Goal: Task Accomplishment & Management: Complete application form

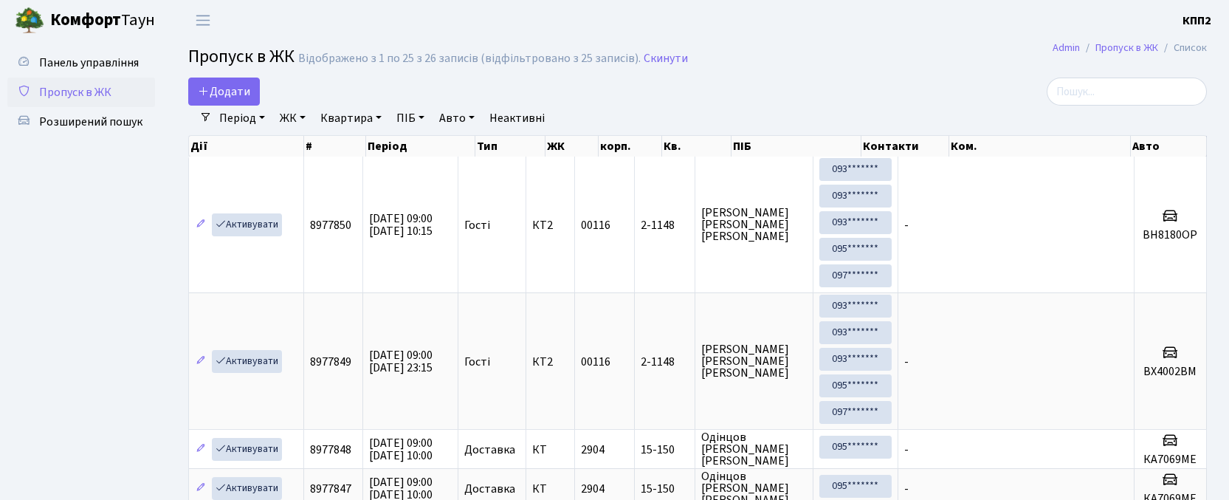
select select "25"
click at [249, 93] on span "Додати" at bounding box center [224, 91] width 52 height 16
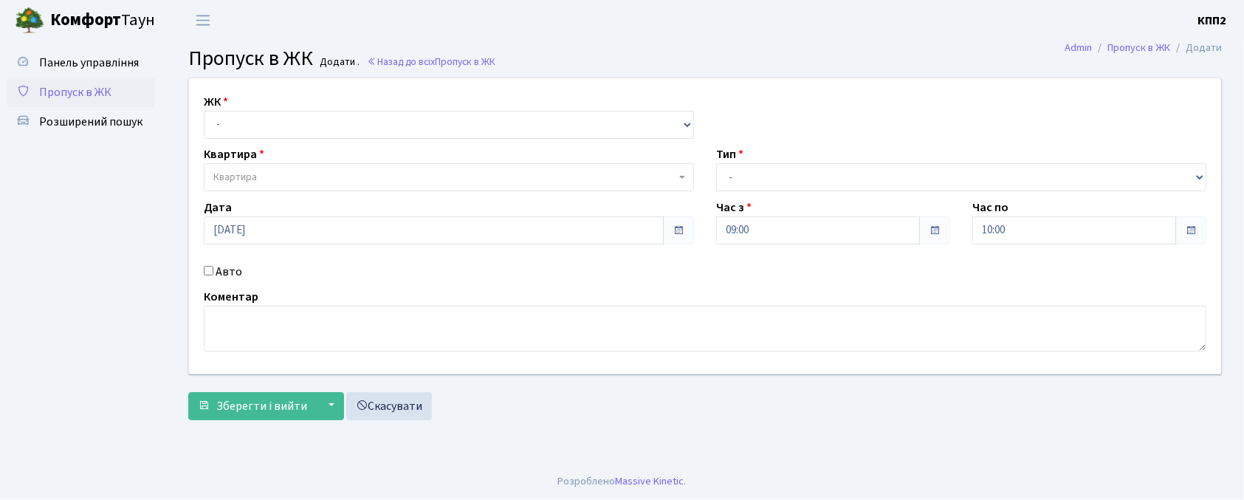
select select "271"
click at [204, 111] on select "- КТ, вул. Регенераторна, 4 КТ2, просп. Соборності, 17 КТ3, вул. Березнева, 16 …" at bounding box center [449, 125] width 490 height 28
select select
click at [228, 275] on label "Авто" at bounding box center [229, 272] width 27 height 18
click at [213, 275] on input "Авто" at bounding box center [209, 271] width 10 height 10
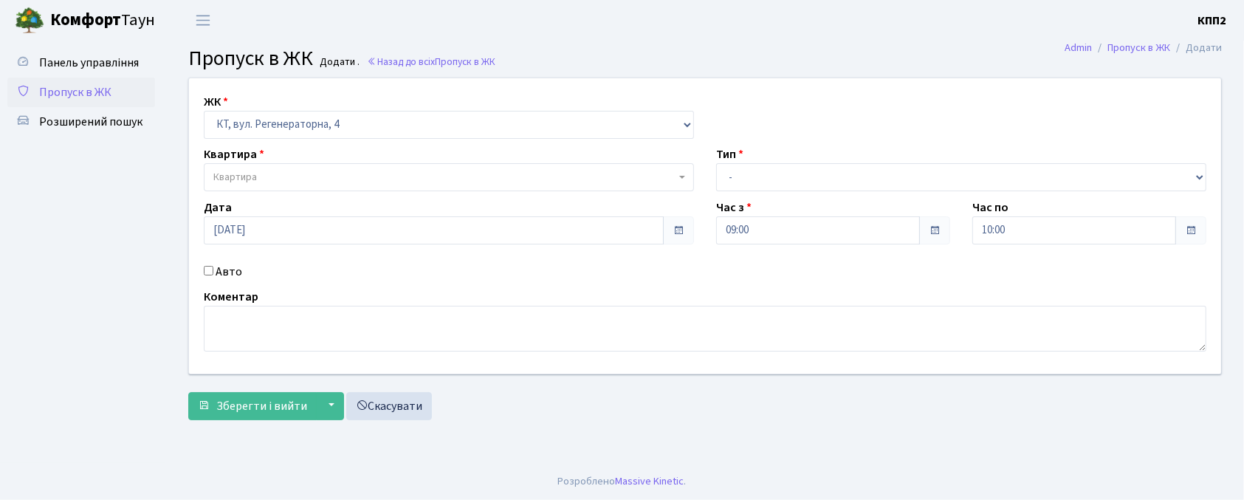
checkbox input "true"
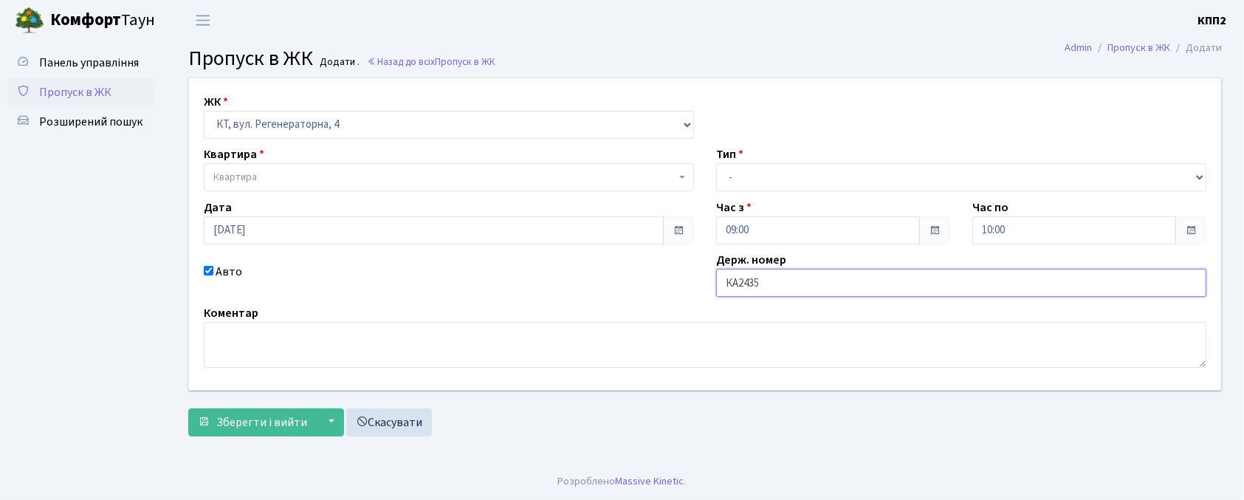
type input "КА2435РН"
click at [346, 181] on span "Квартира" at bounding box center [444, 177] width 462 height 15
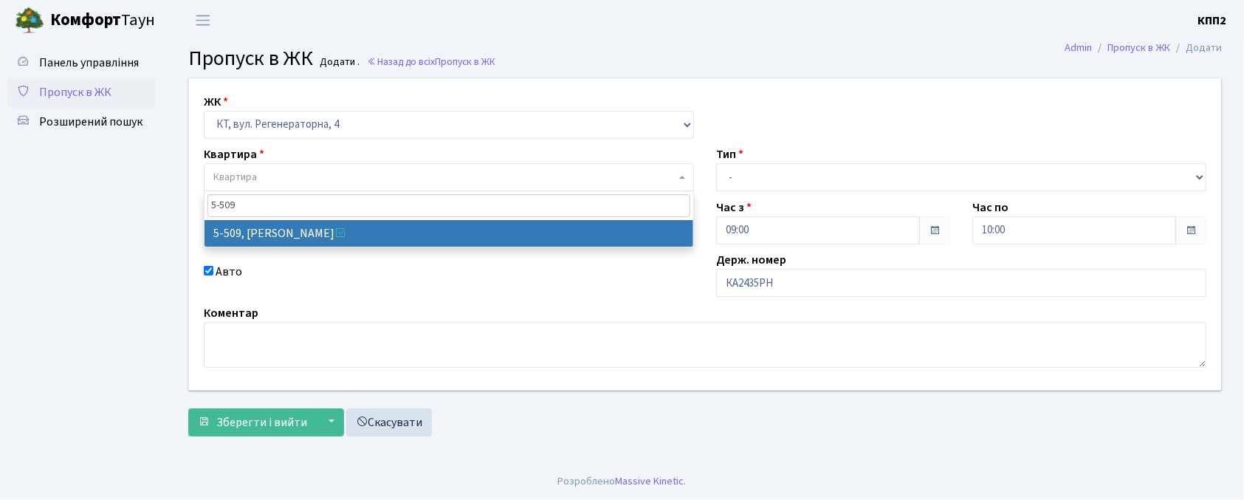
type input "5-509"
select select "2037"
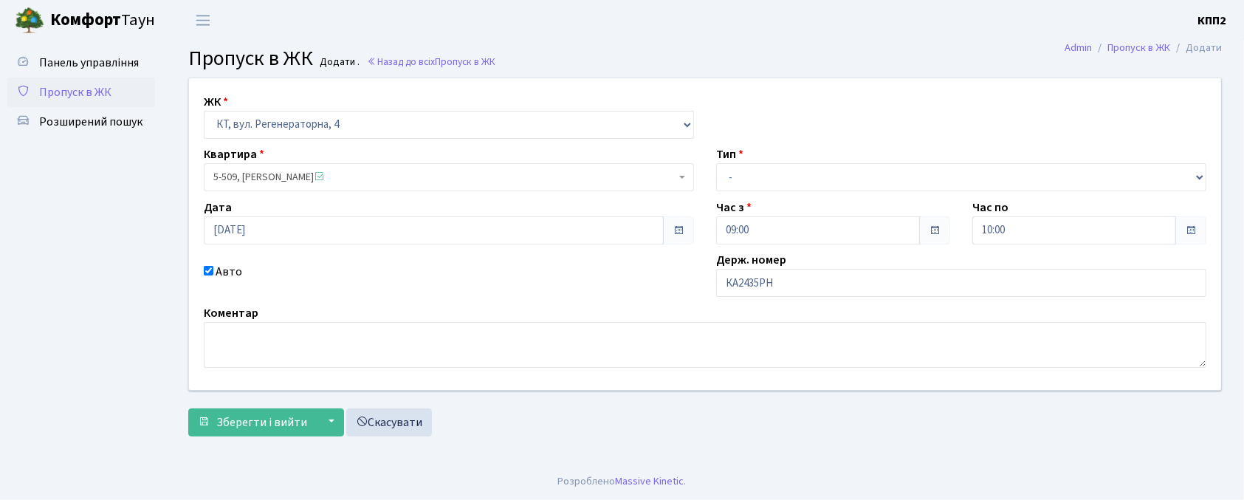
drag, startPoint x: 774, startPoint y: 162, endPoint x: 786, endPoint y: 185, distance: 24.8
click at [775, 168] on div "Тип - Доставка Таксі Гості Сервіс" at bounding box center [961, 168] width 512 height 46
click at [786, 193] on div "ЖК - КТ, вул. Регенераторна, 4 КТ2, просп. Соборності, 17 КТ3, вул. Березнева, …" at bounding box center [705, 234] width 1054 height 312
click at [784, 185] on select "- Доставка Таксі Гості Сервіс" at bounding box center [961, 177] width 490 height 28
select select "2"
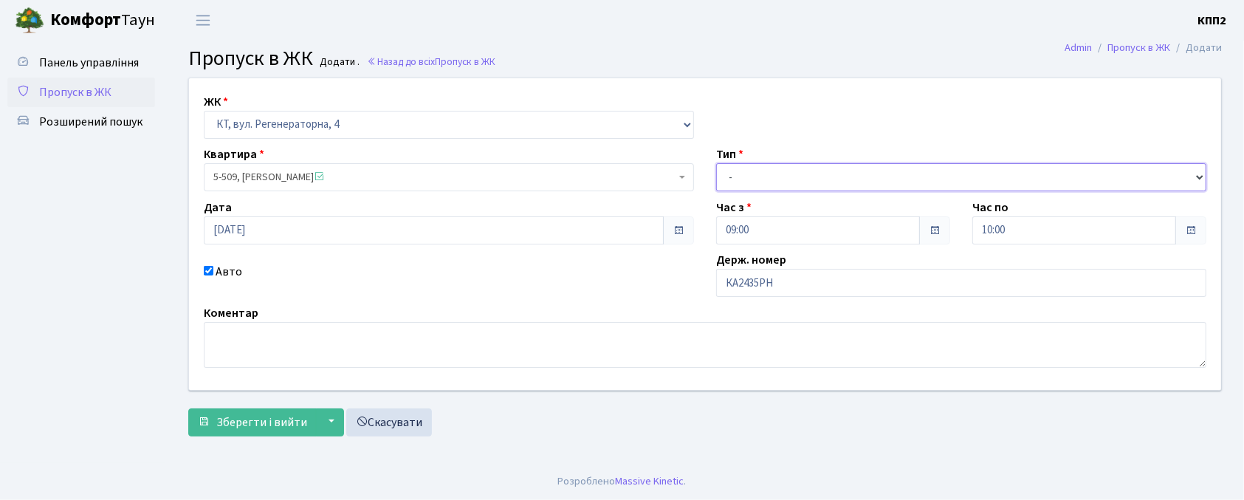
click at [716, 163] on select "- Доставка Таксі Гості Сервіс" at bounding box center [961, 177] width 490 height 28
click at [285, 400] on form "ЖК - КТ, вул. Регенераторна, 4 КТ2, просп. Соборності, 17 КТ3, вул. Березнева, …" at bounding box center [705, 257] width 1034 height 359
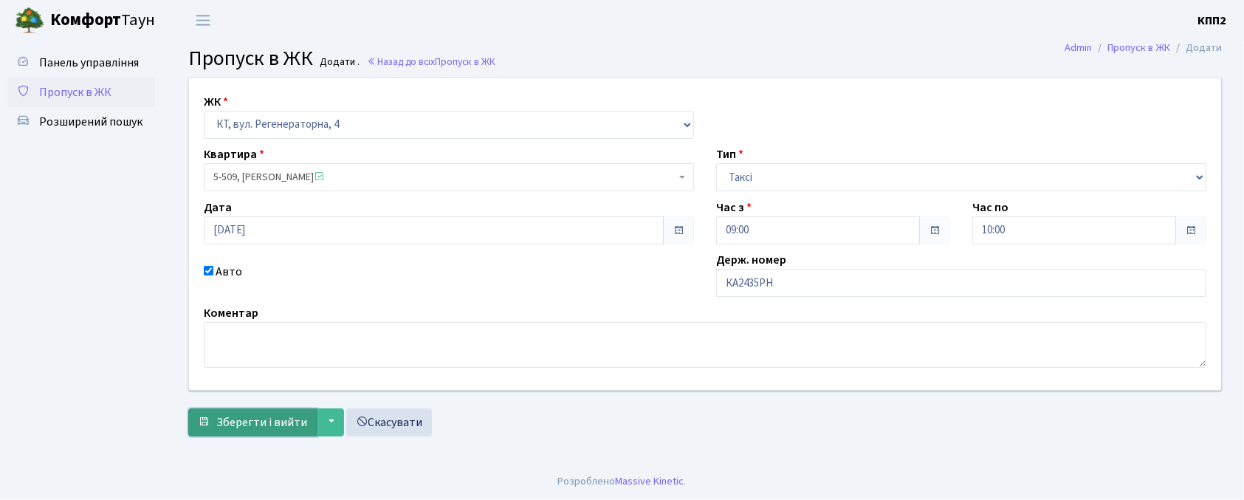
click at [279, 417] on span "Зберегти і вийти" at bounding box center [261, 422] width 91 height 16
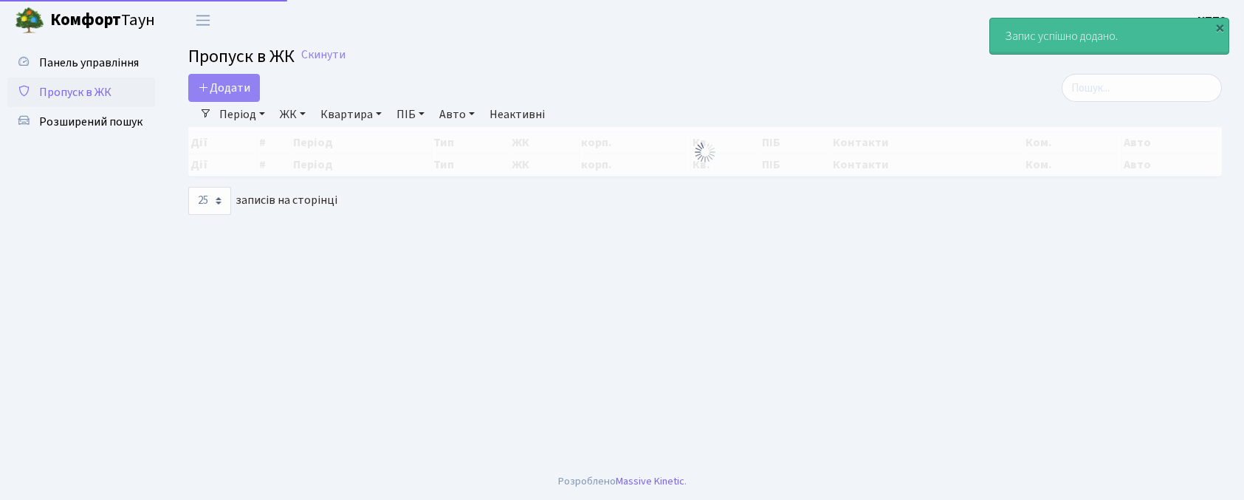
select select "25"
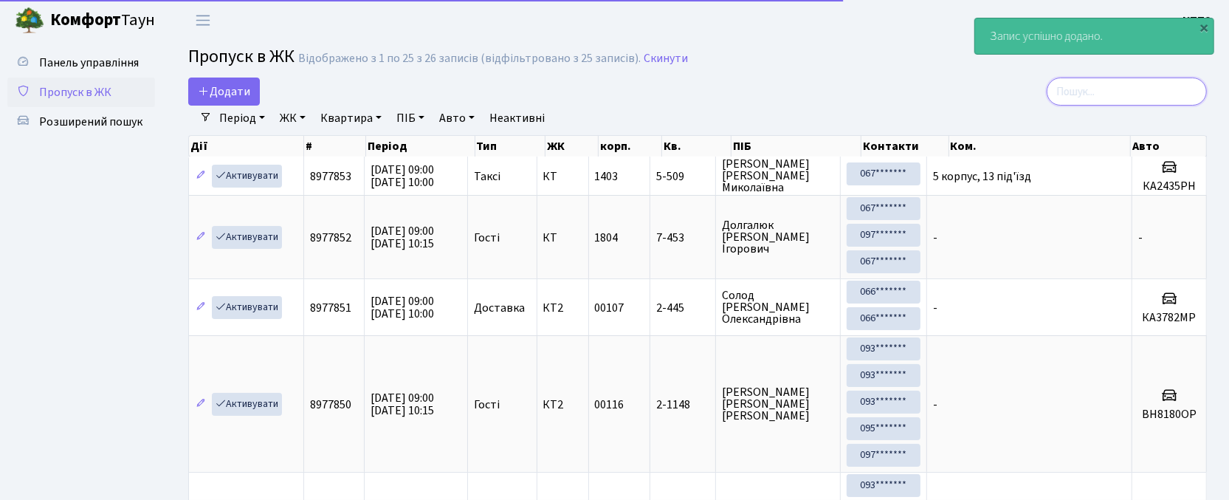
click at [1107, 80] on input "search" at bounding box center [1127, 92] width 160 height 28
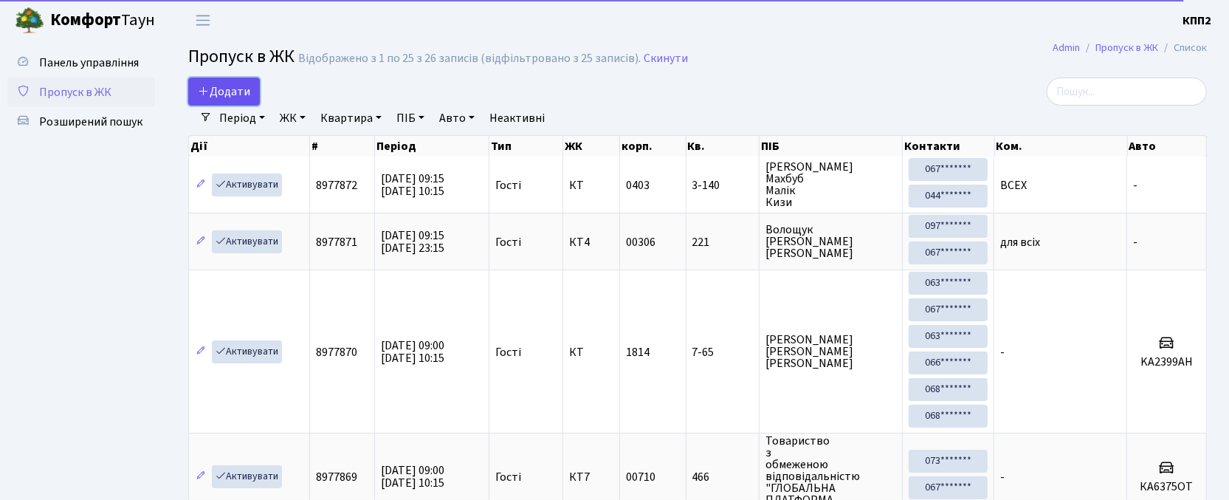
click at [239, 80] on link "Додати" at bounding box center [224, 92] width 72 height 28
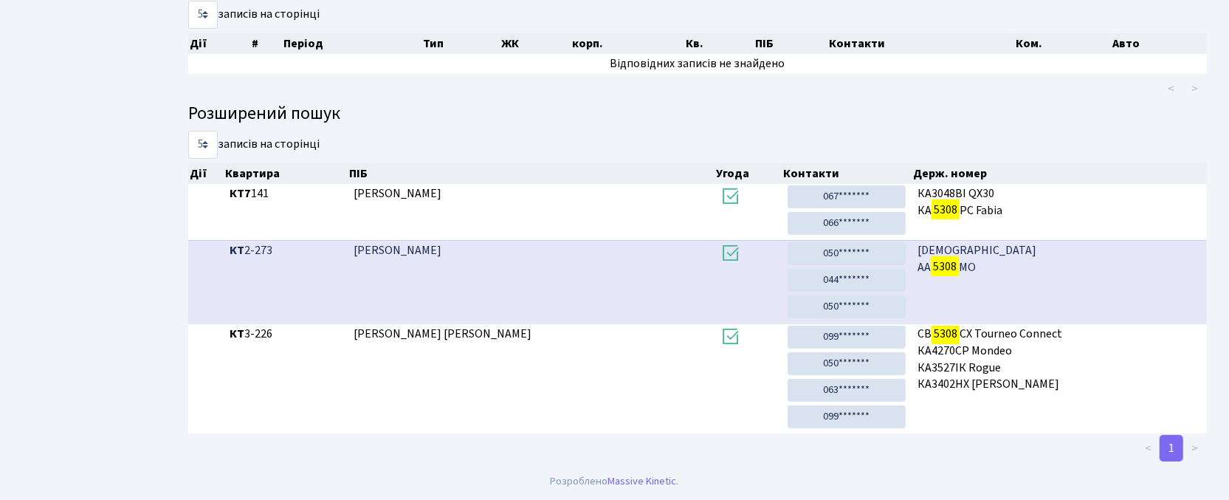
scroll to position [80, 0]
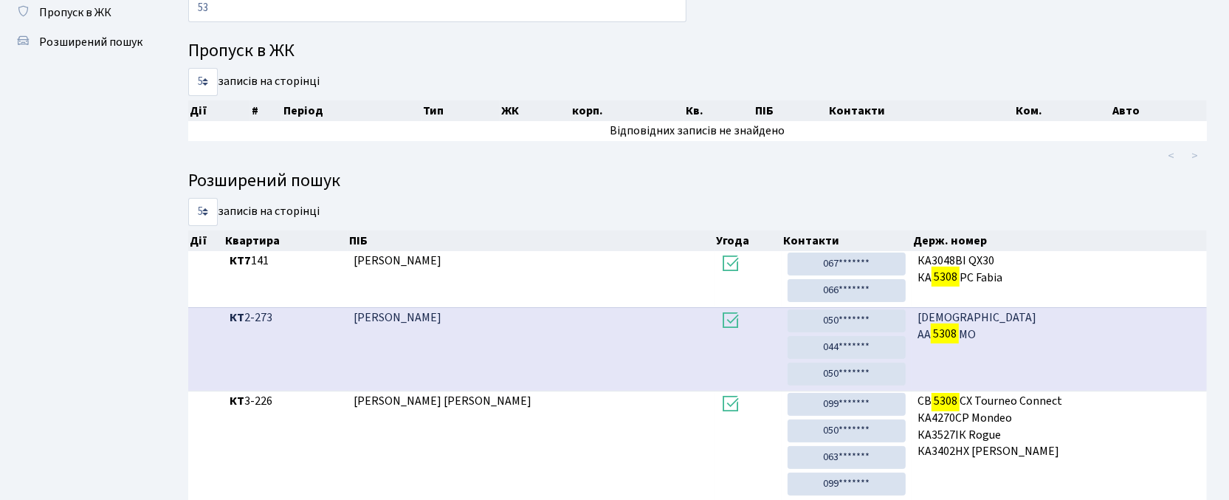
type input "5"
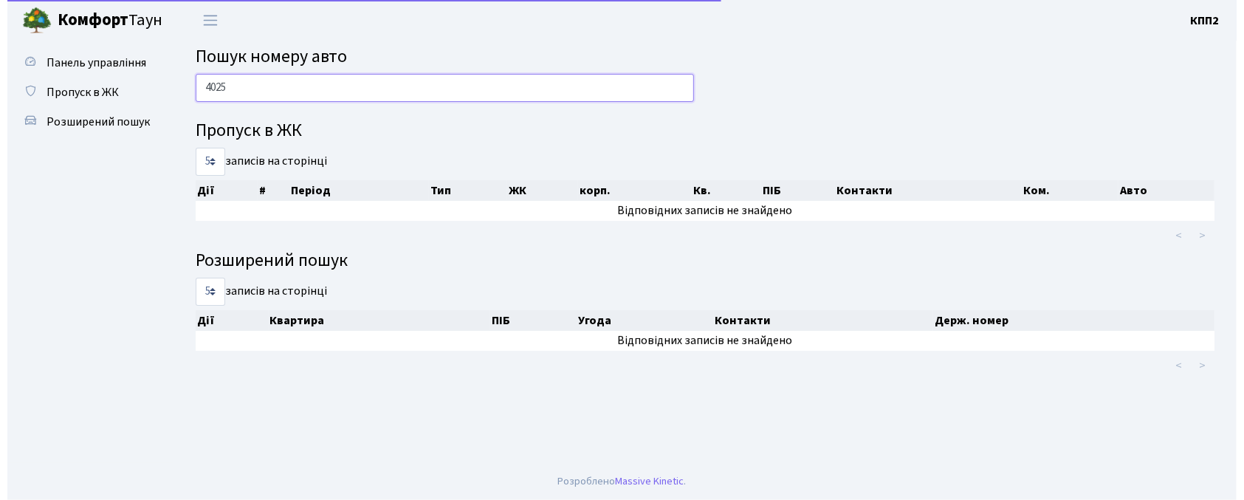
scroll to position [0, 0]
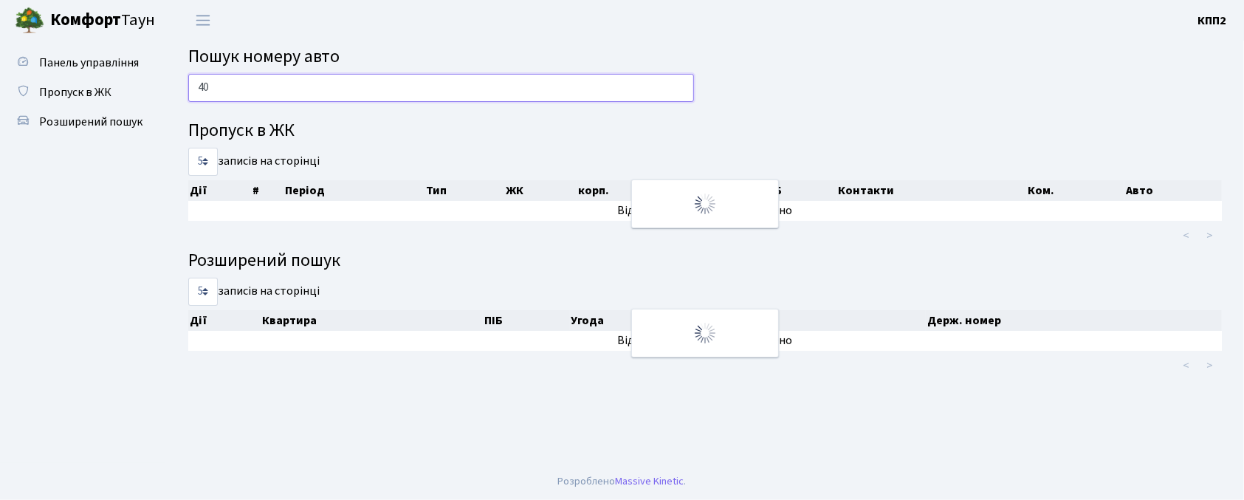
type input "4"
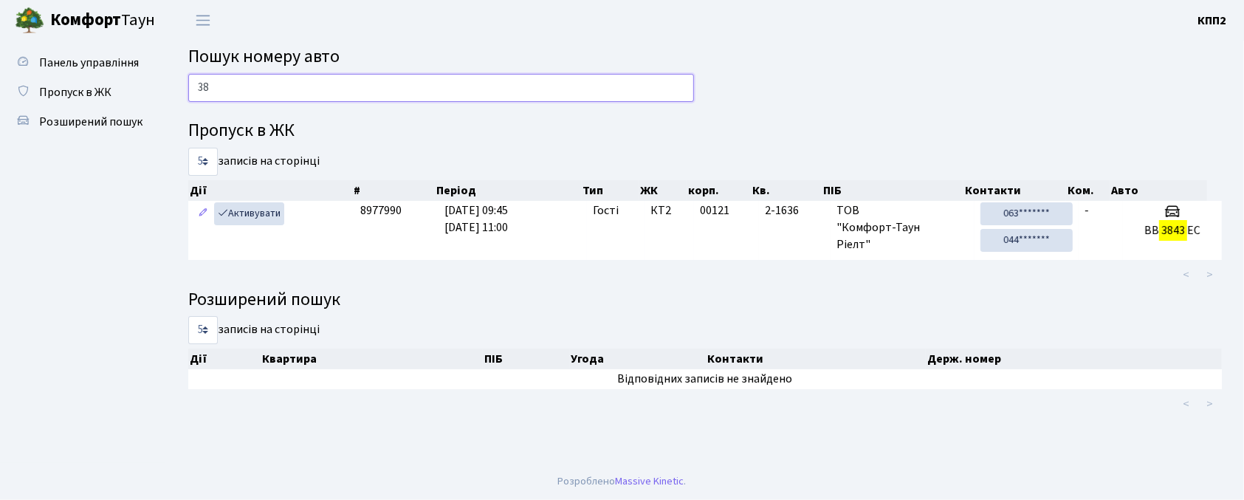
type input "3"
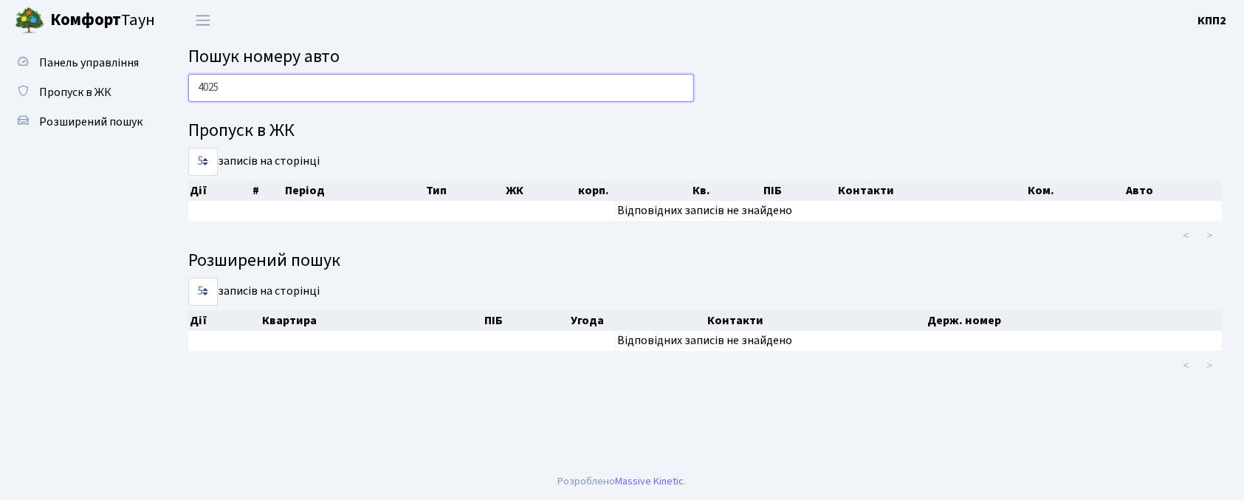
type input "4025"
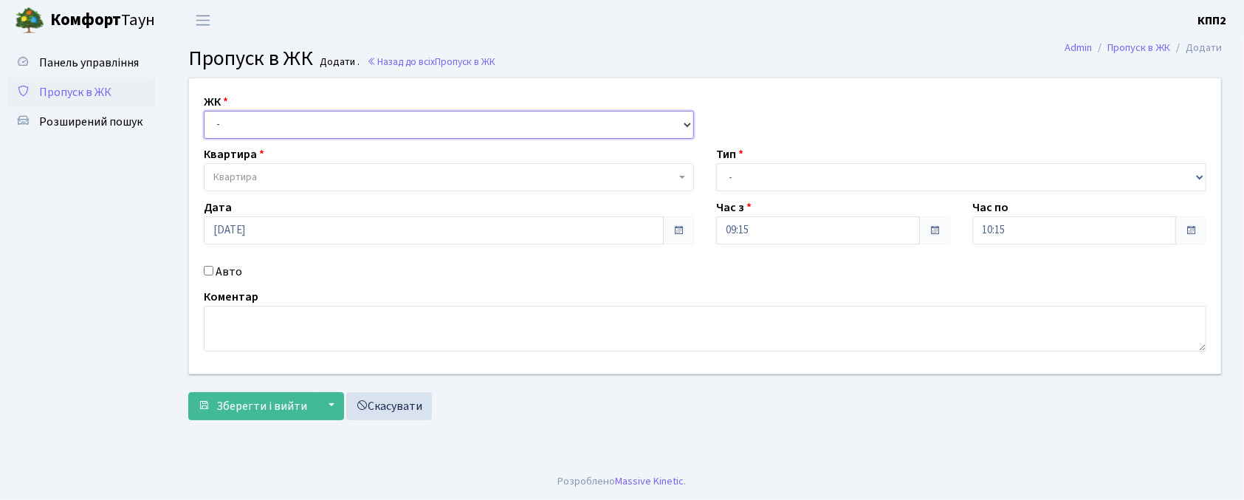
click at [238, 114] on select "- КТ, вул. Регенераторна, 4 КТ2, просп. [STREET_ADDRESS] [STREET_ADDRESS] [PERS…" at bounding box center [449, 125] width 490 height 28
select select "302"
click at [204, 111] on select "- КТ, вул. Регенераторна, 4 КТ2, просп. Соборності, 17 КТ3, вул. Березнева, 16 …" at bounding box center [449, 125] width 490 height 28
select select
click at [252, 165] on span "Квартира" at bounding box center [449, 177] width 490 height 28
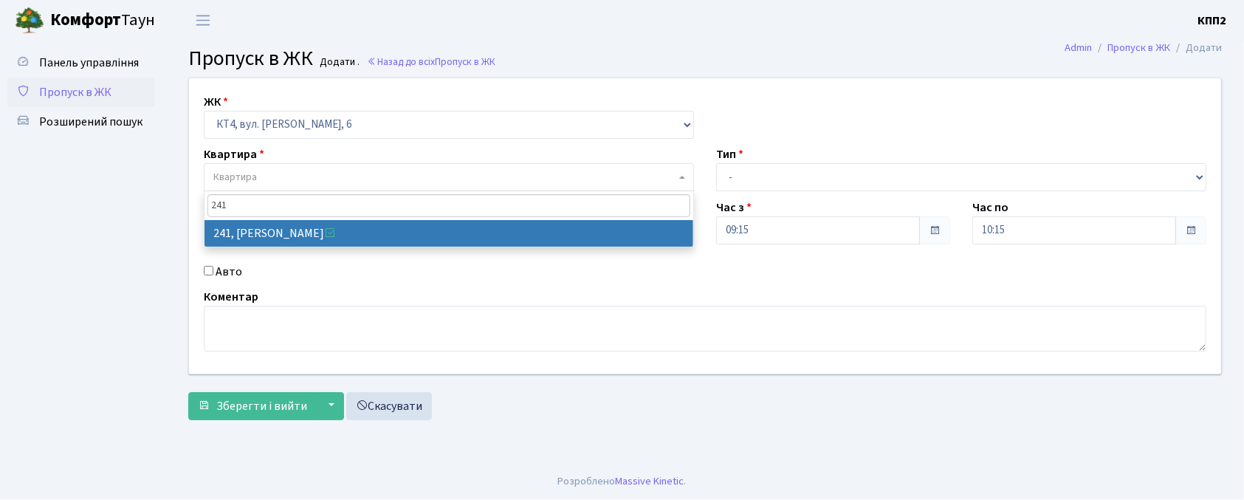
type input "241"
select select "16958"
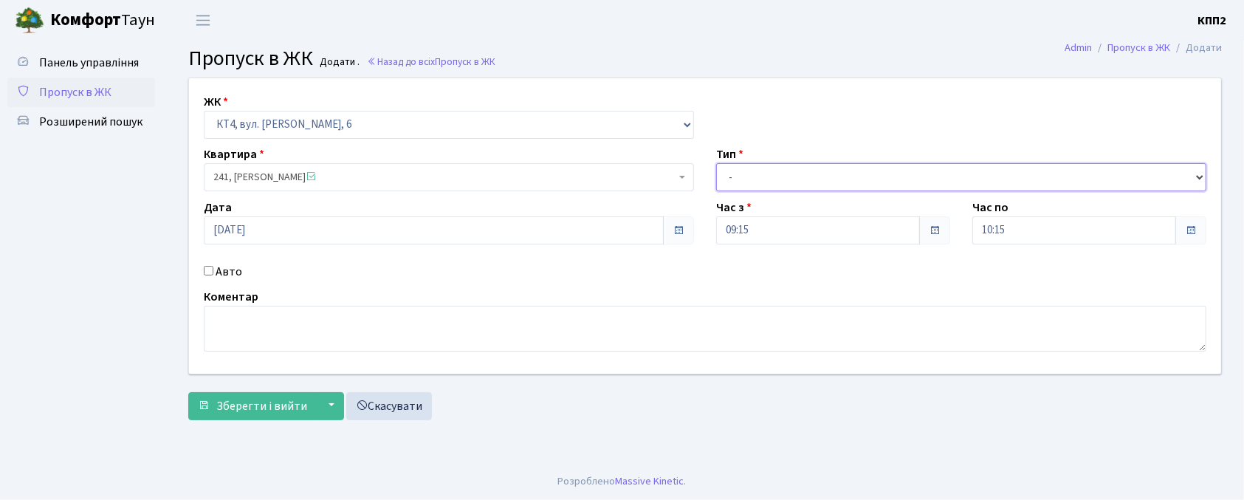
click at [780, 181] on select "- Доставка Таксі Гості Сервіс" at bounding box center [961, 177] width 490 height 28
select select "1"
click at [716, 163] on select "- Доставка Таксі Гості Сервіс" at bounding box center [961, 177] width 490 height 28
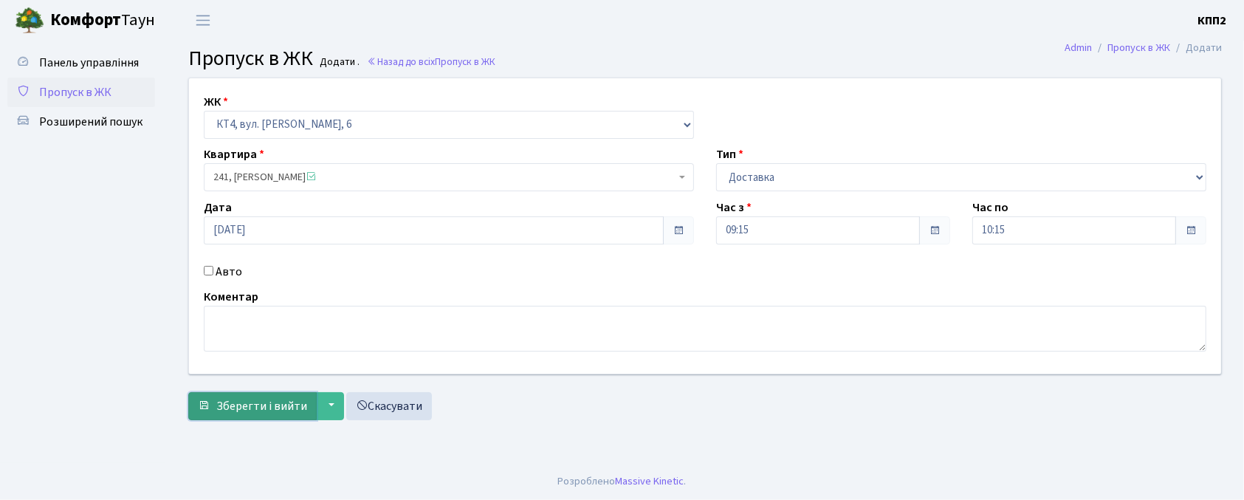
click at [269, 408] on span "Зберегти і вийти" at bounding box center [261, 406] width 91 height 16
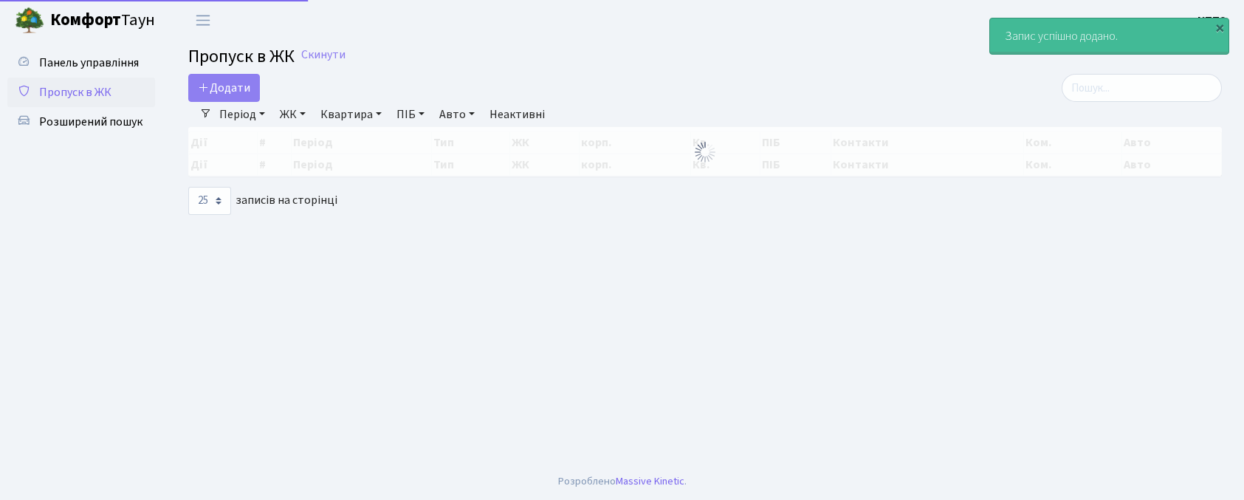
select select "25"
click at [1130, 100] on input "search" at bounding box center [1142, 88] width 160 height 28
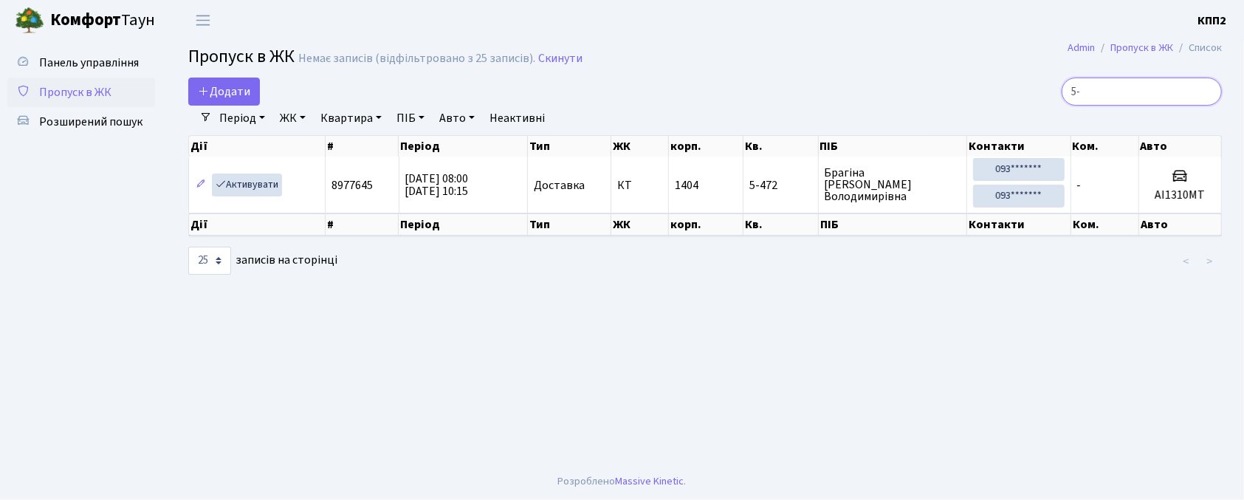
type input "5"
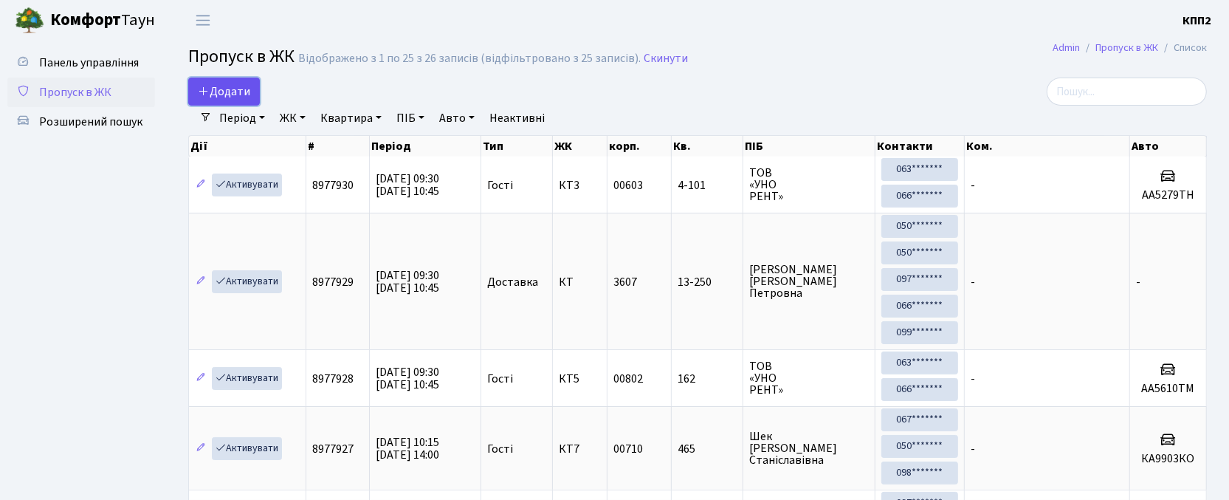
click at [199, 93] on icon at bounding box center [204, 91] width 12 height 12
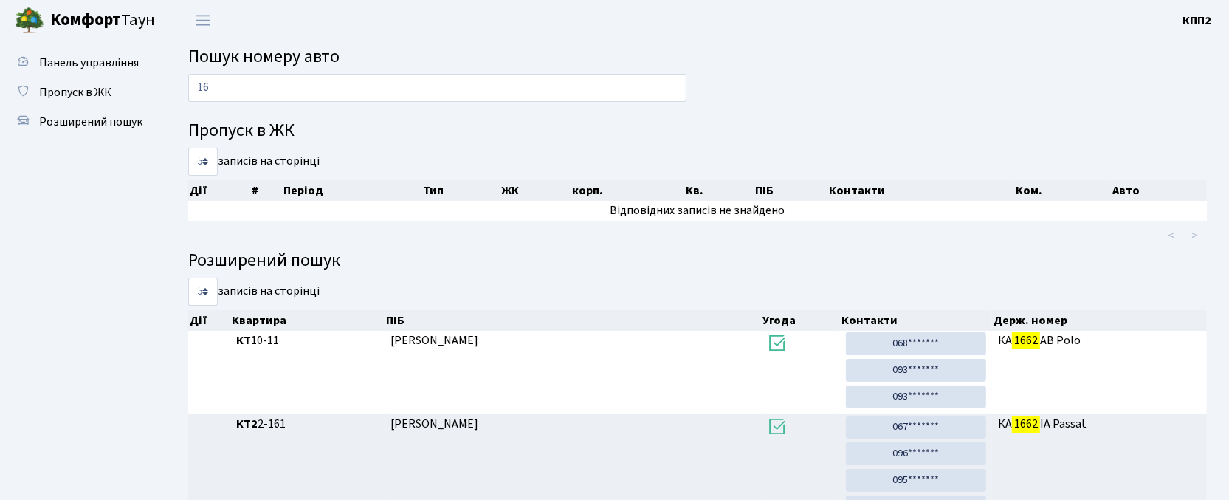
type input "1"
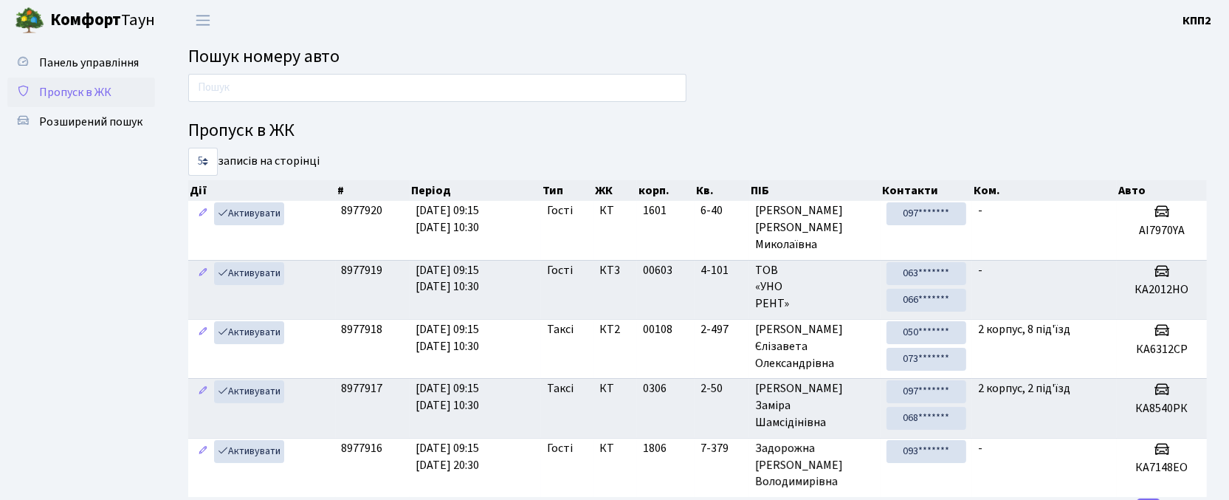
click at [83, 84] on span "Пропуск в ЖК" at bounding box center [75, 92] width 72 height 16
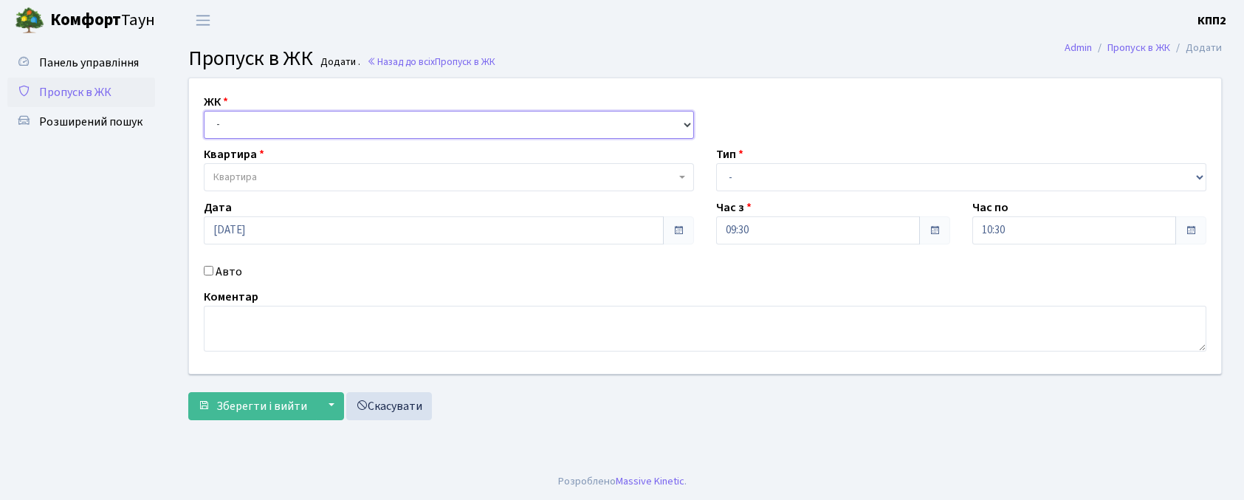
drag, startPoint x: 0, startPoint y: 0, endPoint x: 264, endPoint y: 137, distance: 297.2
click at [246, 117] on select "- КТ, вул. Регенераторна, 4 КТ2, просп. [STREET_ADDRESS] [STREET_ADDRESS] [PERS…" at bounding box center [449, 125] width 490 height 28
select select "271"
click at [204, 111] on select "- КТ, вул. Регенераторна, 4 КТ2, просп. [STREET_ADDRESS] [STREET_ADDRESS] [PERS…" at bounding box center [449, 125] width 490 height 28
select select
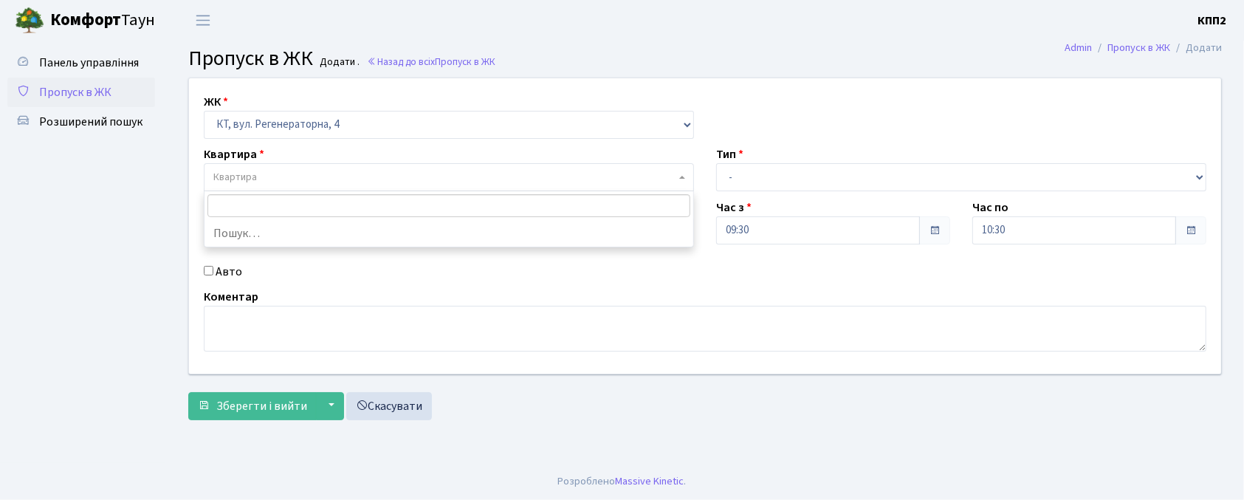
click at [302, 185] on span "Квартира" at bounding box center [444, 177] width 462 height 15
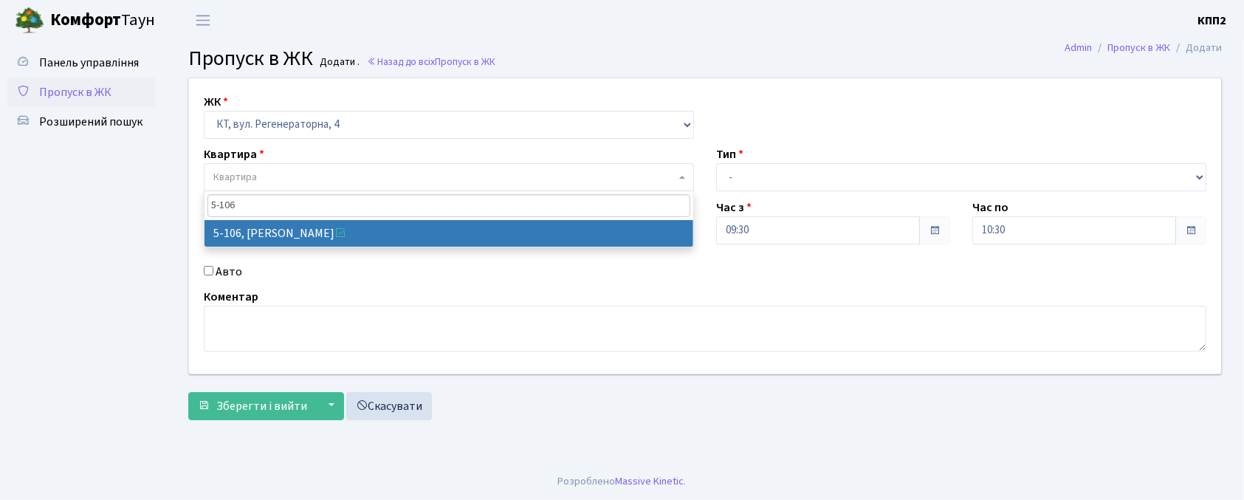
type input "5-106"
select select "2428"
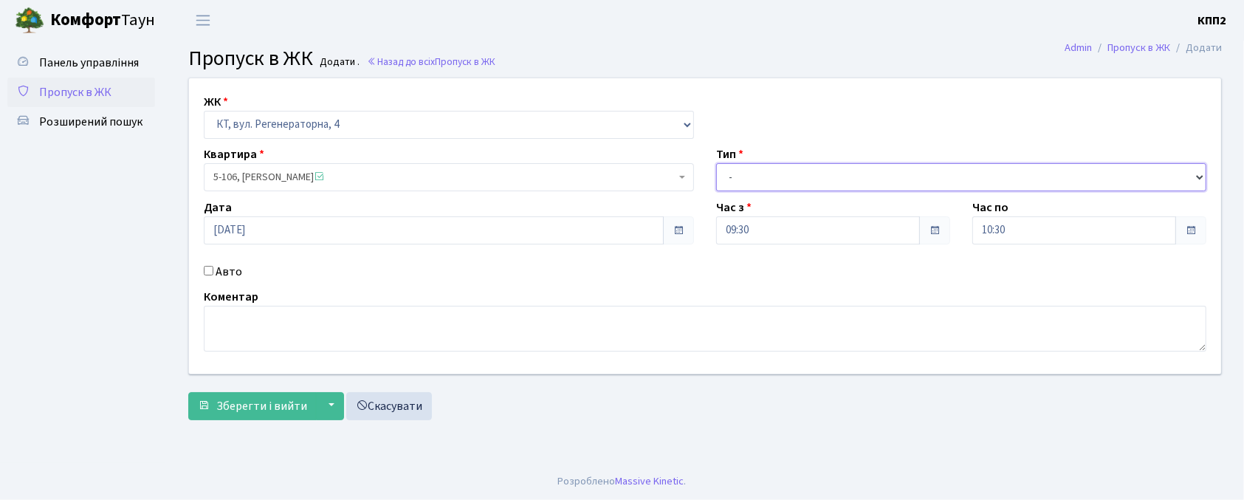
drag, startPoint x: 828, startPoint y: 177, endPoint x: 828, endPoint y: 190, distance: 12.6
click at [828, 177] on select "- Доставка Таксі Гості Сервіс" at bounding box center [961, 177] width 490 height 28
select select "3"
click at [716, 163] on select "- Доставка Таксі Гості Сервіс" at bounding box center [961, 177] width 490 height 28
click at [235, 269] on label "Авто" at bounding box center [229, 272] width 27 height 18
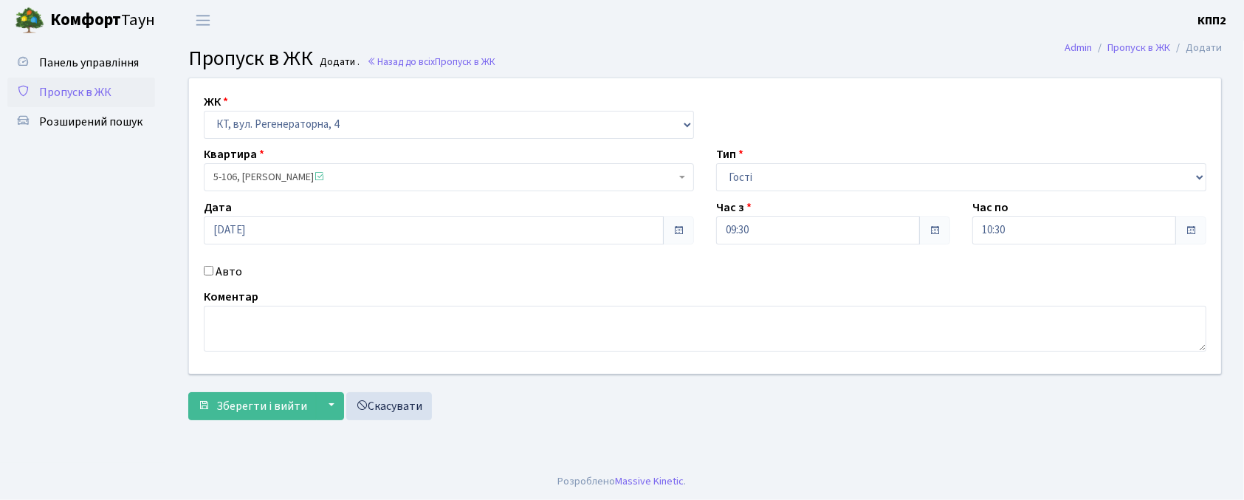
click at [213, 269] on input "Авто" at bounding box center [209, 271] width 10 height 10
checkbox input "true"
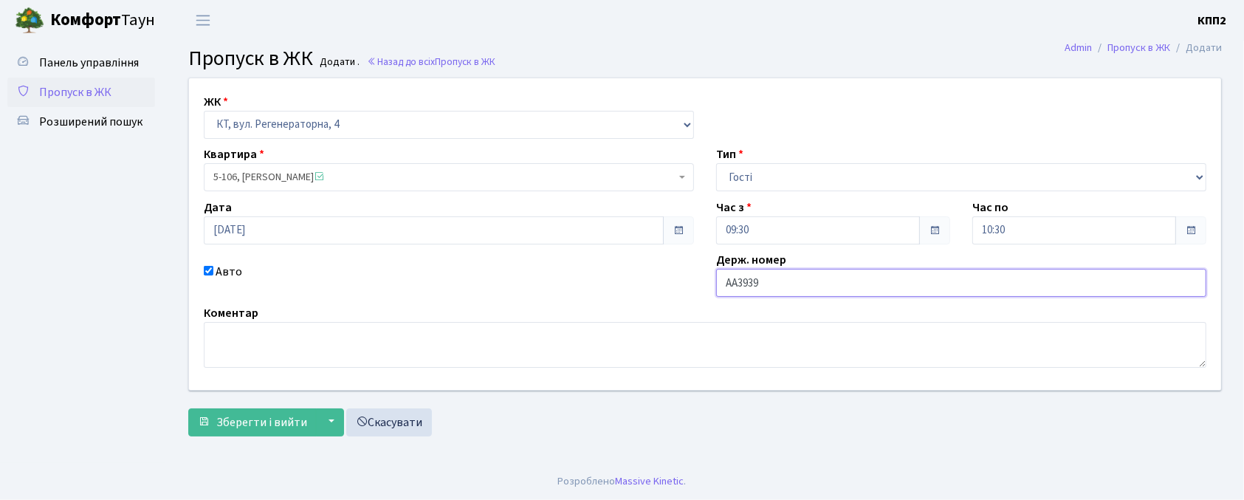
type input "АА3939ІЕ"
click at [233, 436] on button "Зберегти і вийти" at bounding box center [252, 422] width 128 height 28
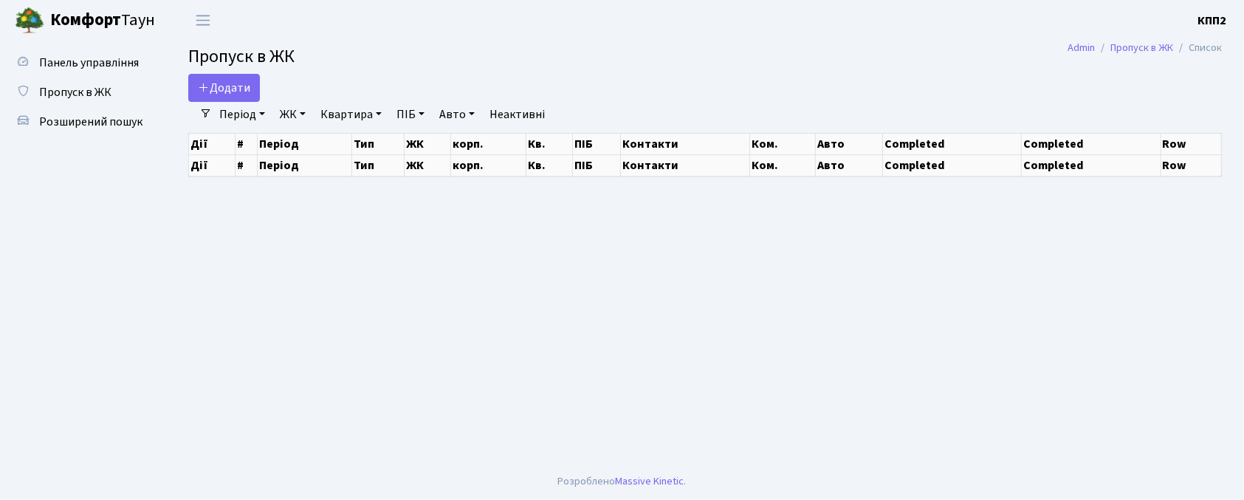
select select "25"
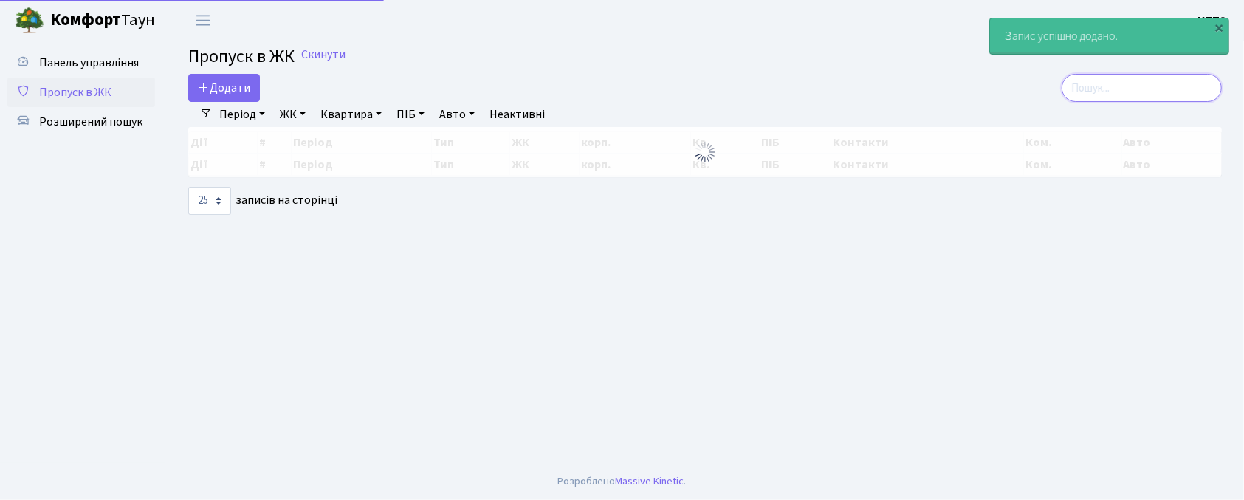
click at [1185, 97] on input "search" at bounding box center [1142, 88] width 160 height 28
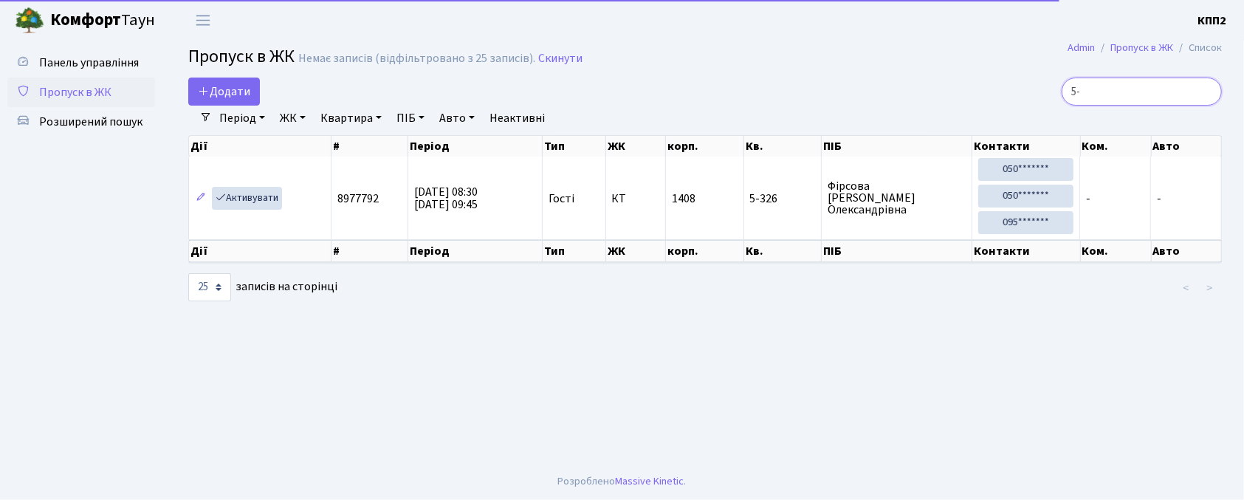
type input "5"
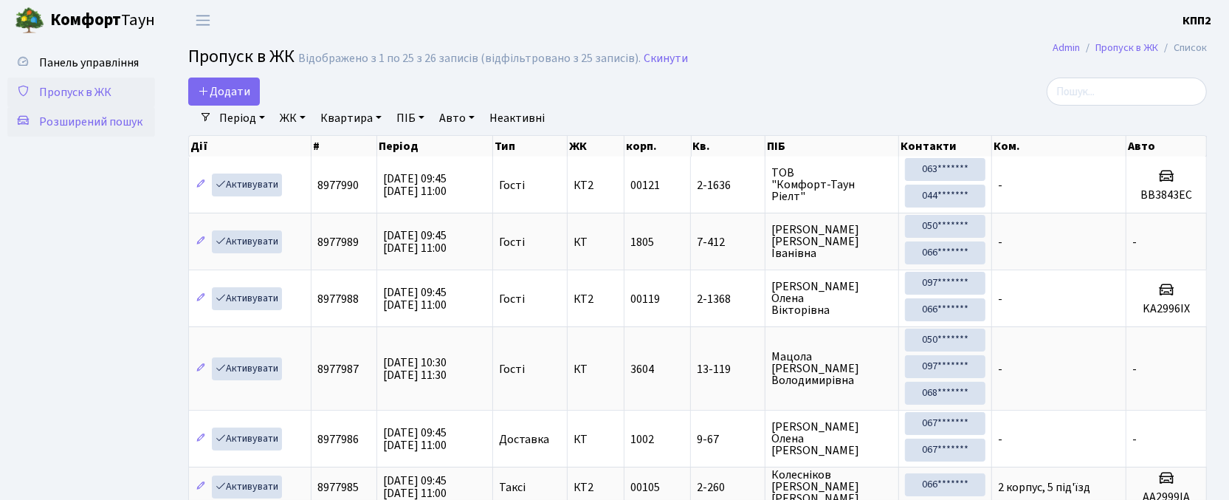
click at [127, 131] on link "Розширений пошук" at bounding box center [81, 122] width 148 height 30
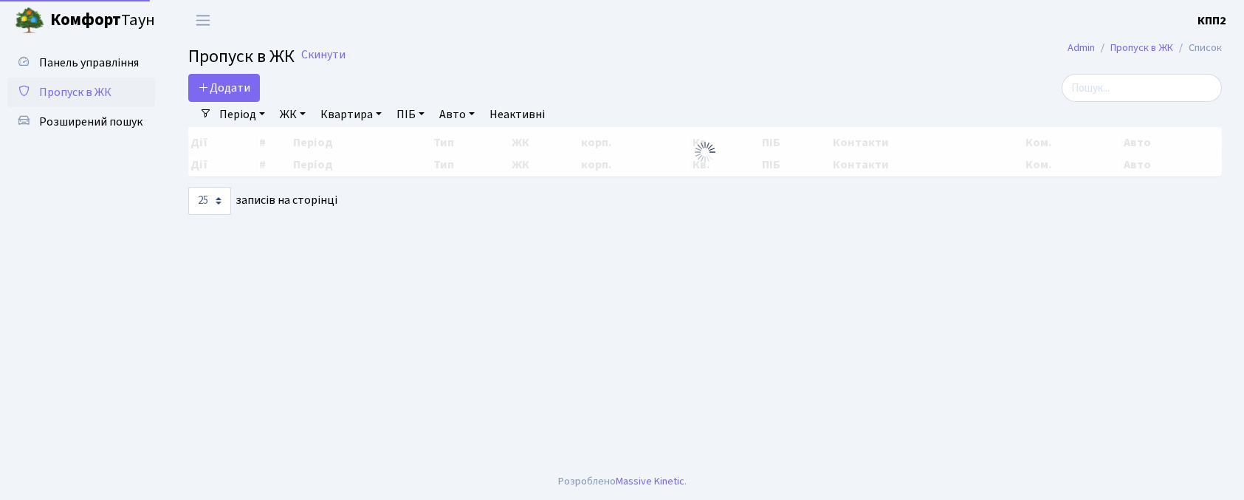
select select "25"
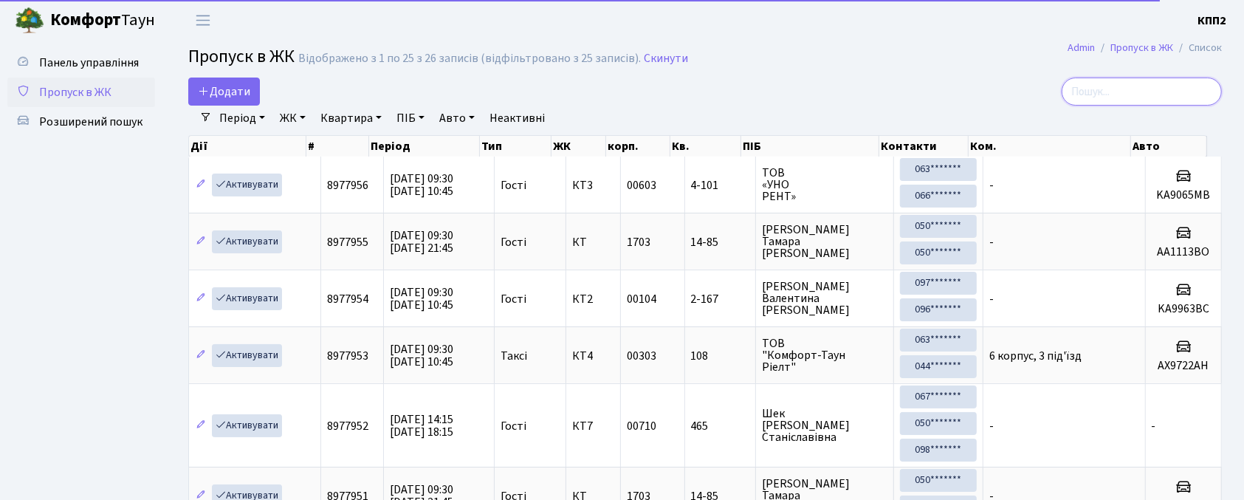
click at [1121, 90] on input "search" at bounding box center [1142, 92] width 160 height 28
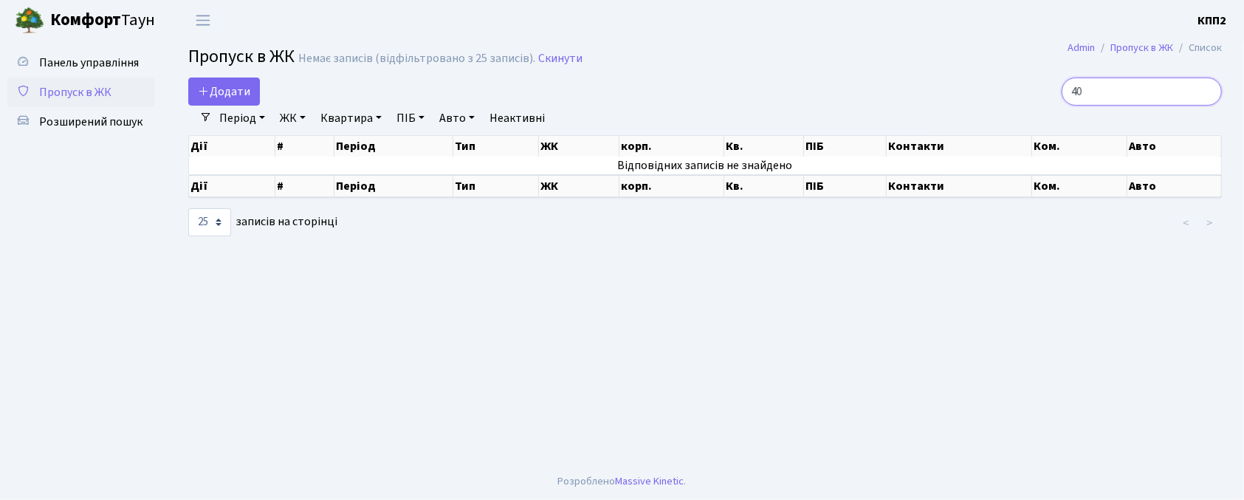
type input "4"
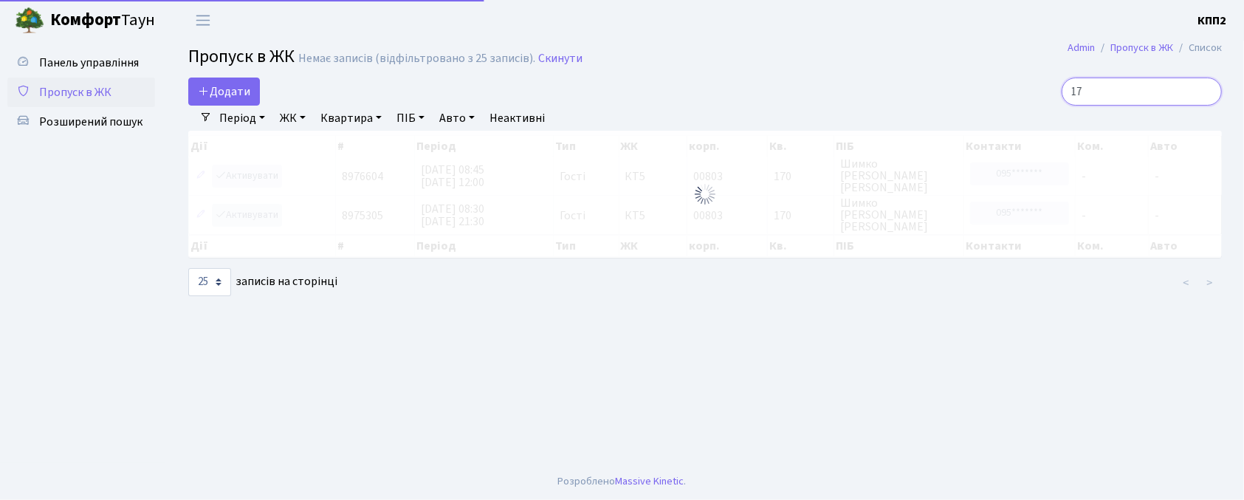
type input "1"
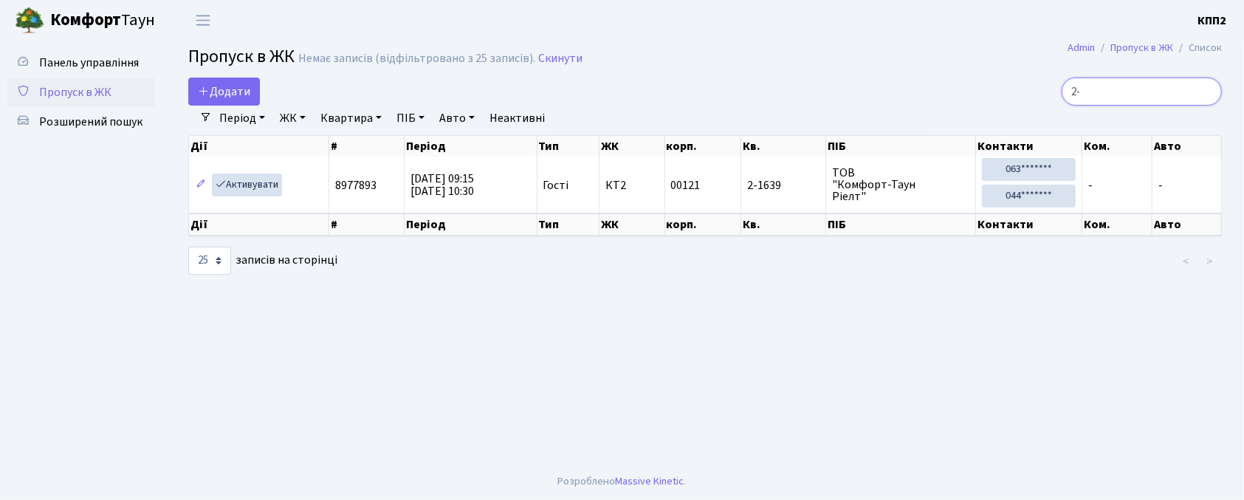
type input "2"
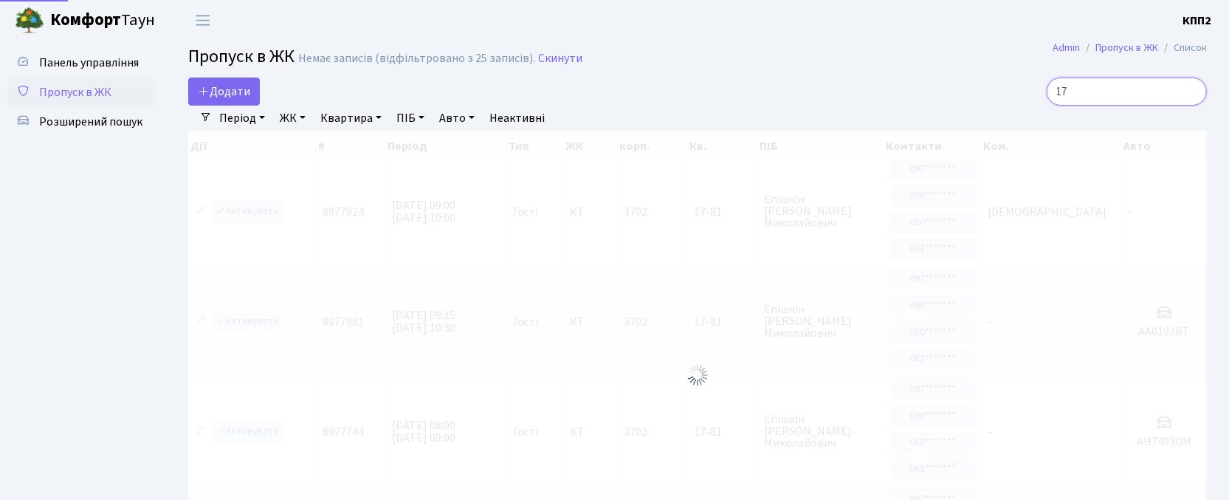
type input "1"
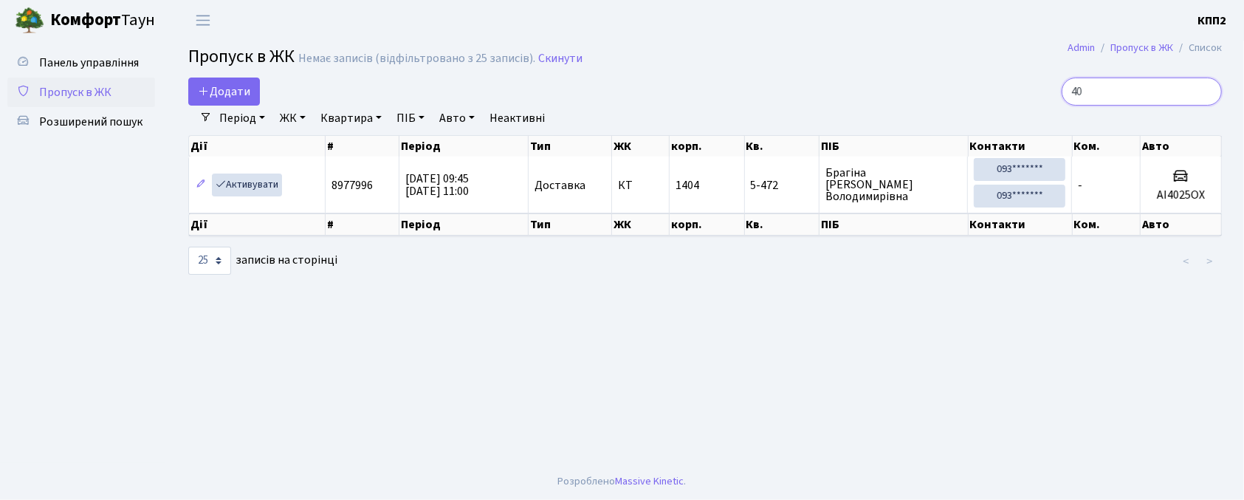
type input "4"
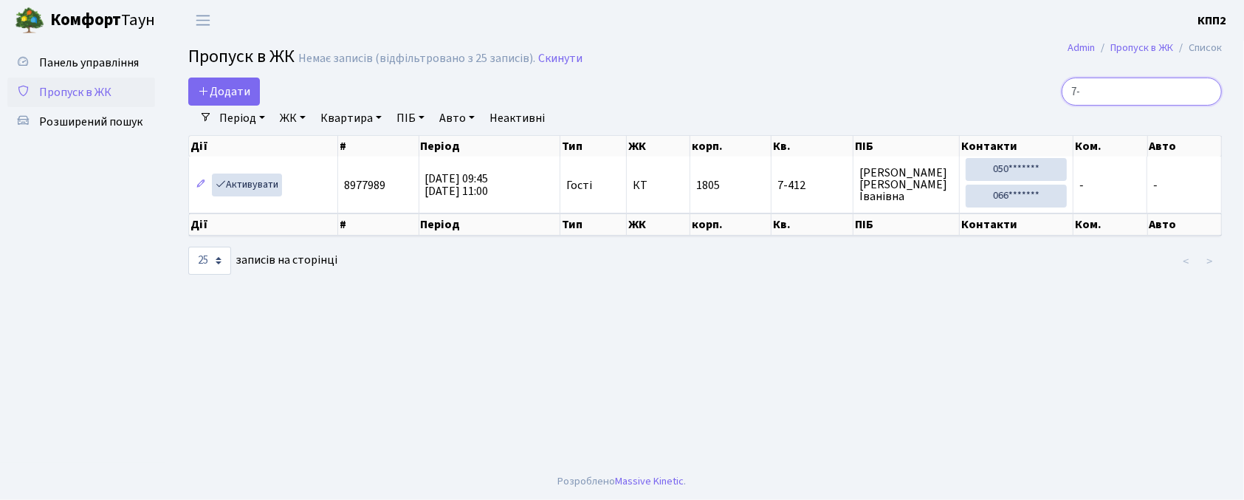
type input "7"
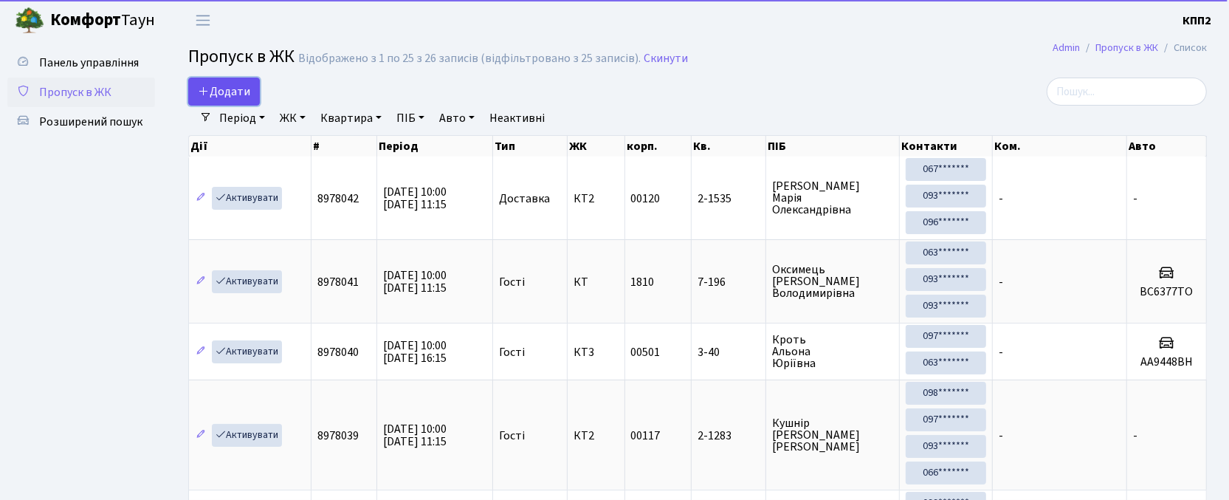
click at [219, 96] on span "Додати" at bounding box center [224, 91] width 52 height 16
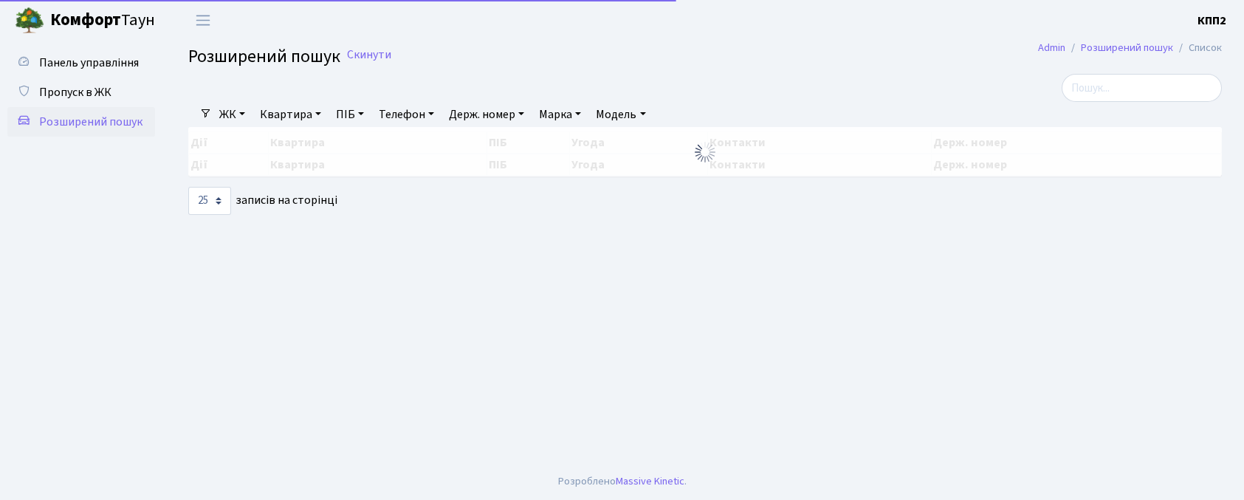
select select "25"
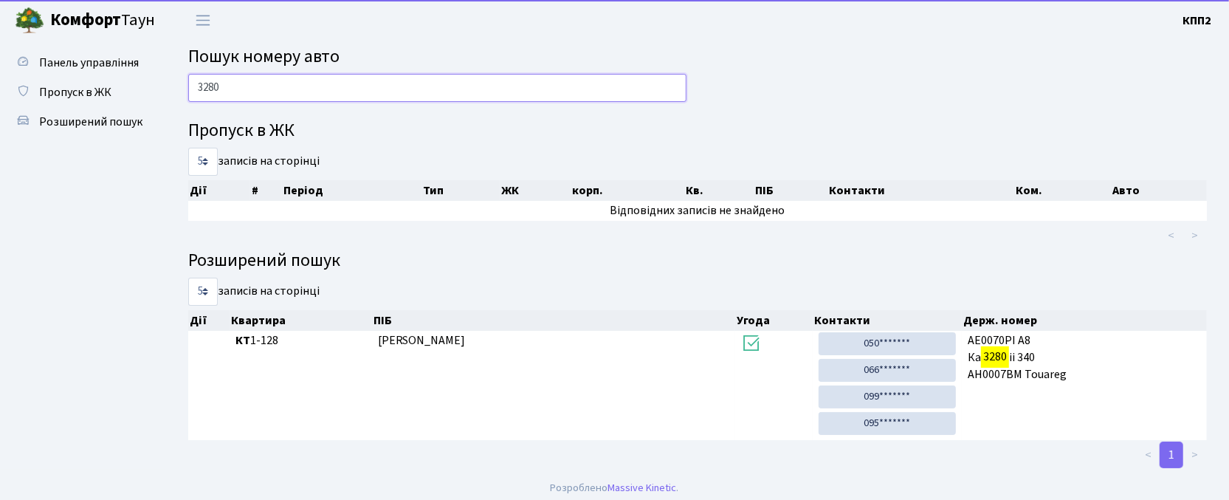
scroll to position [7, 0]
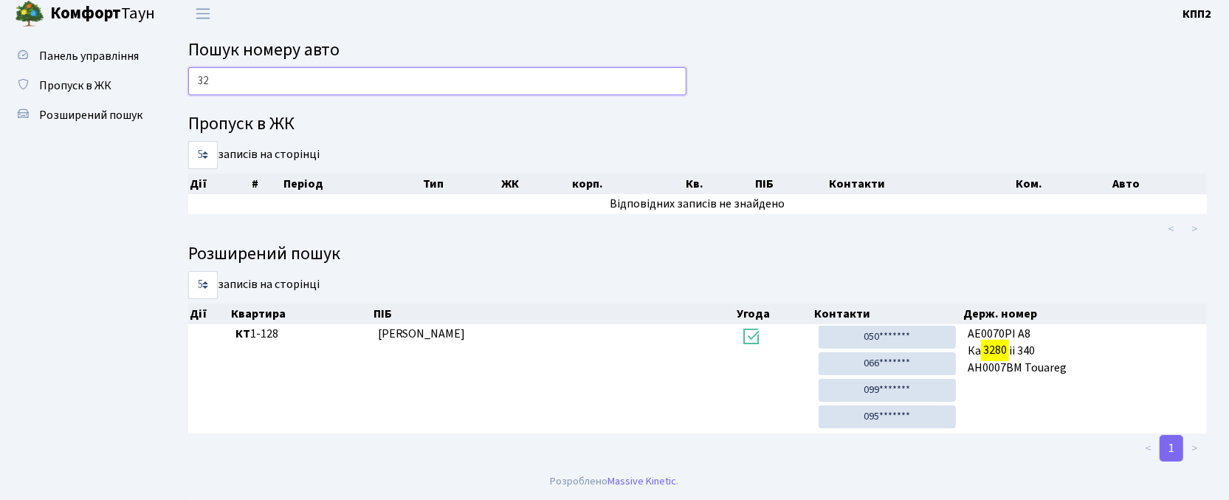
type input "3"
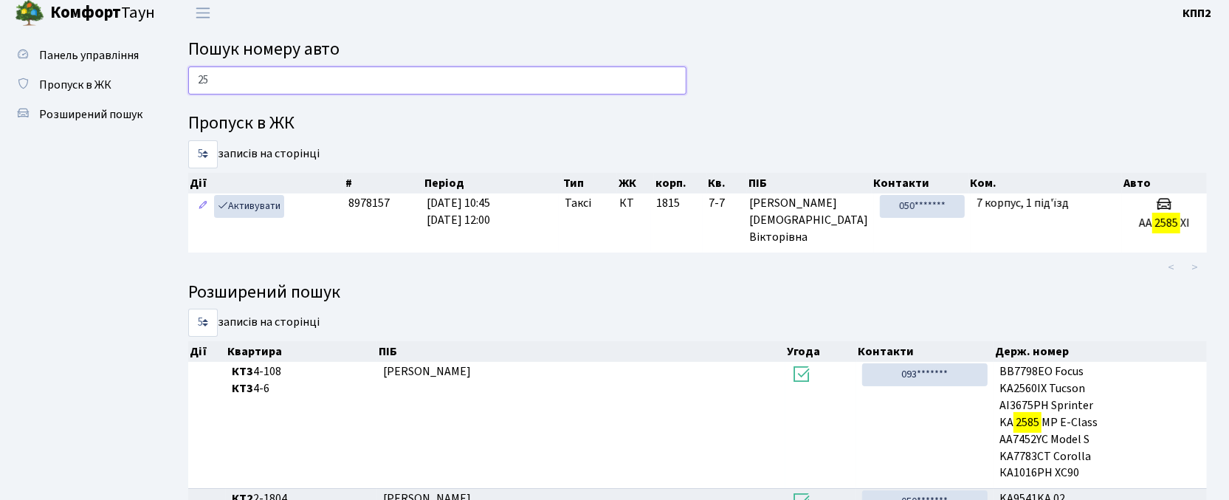
type input "2"
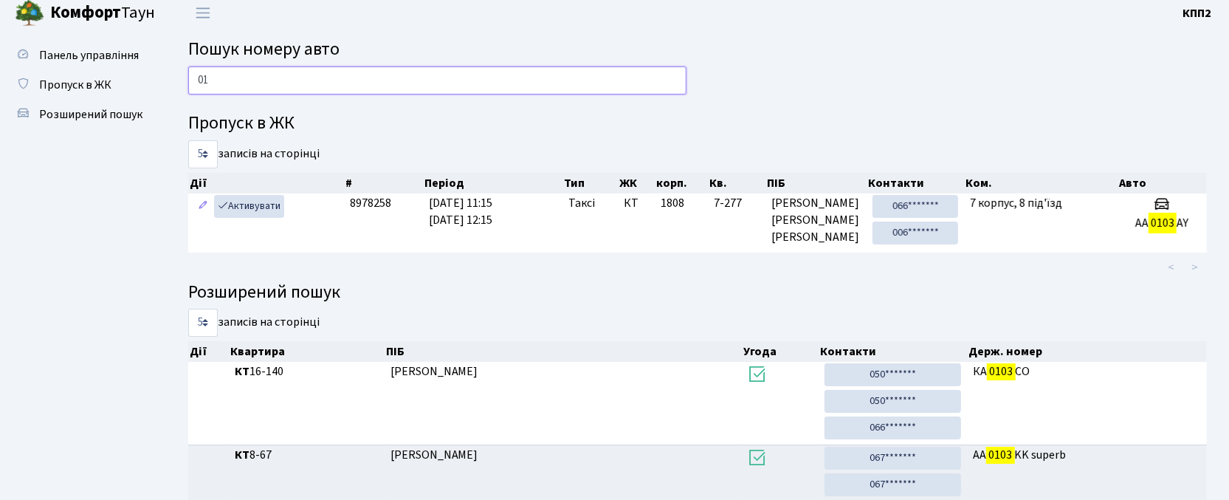
type input "0"
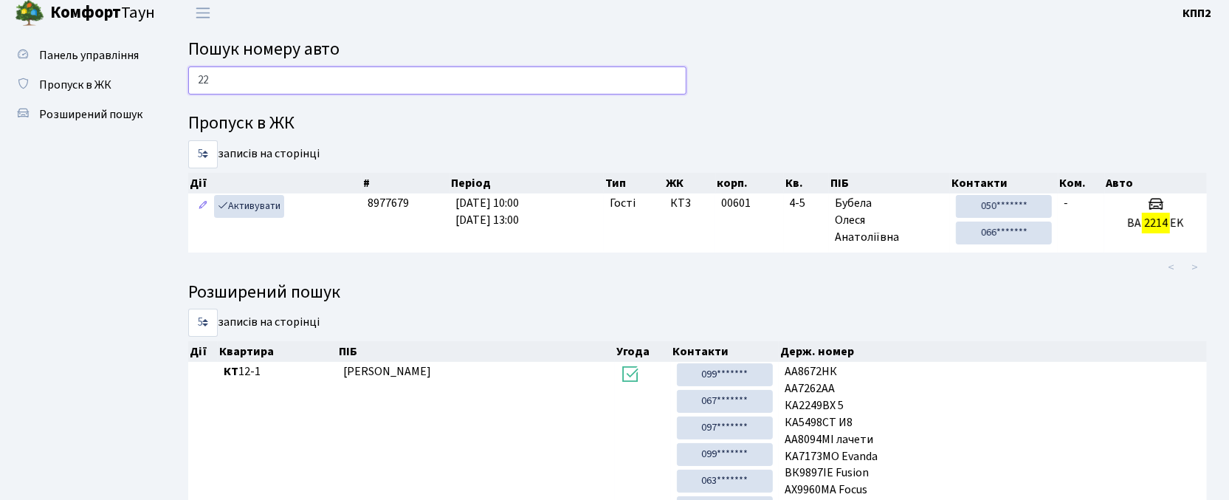
type input "2"
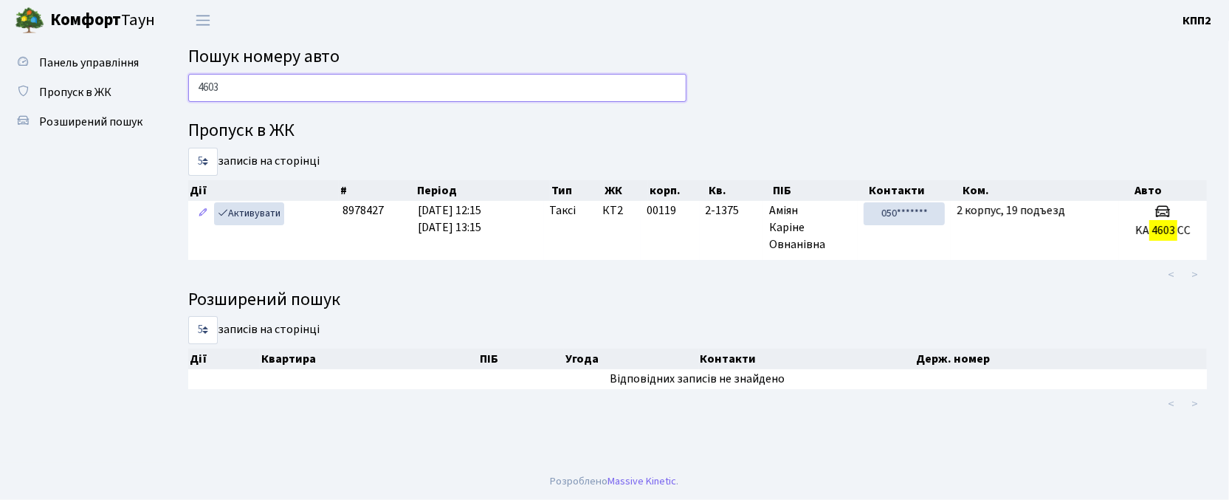
scroll to position [0, 0]
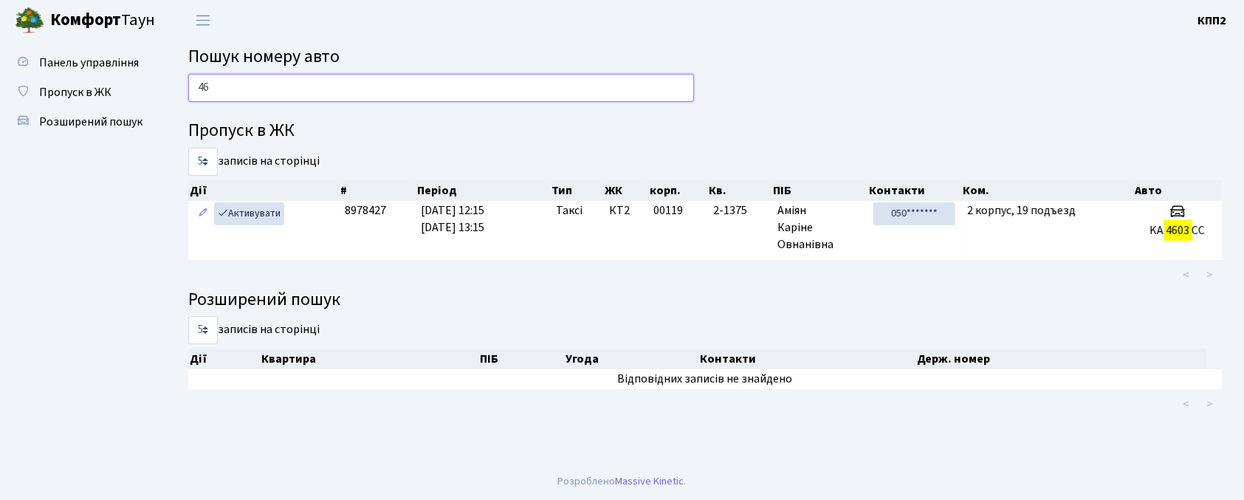
type input "4"
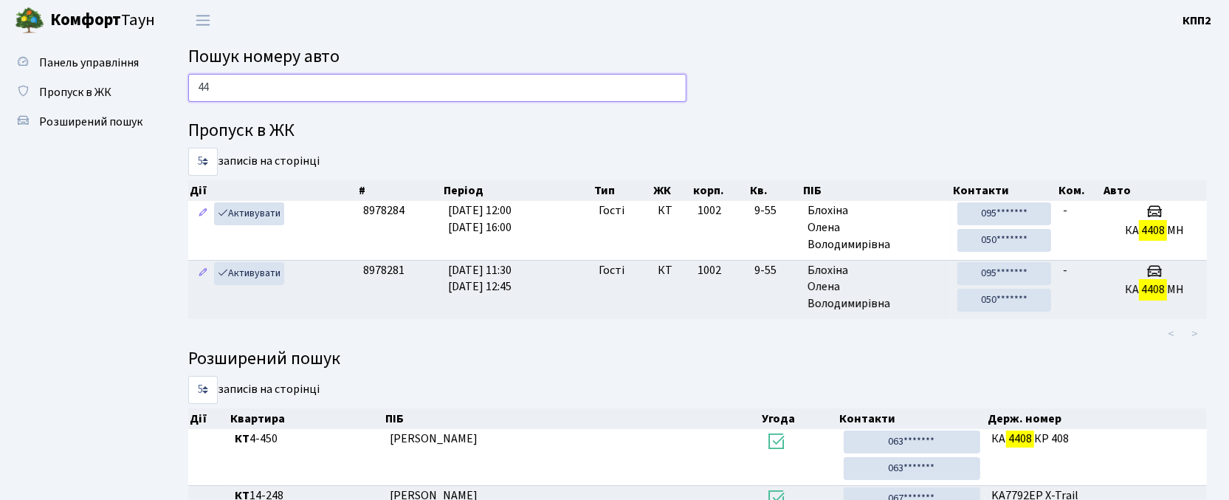
type input "4"
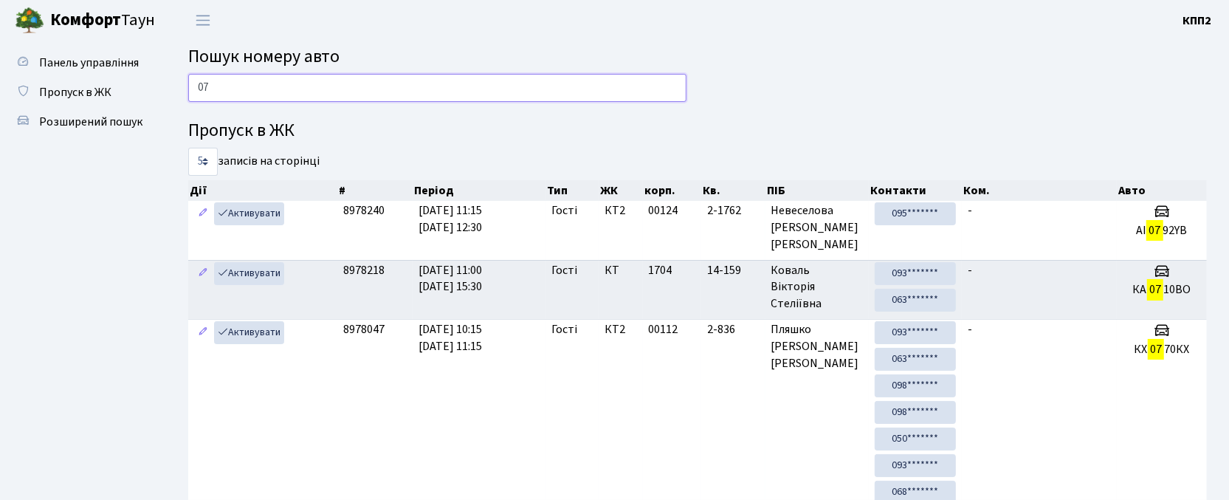
type input "0"
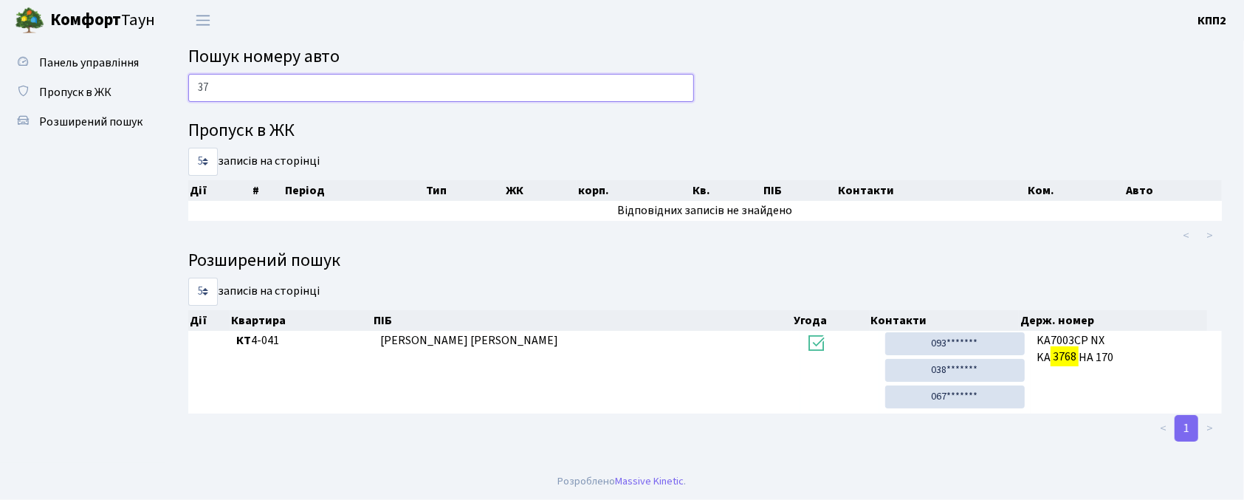
type input "3"
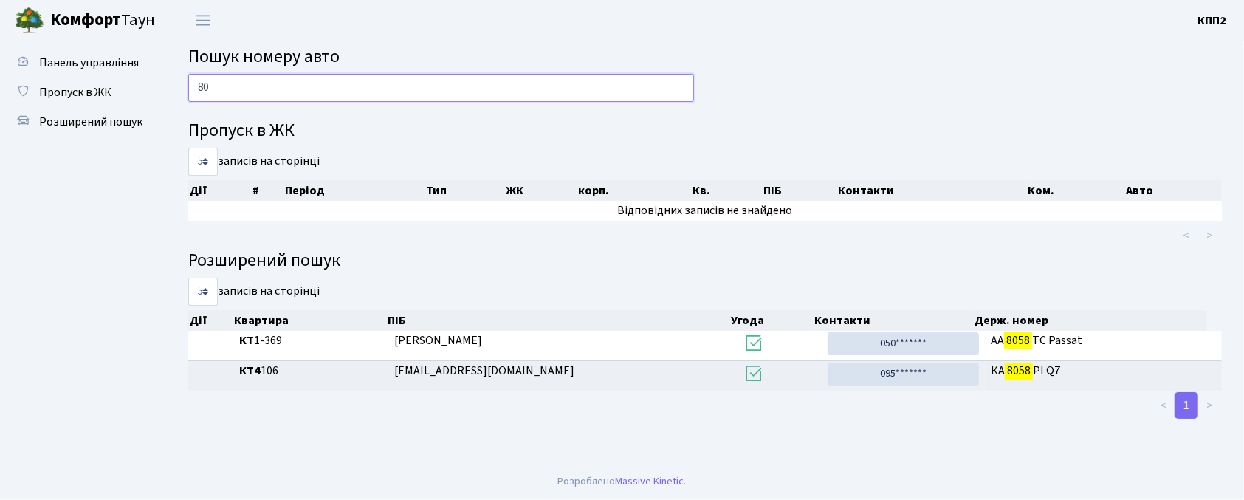
type input "8"
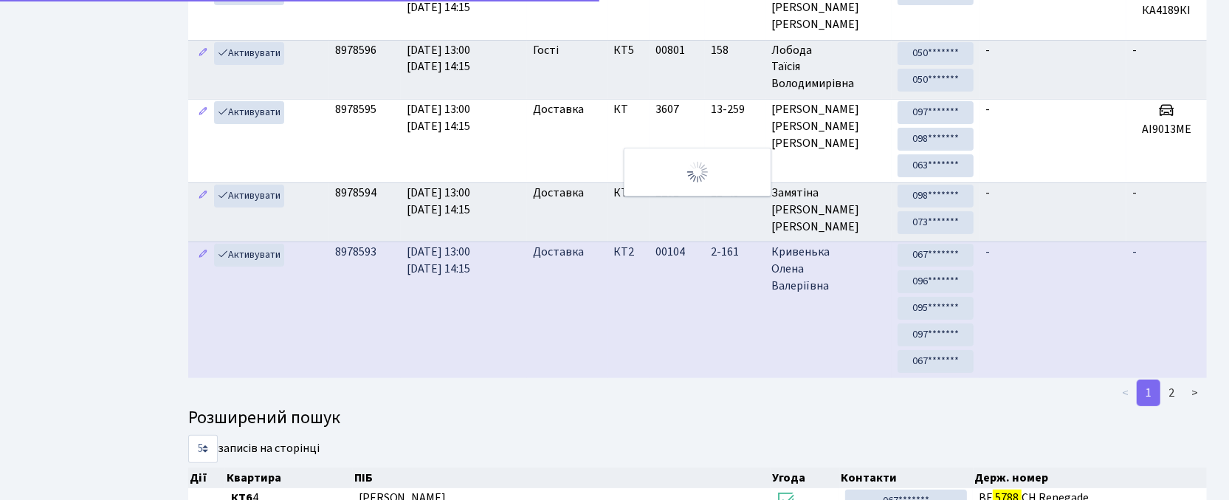
scroll to position [437, 0]
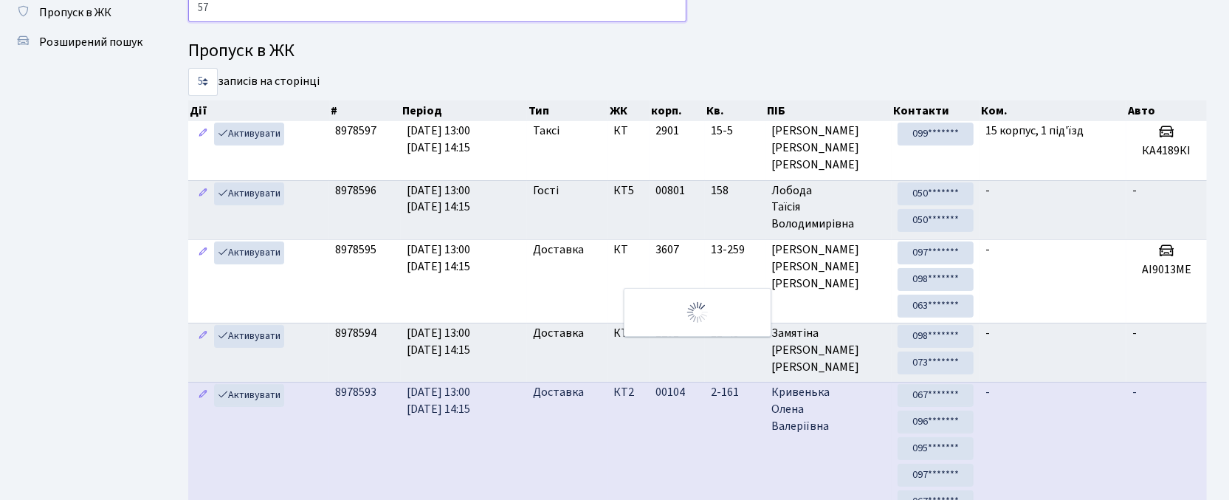
type input "5"
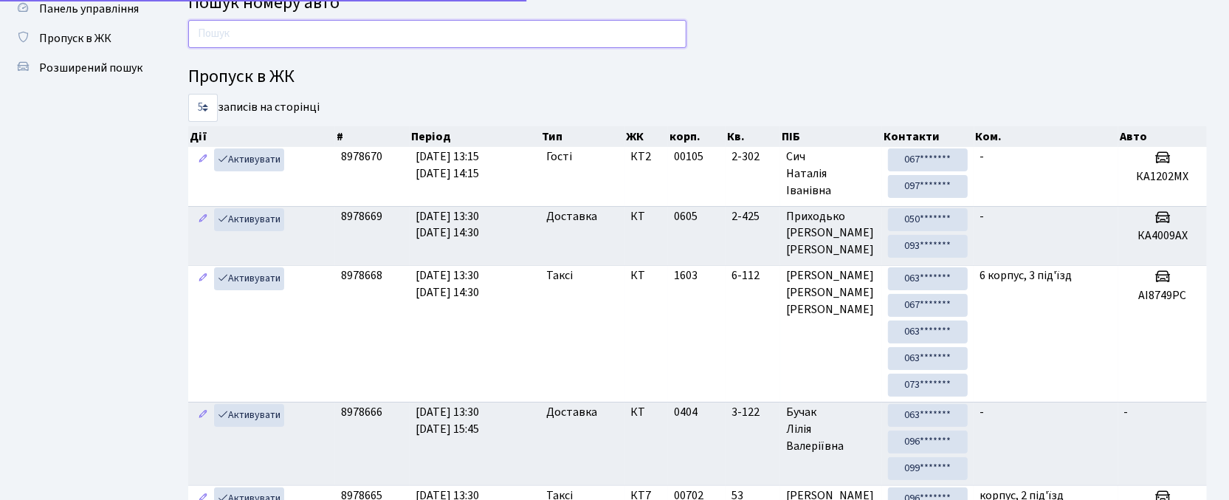
scroll to position [80, 0]
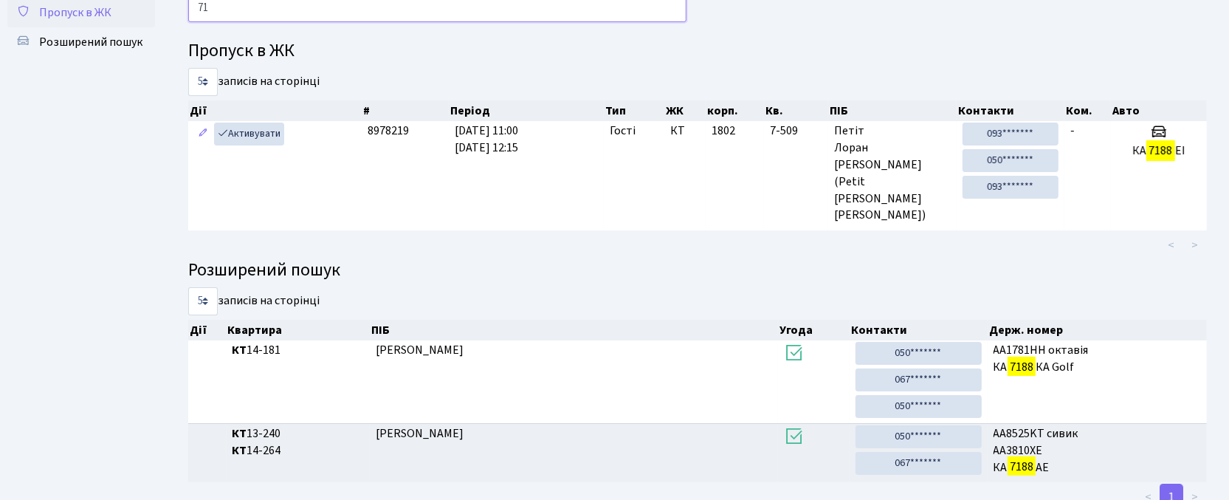
type input "7"
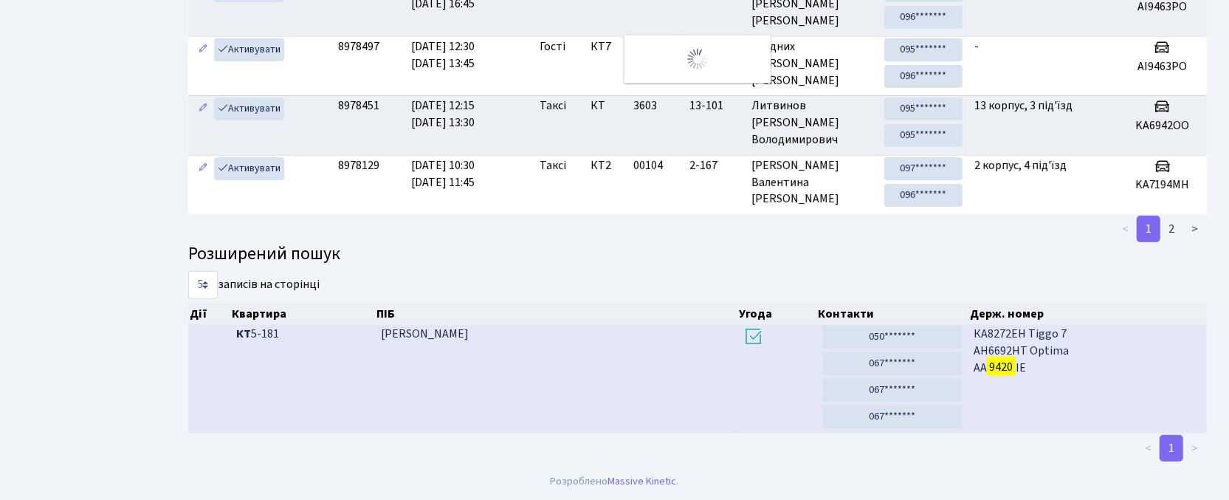
scroll to position [7, 0]
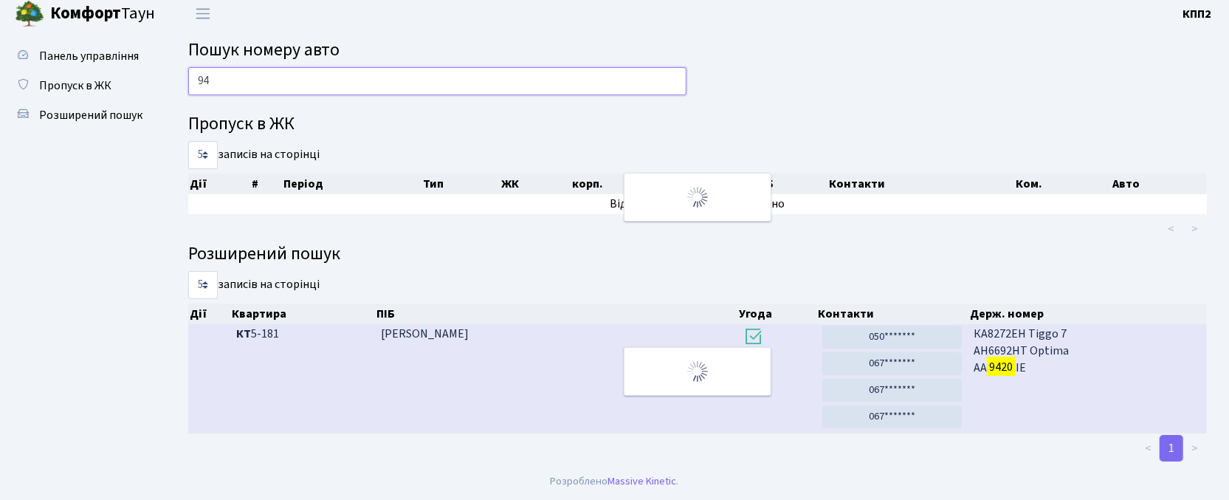
type input "9"
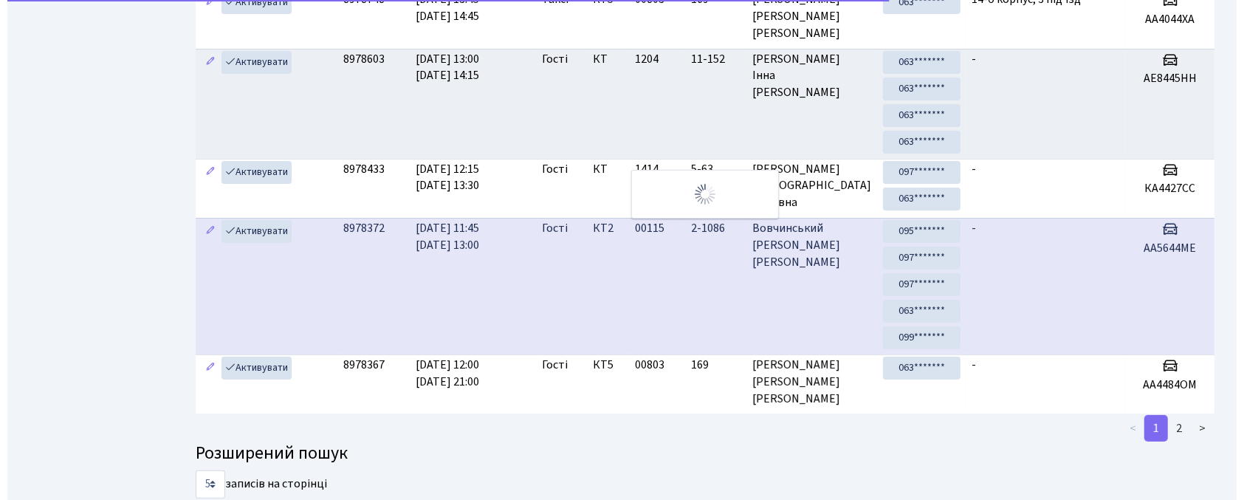
scroll to position [0, 0]
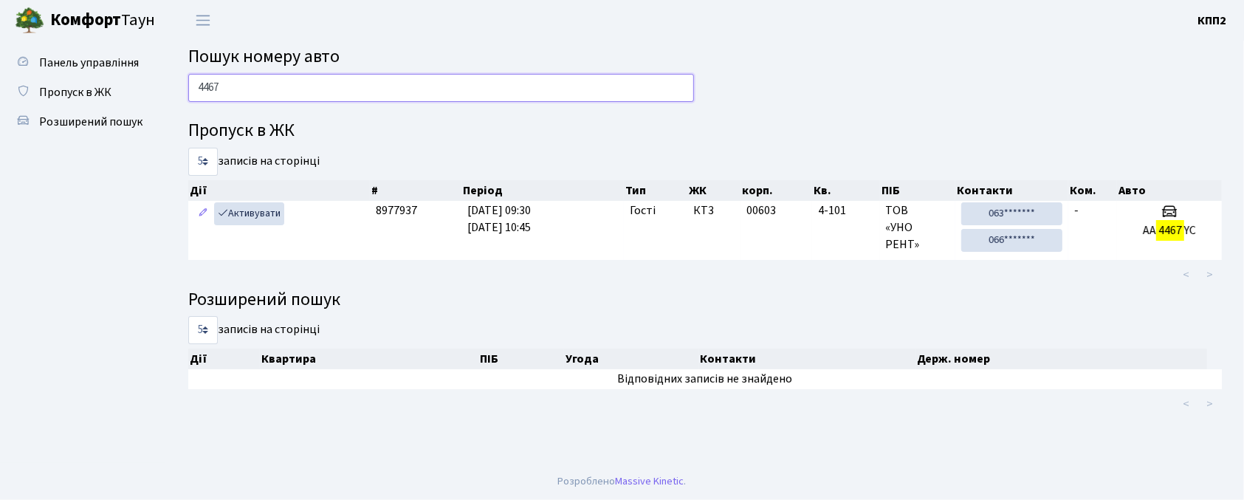
type input "4467"
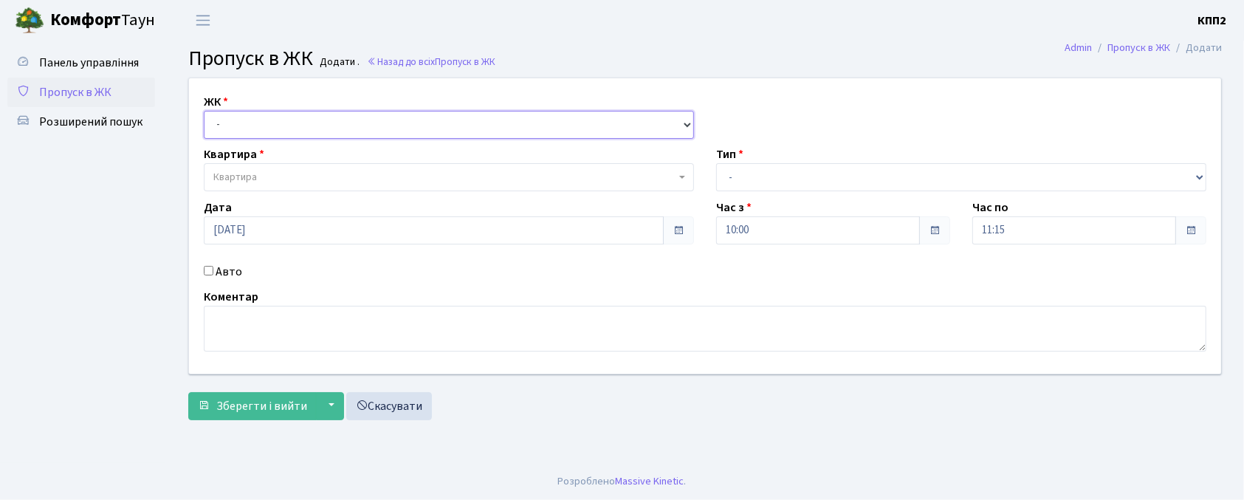
drag, startPoint x: 0, startPoint y: 0, endPoint x: 226, endPoint y: 119, distance: 255.3
click at [226, 119] on select "- КТ, вул. Регенераторна, 4 КТ2, просп. Соборності, 17 КТ3, вул. Березнева, 16 …" at bounding box center [449, 125] width 490 height 28
select select "302"
click at [204, 111] on select "- КТ, вул. Регенераторна, 4 КТ2, просп. Соборності, 17 КТ3, вул. Березнева, 16 …" at bounding box center [449, 125] width 490 height 28
select select
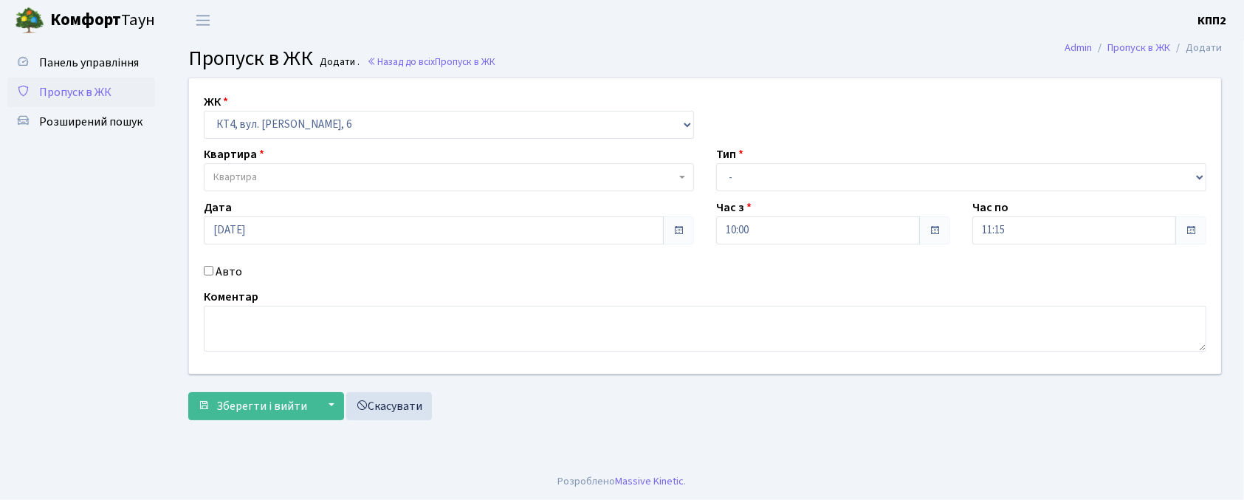
click at [225, 269] on label "Авто" at bounding box center [229, 272] width 27 height 18
click at [213, 269] on input "Авто" at bounding box center [209, 271] width 10 height 10
checkbox input "true"
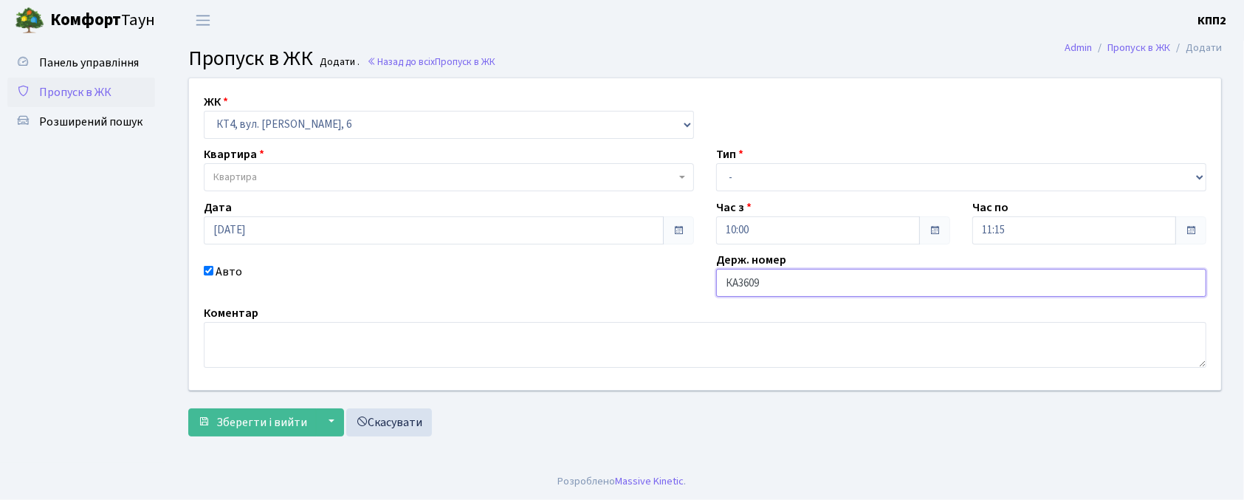
type input "КА3609НМ"
click at [282, 178] on span "Квартира" at bounding box center [444, 177] width 462 height 15
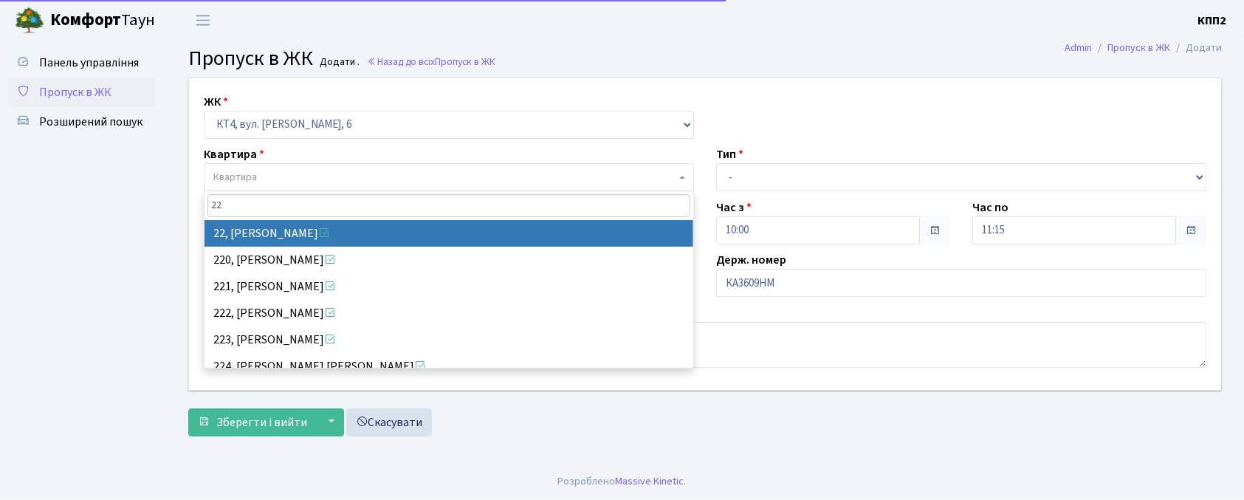
type input "22"
select select "16752"
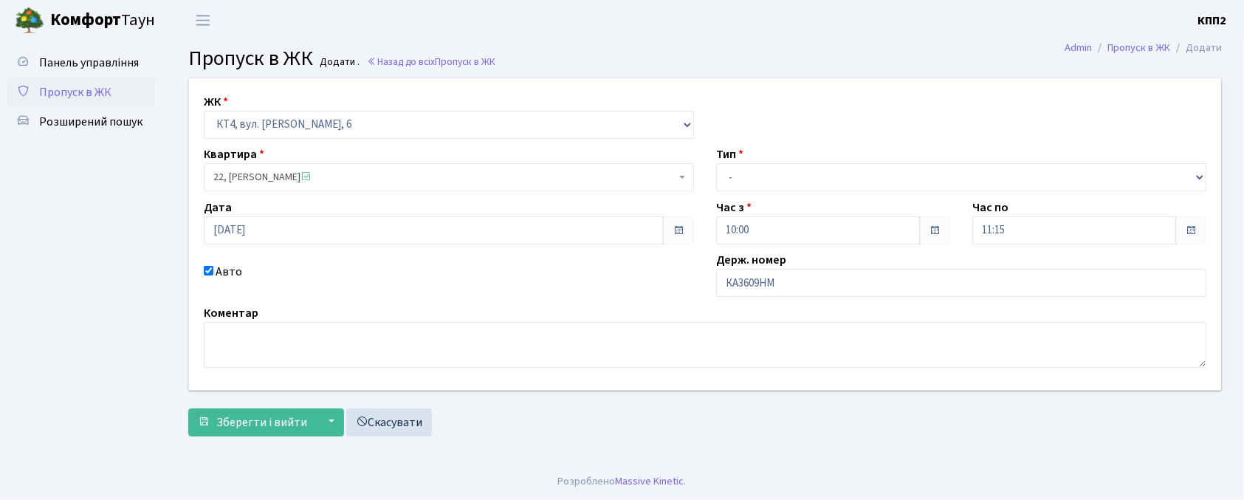
click at [740, 159] on label "Тип" at bounding box center [729, 154] width 27 height 18
click at [742, 192] on div "ЖК - КТ, вул. Регенераторна, 4 КТ2, просп. Соборності, 17 КТ3, вул. Березнева, …" at bounding box center [705, 234] width 1054 height 312
select select "2"
click at [716, 163] on select "- Доставка Таксі Гості Сервіс" at bounding box center [961, 177] width 490 height 28
click at [240, 427] on span "Зберегти і вийти" at bounding box center [261, 422] width 91 height 16
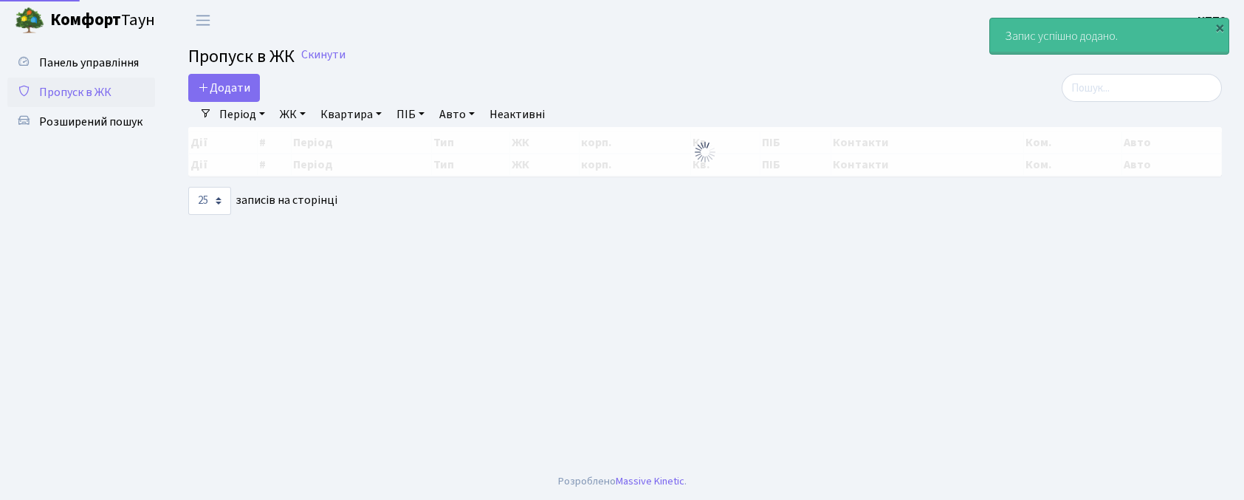
select select "25"
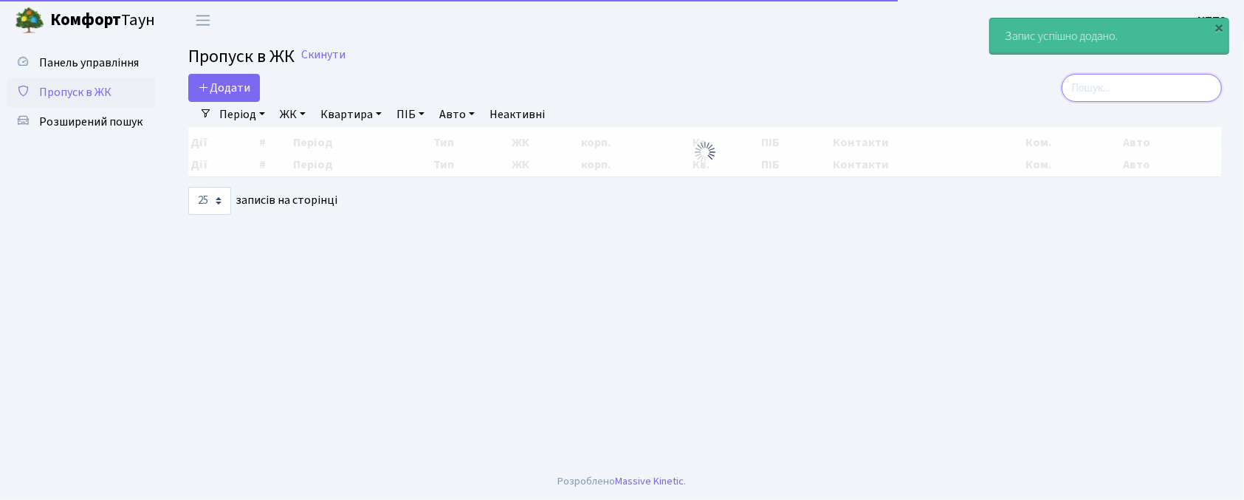
click at [1126, 87] on input "search" at bounding box center [1142, 88] width 160 height 28
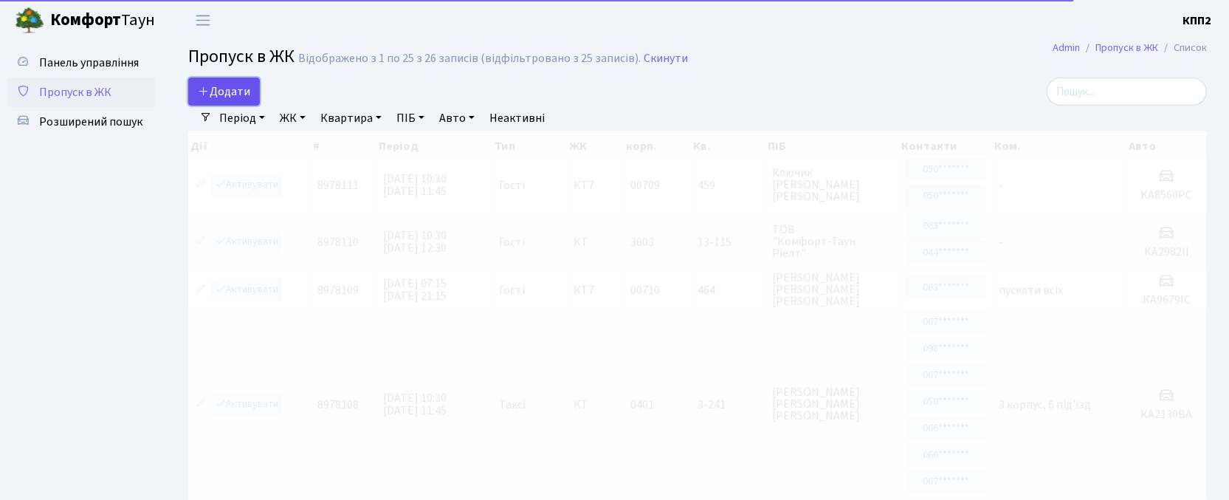
click at [229, 89] on span "Додати" at bounding box center [224, 91] width 52 height 16
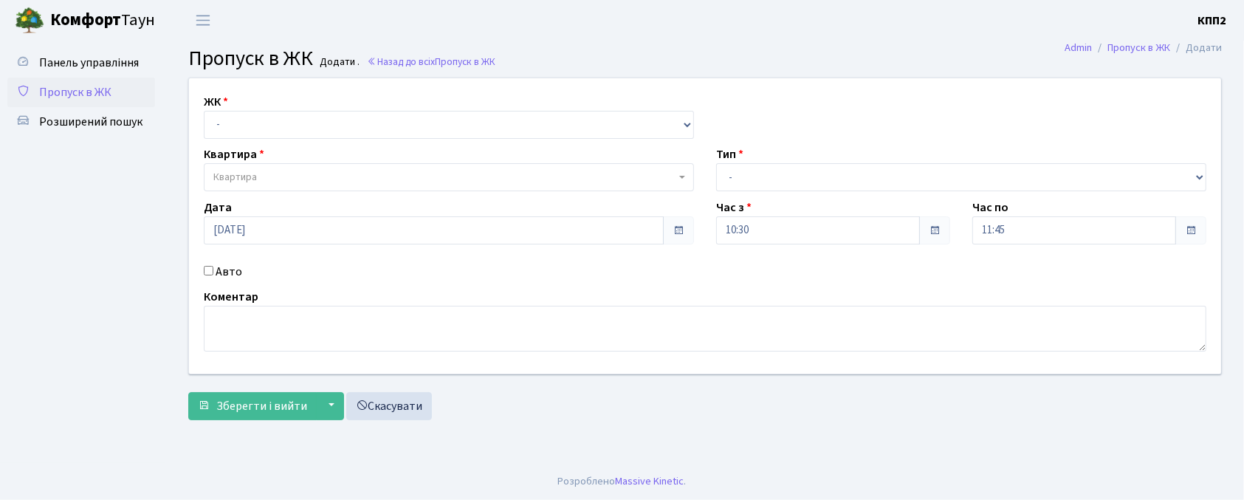
select select "271"
click at [204, 111] on select "- КТ, вул. Регенераторна, 4 КТ2, просп. [STREET_ADDRESS] [STREET_ADDRESS] [PERS…" at bounding box center [449, 125] width 490 height 28
select select
click at [276, 183] on span "Квартира" at bounding box center [444, 177] width 462 height 15
click at [225, 275] on label "Авто" at bounding box center [229, 272] width 27 height 18
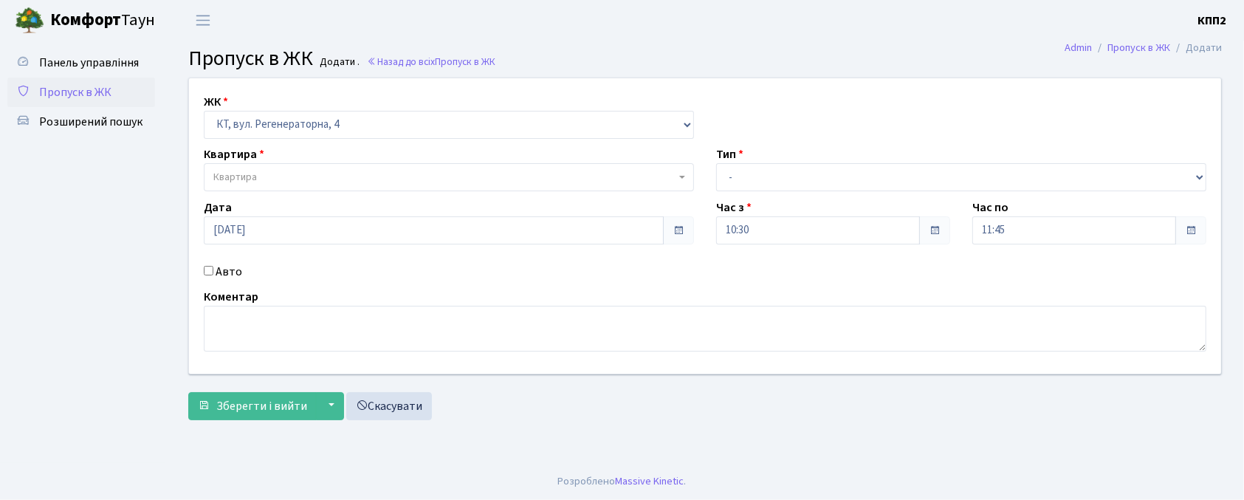
click at [213, 275] on input "Авто" at bounding box center [209, 271] width 10 height 10
checkbox input "true"
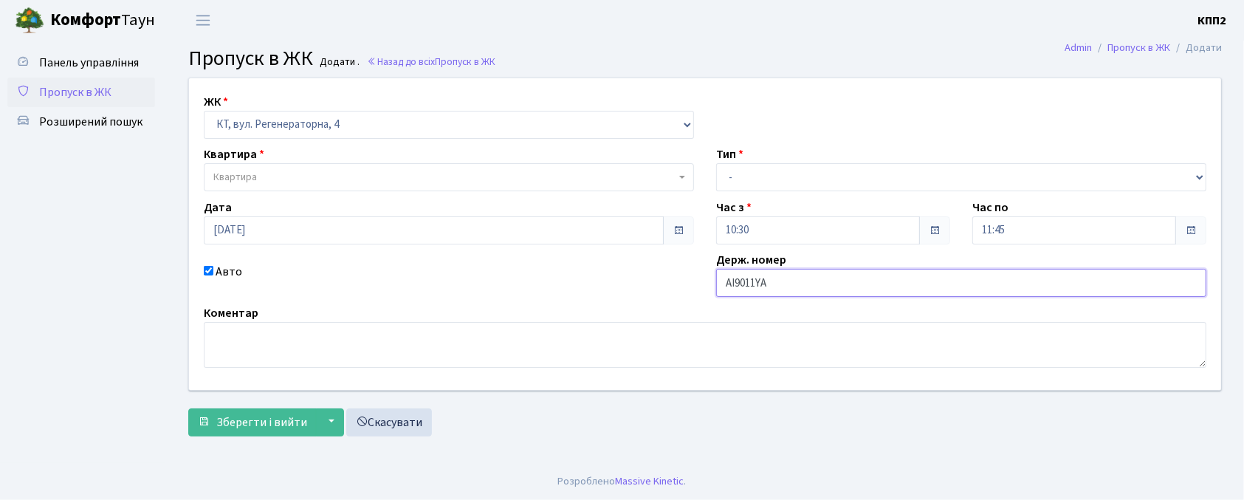
type input "АІ9011YA"
click at [341, 184] on span "Квартира" at bounding box center [444, 177] width 462 height 15
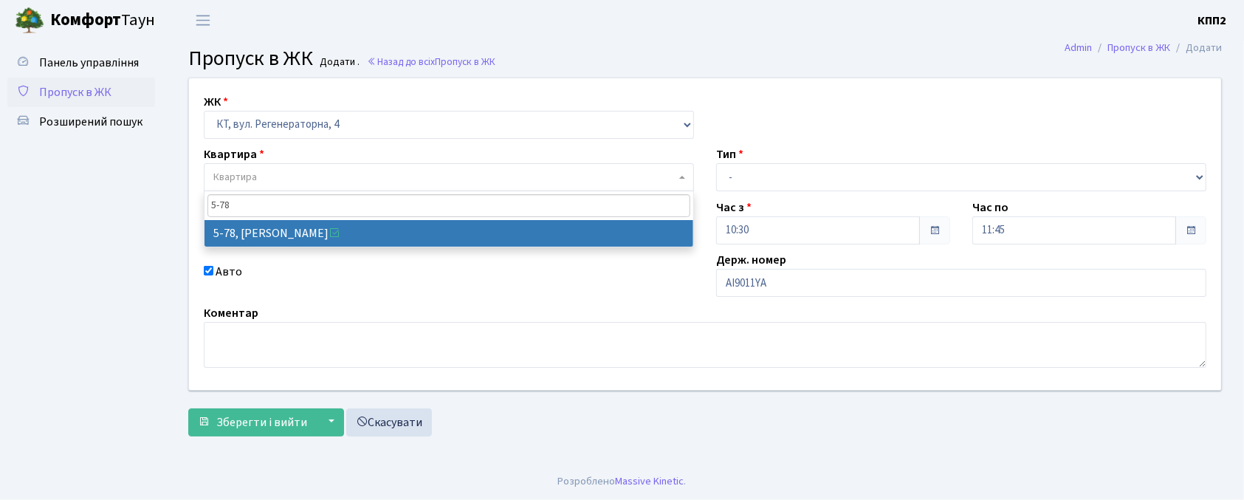
type input "5-78"
select select "2488"
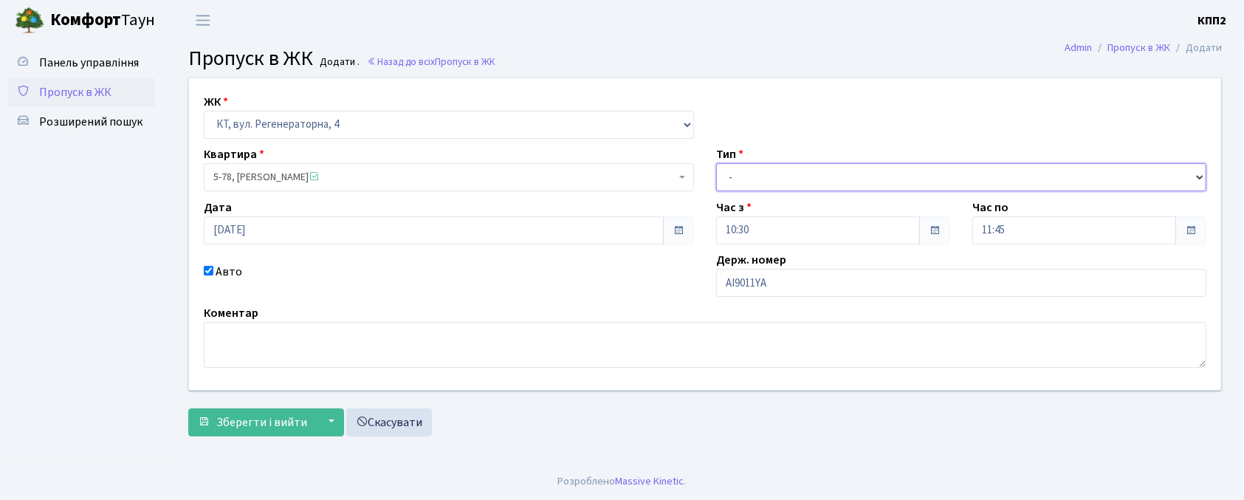
click at [783, 182] on select "- Доставка Таксі Гості Сервіс" at bounding box center [961, 177] width 490 height 28
select select "2"
click at [716, 163] on select "- Доставка Таксі Гості Сервіс" at bounding box center [961, 177] width 490 height 28
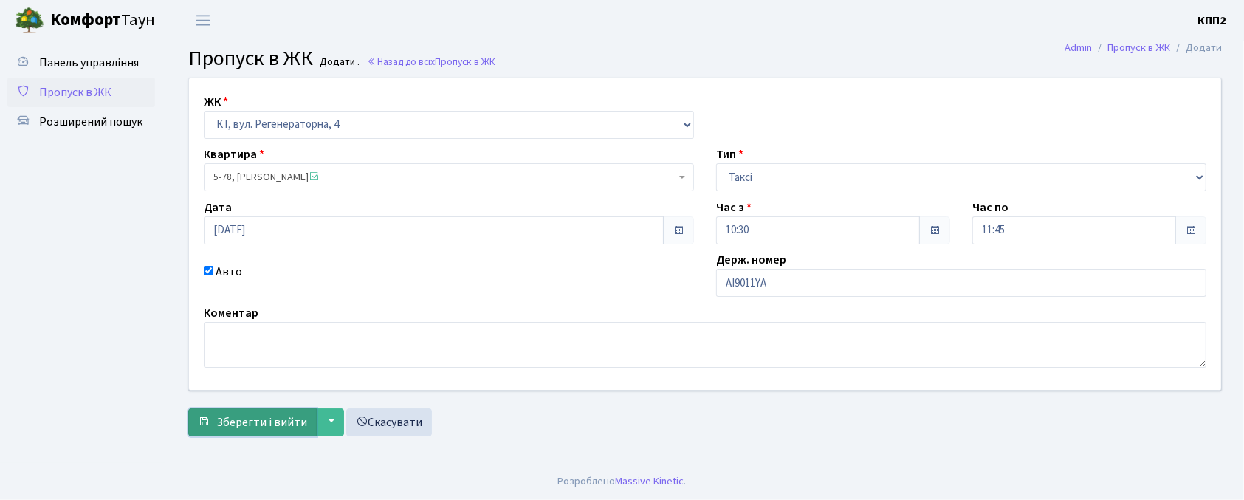
click at [225, 434] on button "Зберегти і вийти" at bounding box center [252, 422] width 128 height 28
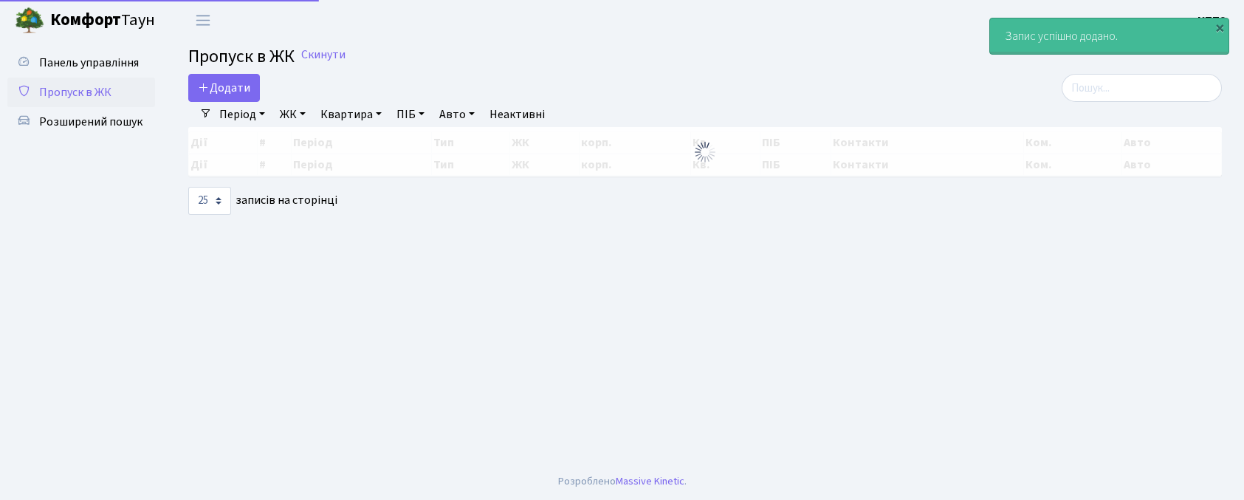
select select "25"
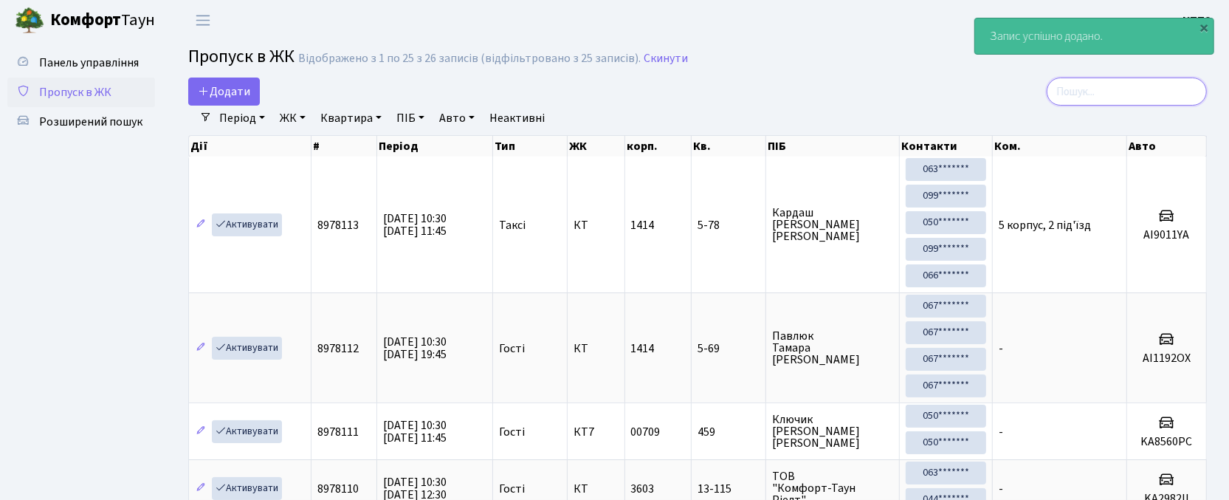
click at [1091, 100] on input "search" at bounding box center [1127, 92] width 160 height 28
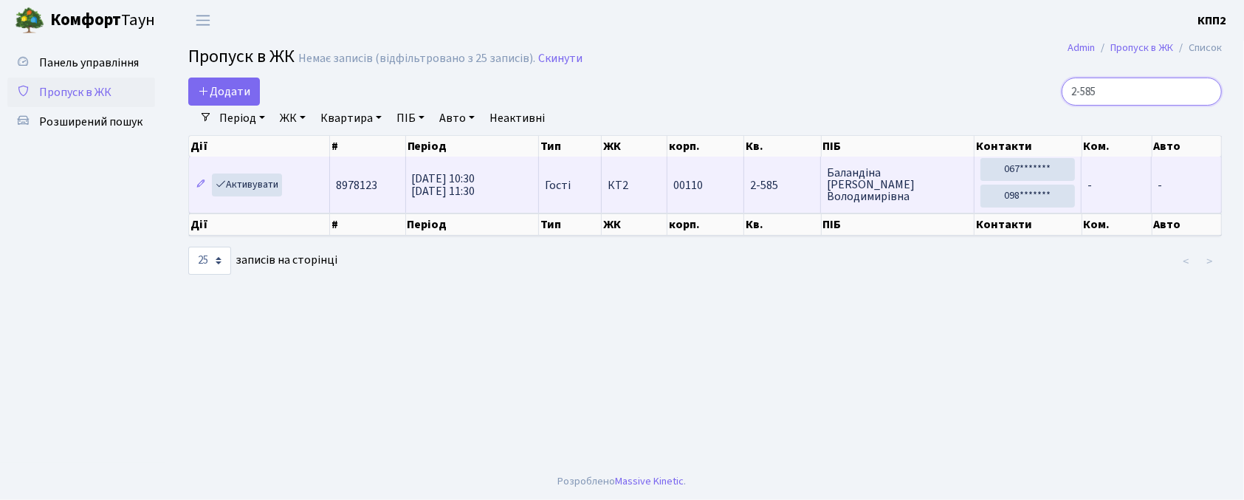
type input "2-585"
click at [260, 171] on td "Активувати" at bounding box center [259, 185] width 141 height 56
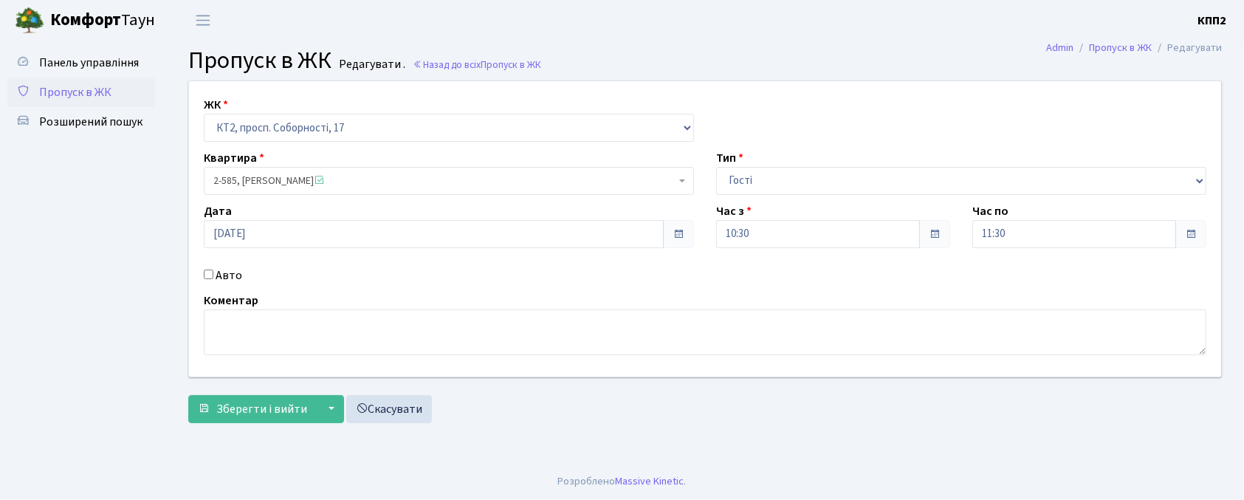
click at [87, 84] on span "Пропуск в ЖК" at bounding box center [75, 92] width 72 height 16
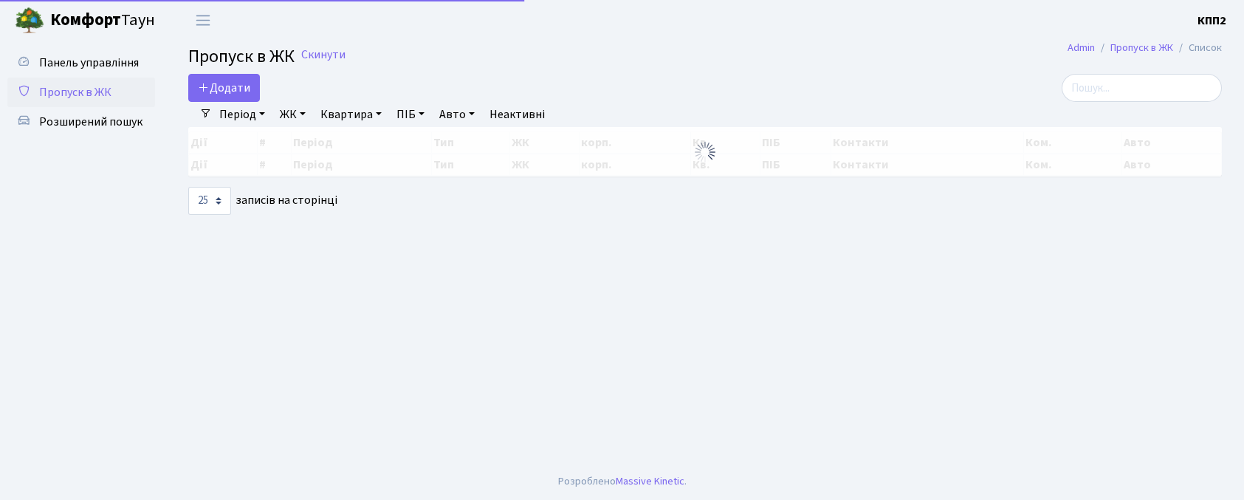
select select "25"
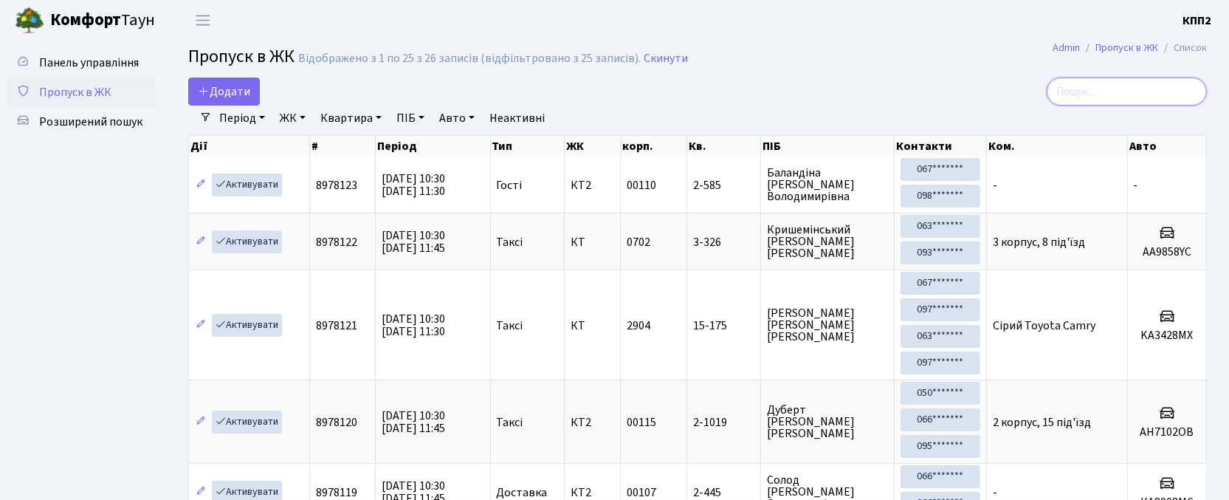
click at [1107, 89] on input "search" at bounding box center [1127, 92] width 160 height 28
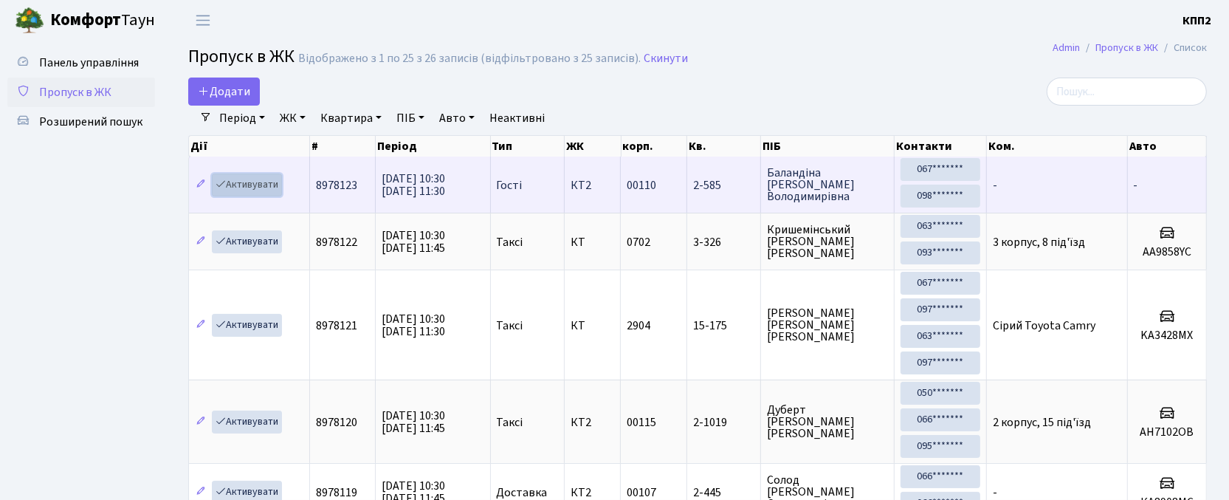
click at [258, 182] on link "Активувати" at bounding box center [247, 184] width 70 height 23
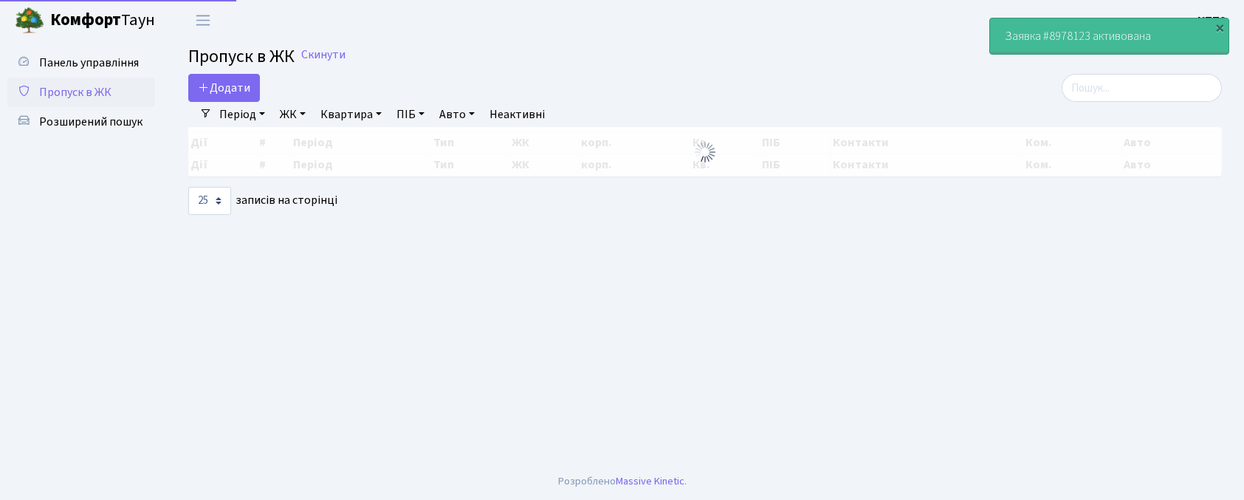
select select "25"
click at [1170, 93] on input "search" at bounding box center [1142, 88] width 160 height 28
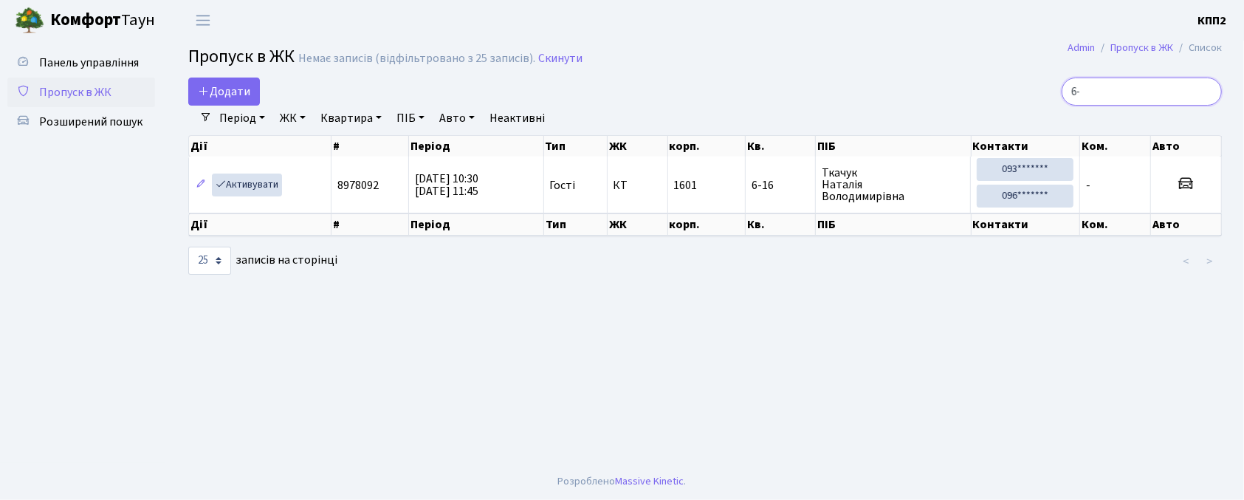
type input "6"
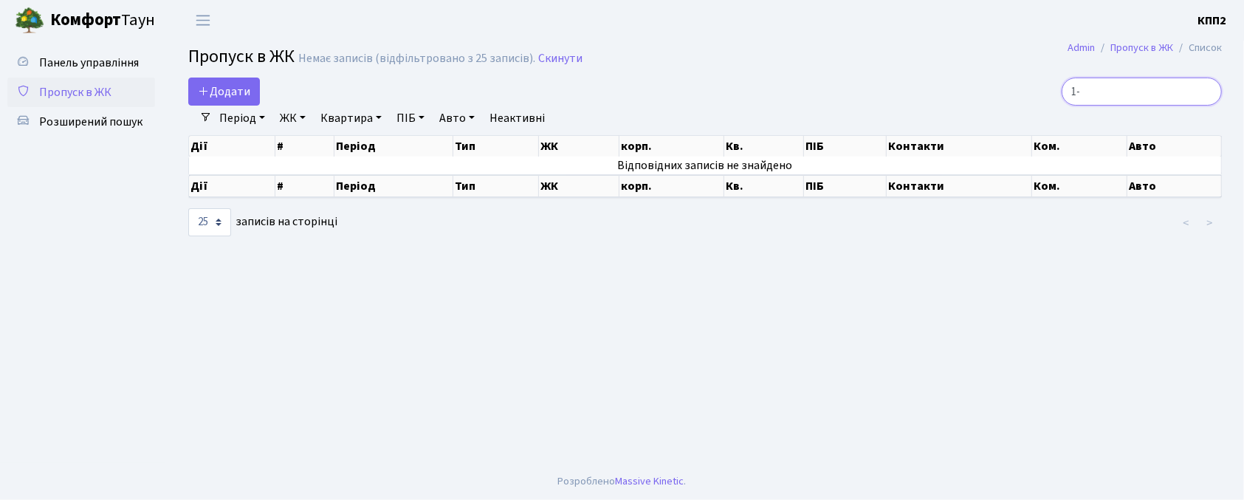
type input "1"
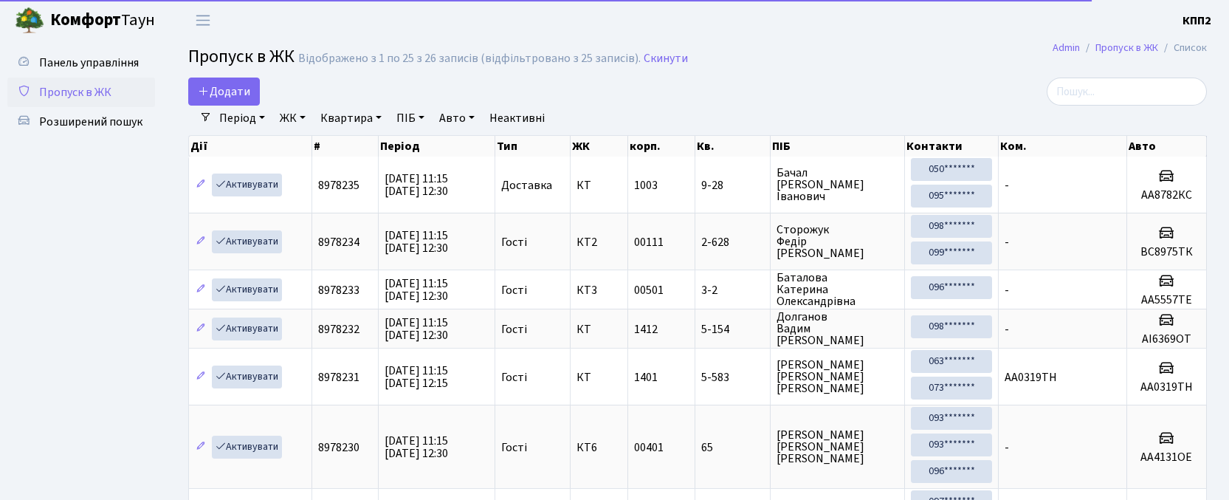
select select "25"
click at [217, 95] on span "Додати" at bounding box center [224, 91] width 52 height 16
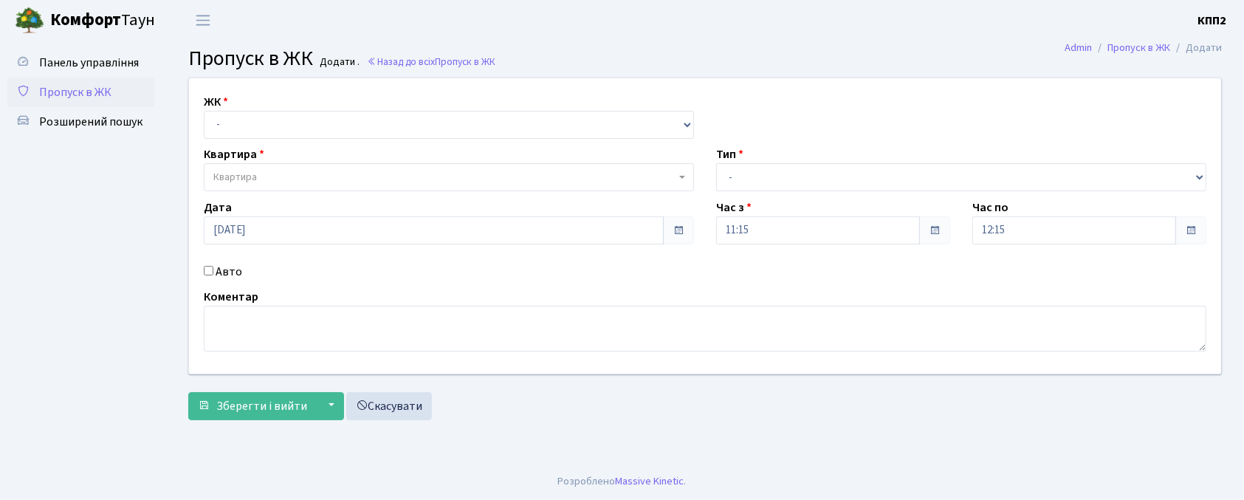
select select "271"
click at [204, 111] on select "- КТ, вул. Регенераторна, 4 КТ2, просп. [STREET_ADDRESS] [STREET_ADDRESS] [PERS…" at bounding box center [449, 125] width 490 height 28
select select
click at [229, 278] on label "Авто" at bounding box center [229, 272] width 27 height 18
click at [213, 275] on input "Авто" at bounding box center [209, 271] width 10 height 10
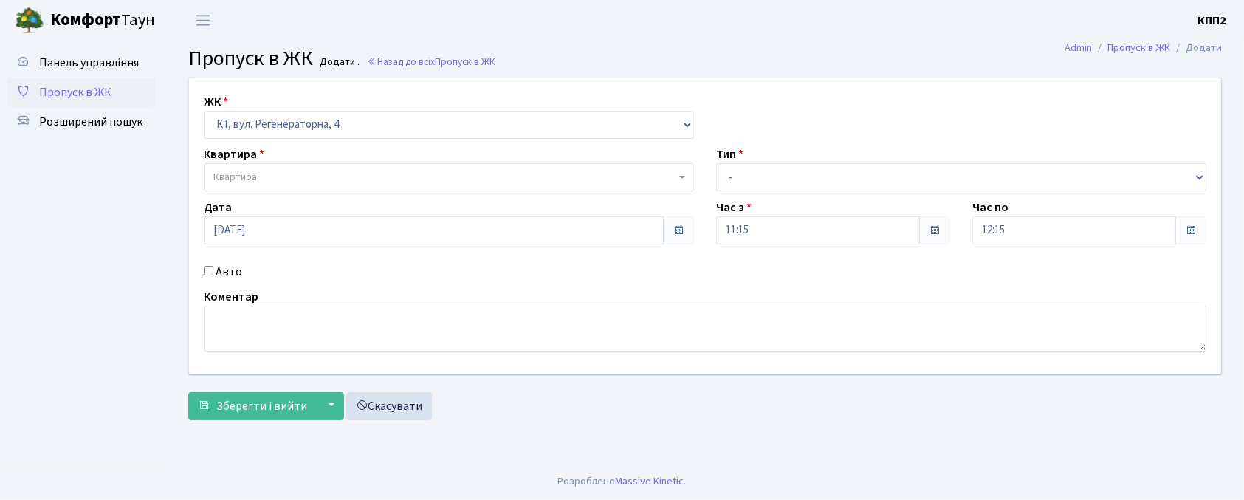
checkbox input "true"
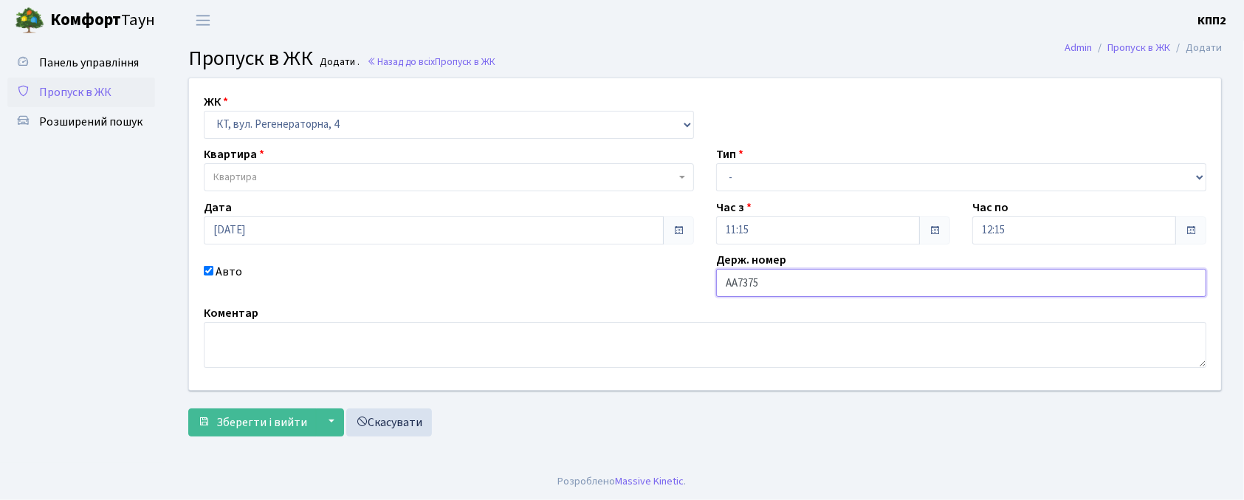
type input "АА7375СА"
click at [396, 195] on div "ЖК - КТ, вул. Регенераторна, 4 КТ2, просп. Соборності, 17 КТ3, вул. Березнева, …" at bounding box center [705, 234] width 1054 height 312
click at [402, 175] on span "Квартира" at bounding box center [444, 177] width 462 height 15
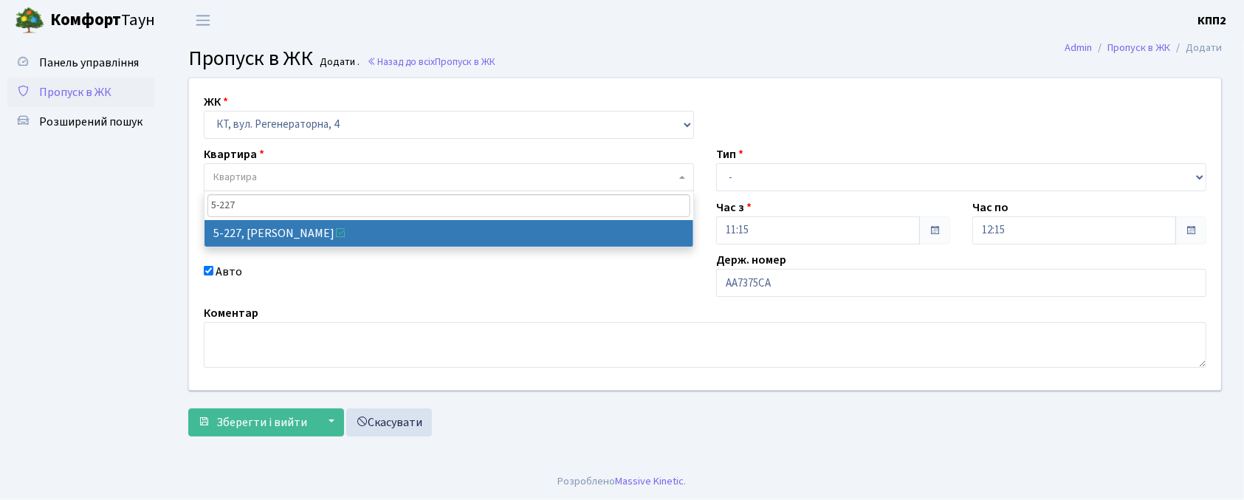
type input "5-227"
select select "2305"
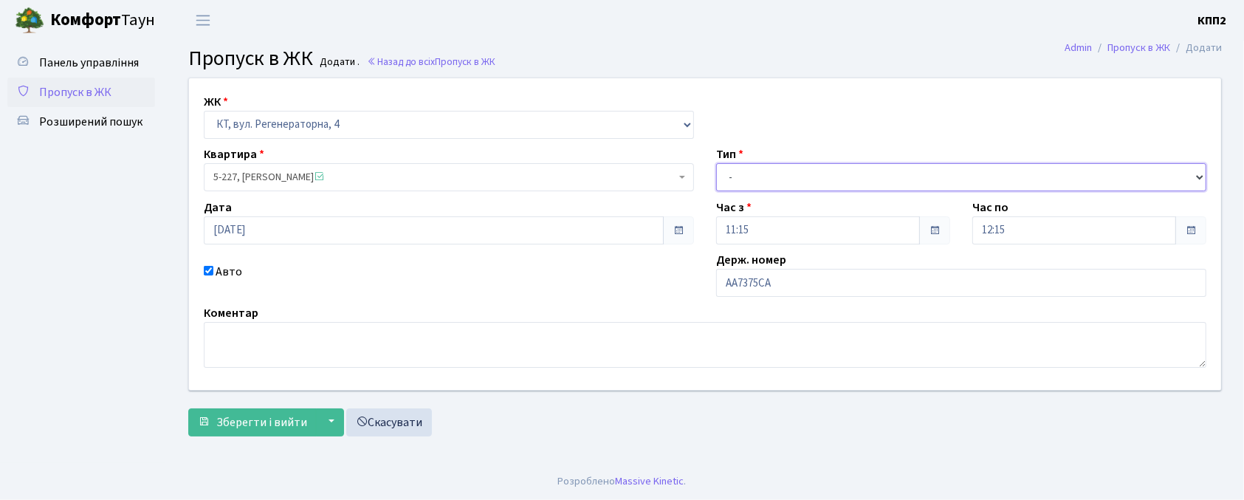
drag, startPoint x: 746, startPoint y: 178, endPoint x: 748, endPoint y: 190, distance: 12.7
click at [746, 178] on select "- Доставка Таксі Гості Сервіс" at bounding box center [961, 177] width 490 height 28
select select "3"
click at [716, 163] on select "- Доставка Таксі Гості Сервіс" at bounding box center [961, 177] width 490 height 28
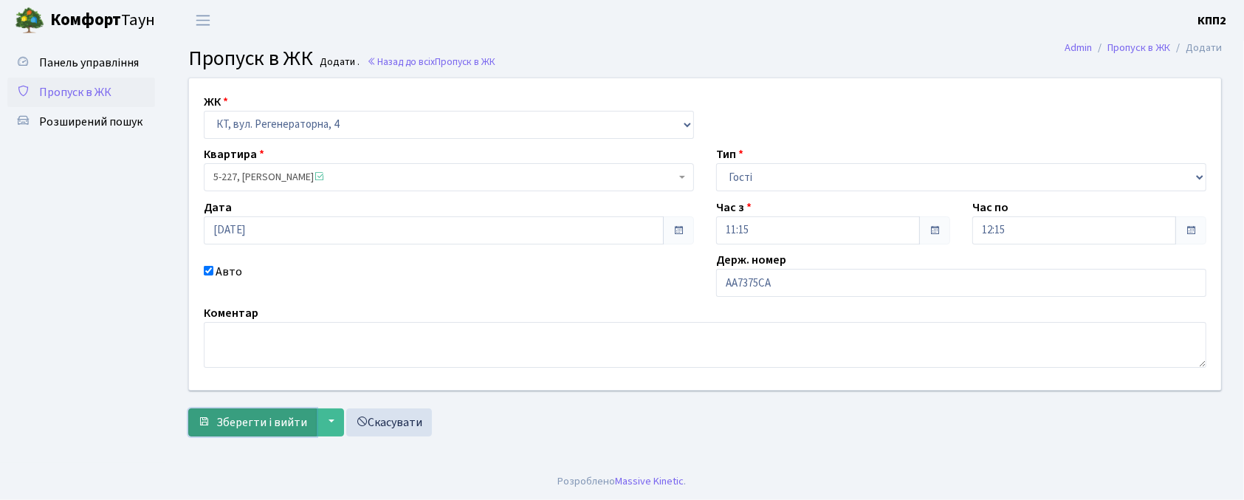
click at [281, 424] on span "Зберегти і вийти" at bounding box center [261, 422] width 91 height 16
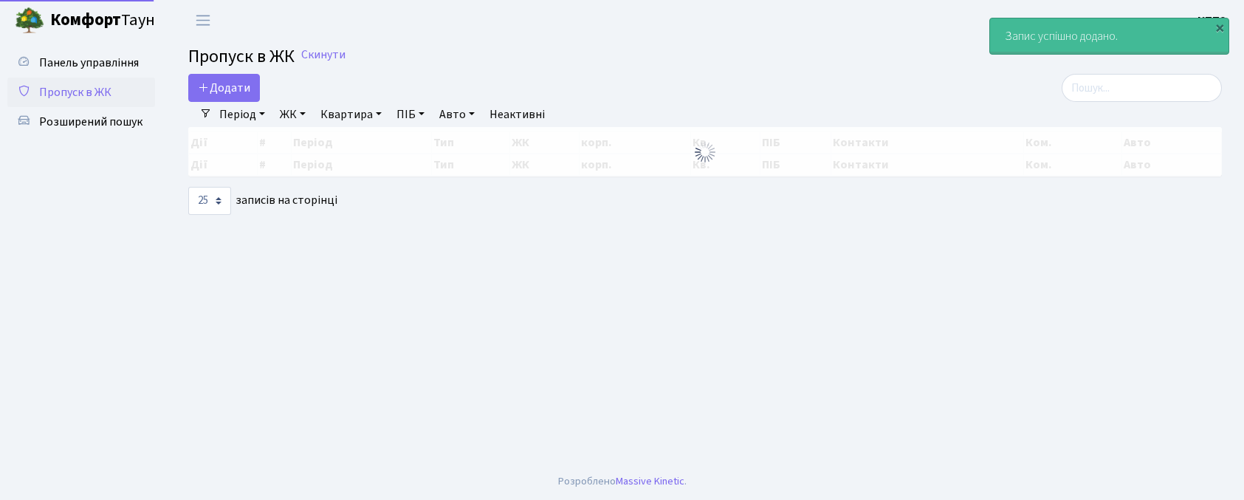
select select "25"
click at [1168, 102] on div "Період [DATE] - [DATE] ЖК - КТ, вул. Регенераторна, 4 КТ2, просп. [STREET_ADDRE…" at bounding box center [711, 114] width 998 height 25
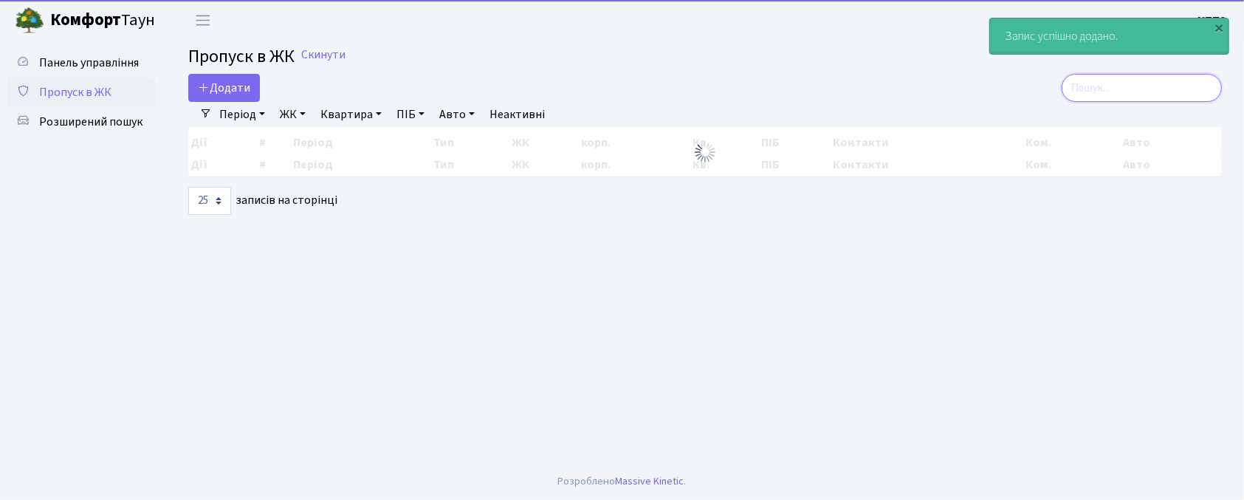
click at [1155, 87] on input "search" at bounding box center [1142, 88] width 160 height 28
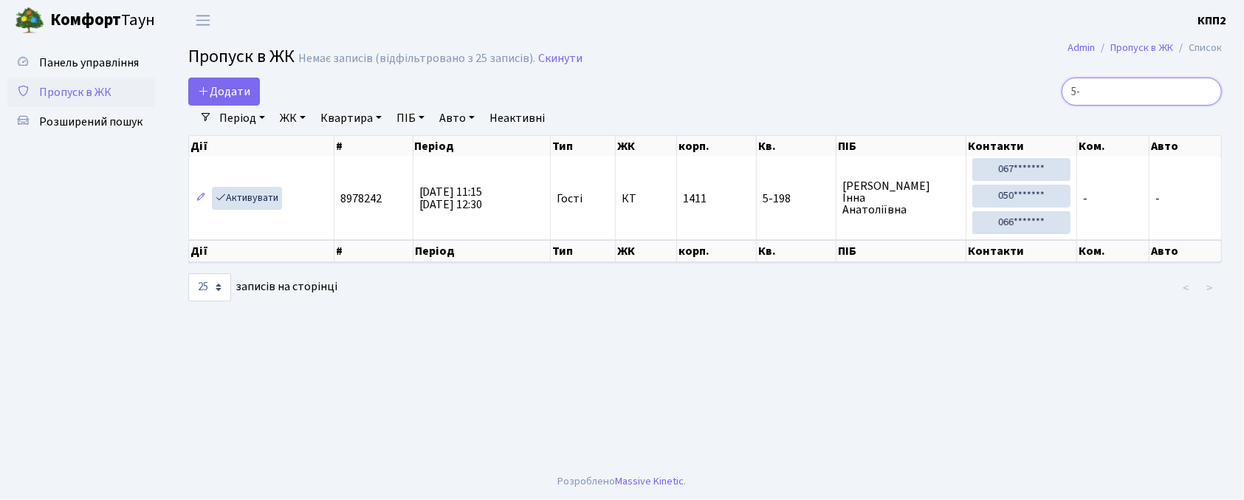
type input "5"
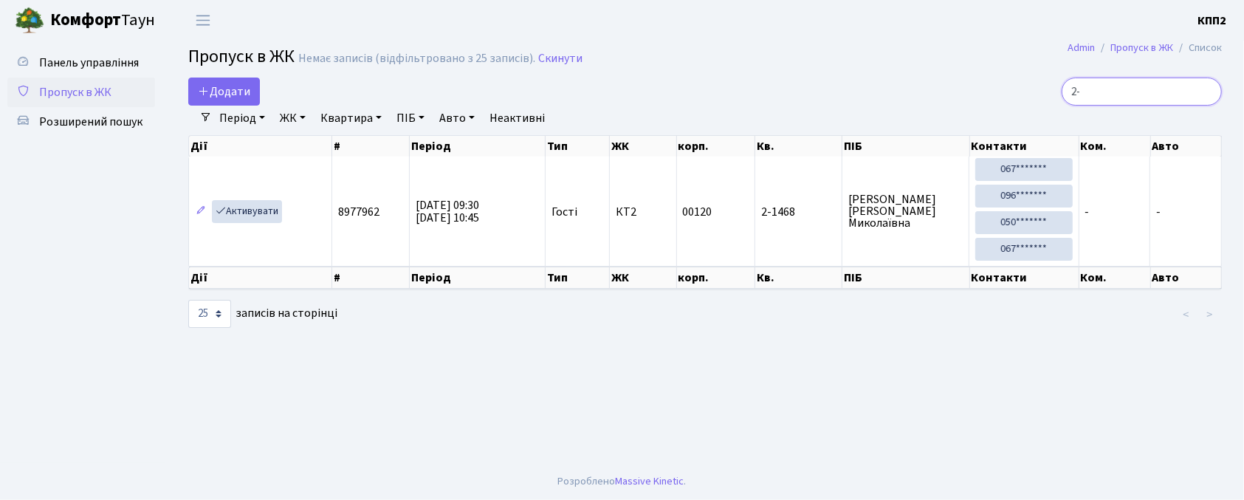
type input "2"
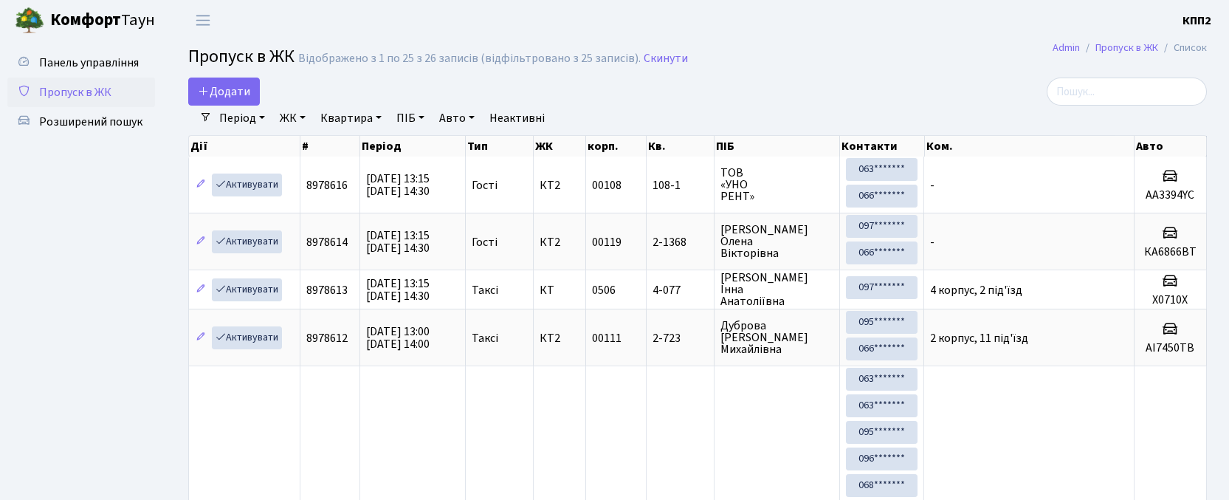
select select "25"
click at [246, 92] on span "Додати" at bounding box center [224, 91] width 52 height 16
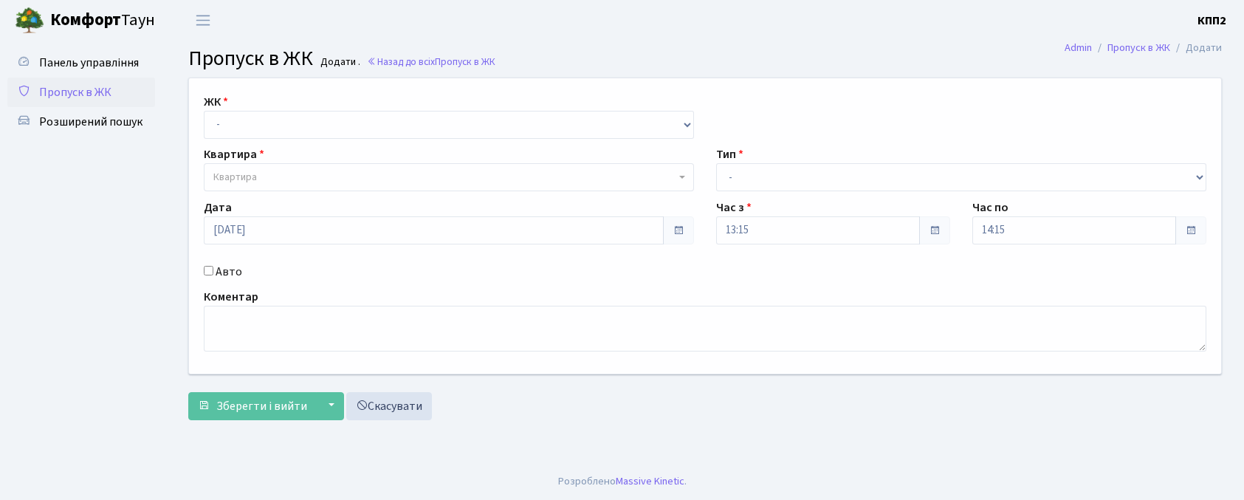
click at [250, 119] on select "- КТ, вул. Регенераторна, 4 КТ2, просп. [STREET_ADDRESS] [STREET_ADDRESS] [PERS…" at bounding box center [449, 125] width 490 height 28
select select "271"
click at [204, 111] on select "- КТ, вул. Регенераторна, 4 КТ2, просп. Соборності, 17 КТ3, вул. Березнева, 16 …" at bounding box center [449, 125] width 490 height 28
select select
click at [225, 272] on label "Авто" at bounding box center [229, 272] width 27 height 18
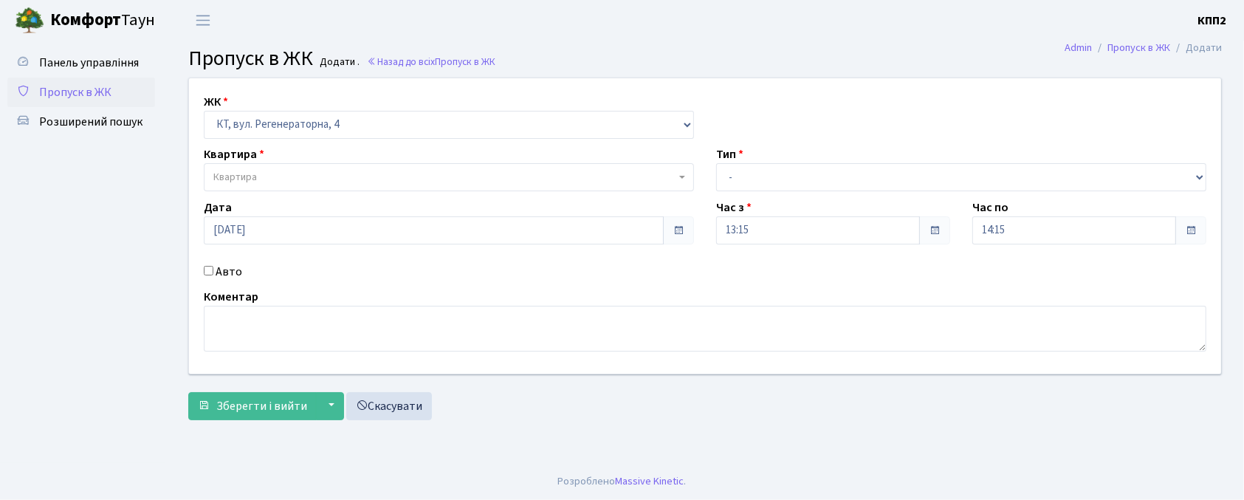
click at [213, 272] on input "Авто" at bounding box center [209, 271] width 10 height 10
checkbox input "true"
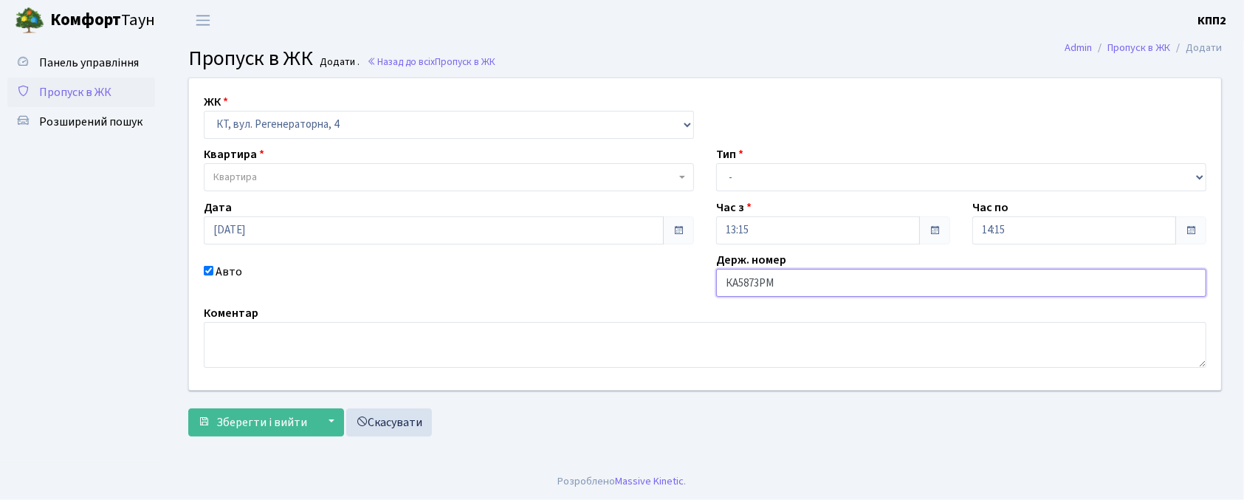
type input "КА5873РМ"
click at [371, 176] on span "Квартира" at bounding box center [444, 177] width 462 height 15
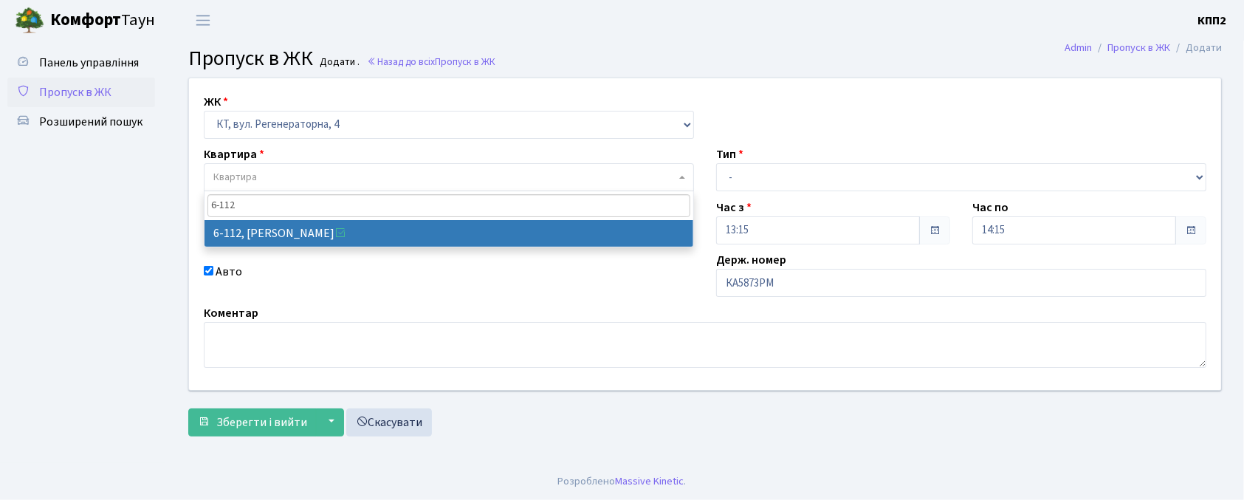
type input "6-112"
select select "5248"
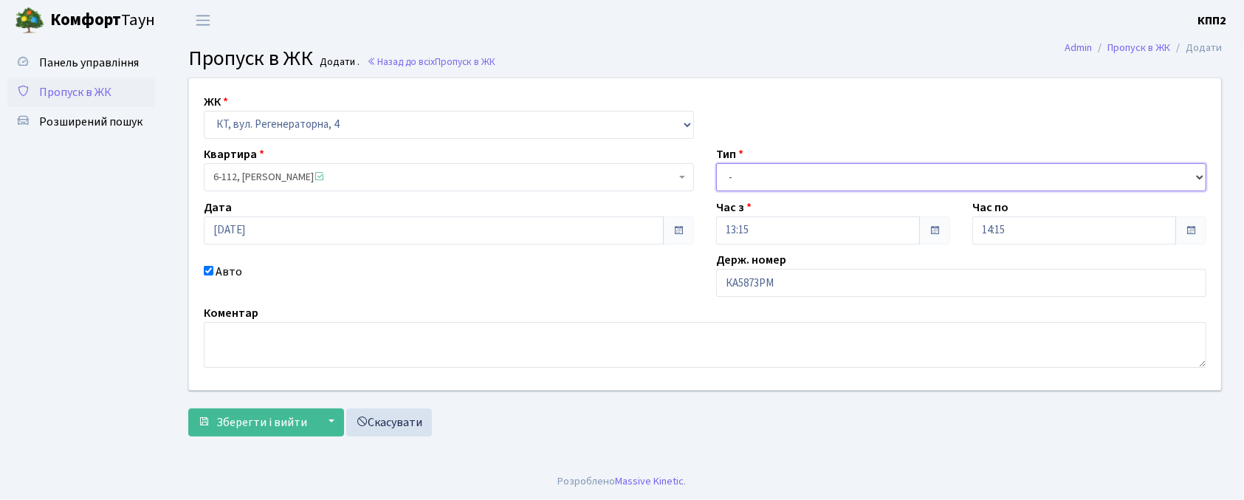
click at [760, 181] on select "- Доставка Таксі Гості Сервіс" at bounding box center [961, 177] width 490 height 28
select select "3"
click at [716, 163] on select "- Доставка Таксі Гості Сервіс" at bounding box center [961, 177] width 490 height 28
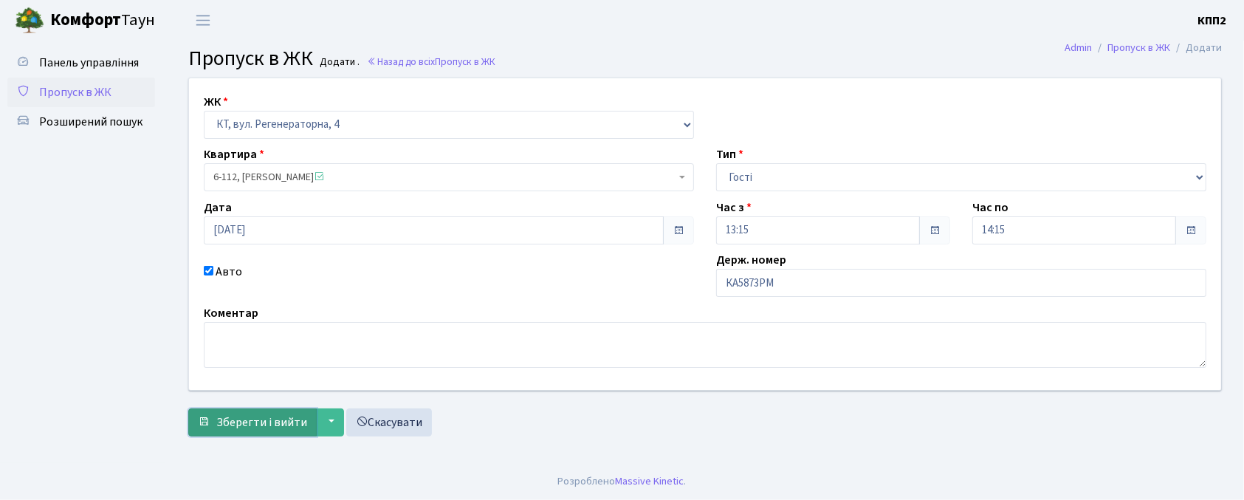
click at [252, 430] on span "Зберегти і вийти" at bounding box center [261, 422] width 91 height 16
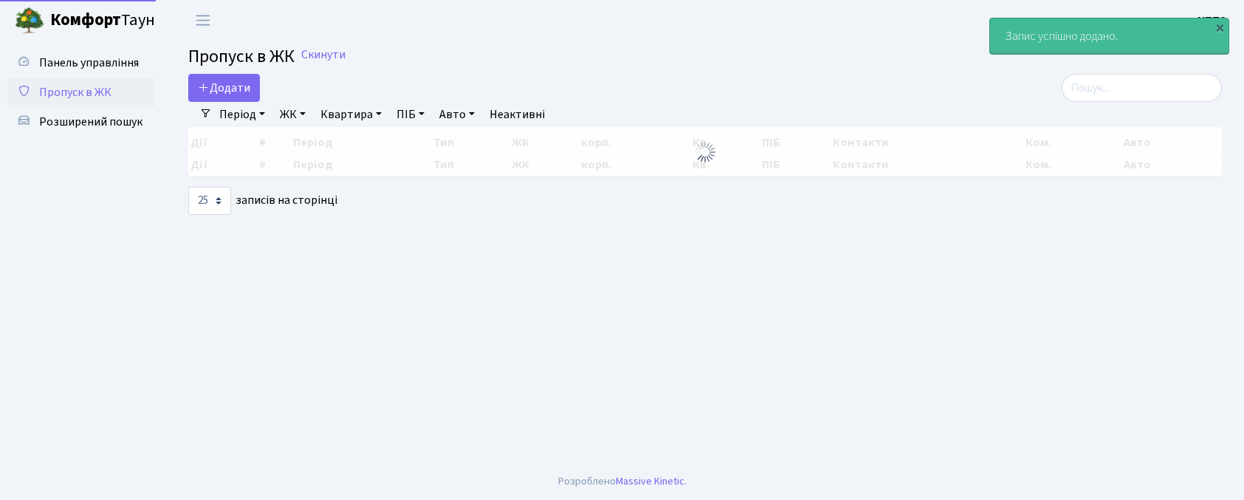
select select "25"
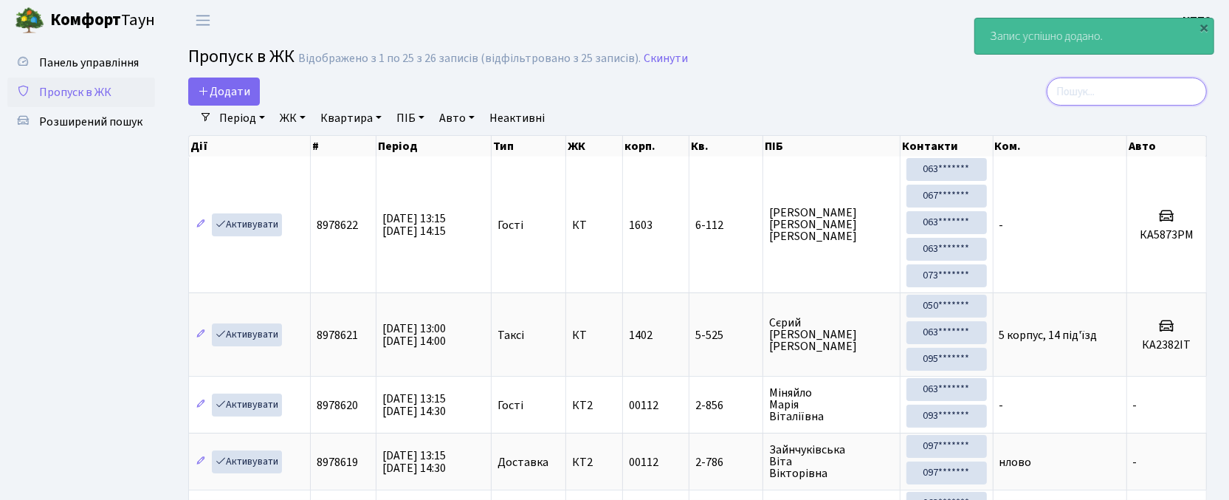
click at [1147, 101] on input "search" at bounding box center [1127, 92] width 160 height 28
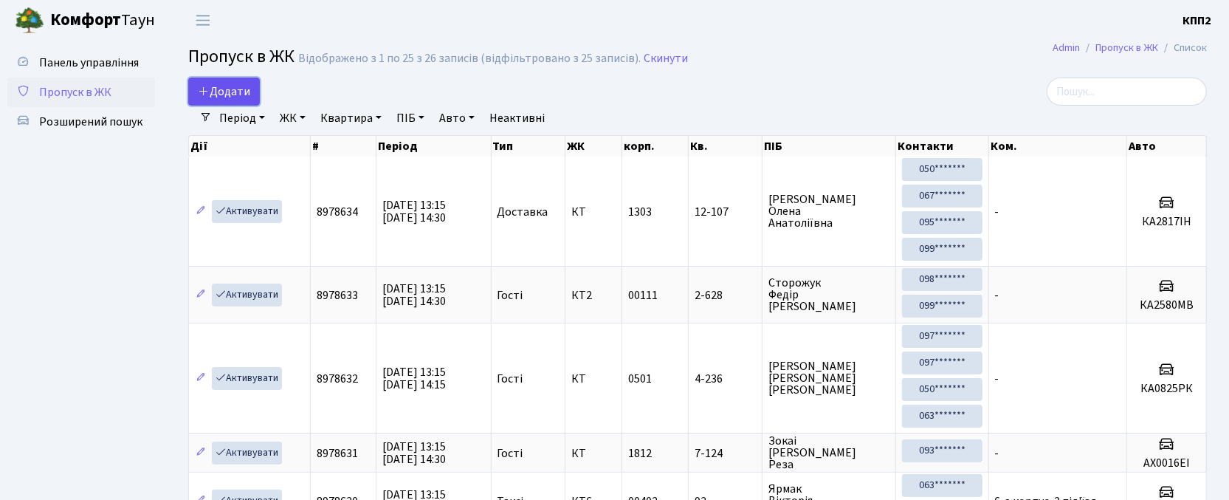
click at [202, 83] on link "Додати" at bounding box center [224, 92] width 72 height 28
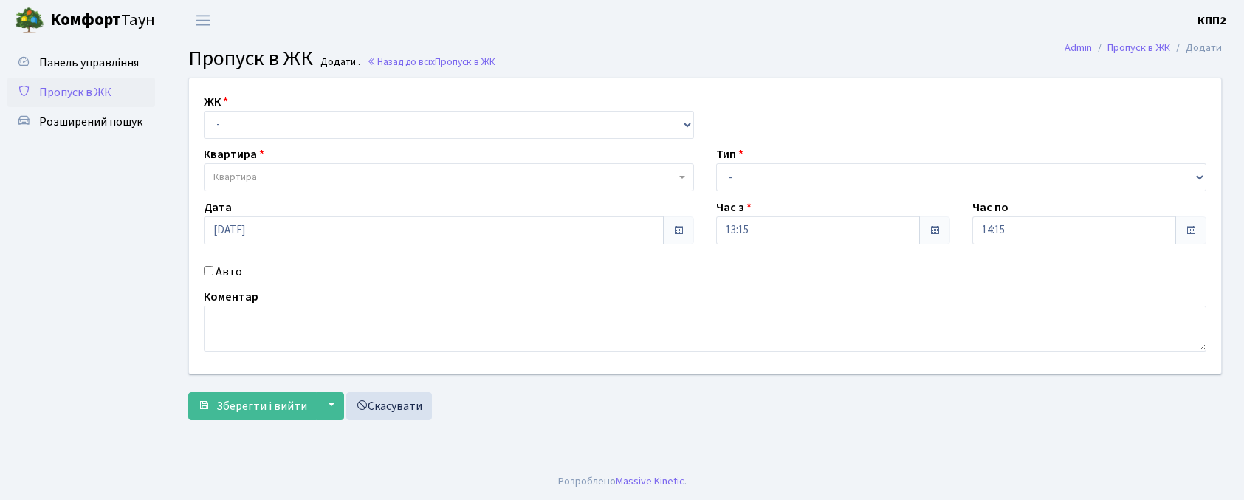
click at [242, 118] on select "- КТ, вул. Регенераторна, 4 КТ2, просп. [STREET_ADDRESS] [STREET_ADDRESS] [PERS…" at bounding box center [449, 125] width 490 height 28
select select "271"
click at [204, 111] on select "- КТ, вул. Регенераторна, 4 КТ2, просп. [STREET_ADDRESS] [STREET_ADDRESS] [PERS…" at bounding box center [449, 125] width 490 height 28
select select
click at [227, 269] on label "Авто" at bounding box center [229, 272] width 27 height 18
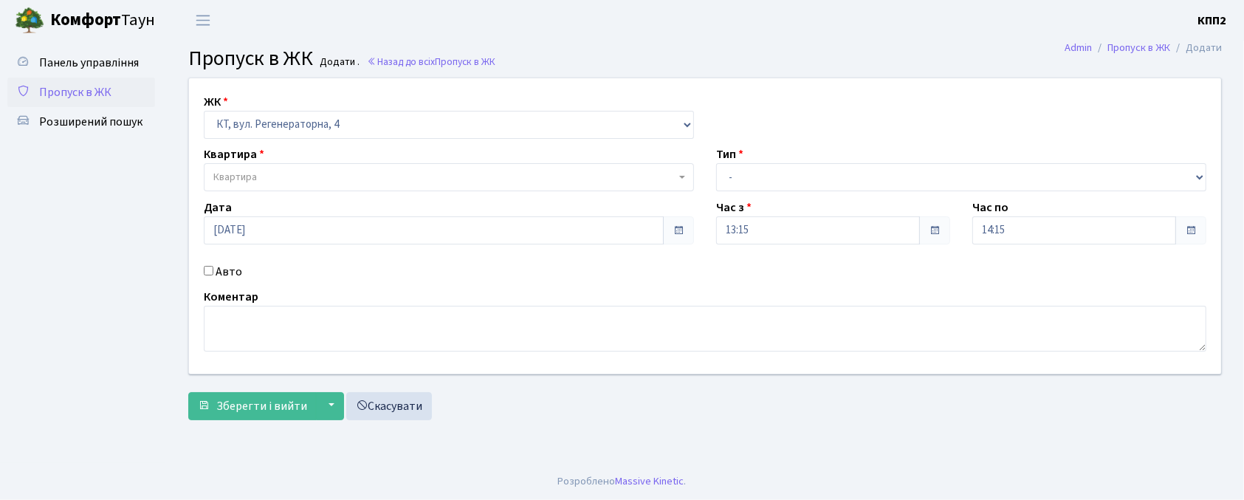
click at [213, 269] on input "Авто" at bounding box center [209, 271] width 10 height 10
checkbox input "true"
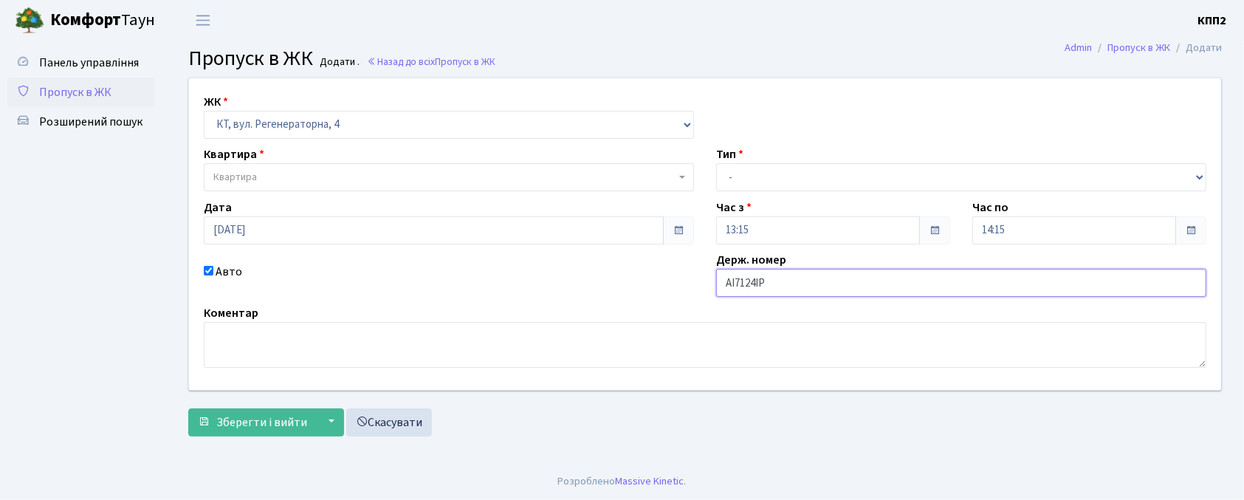
type input "АІ7124ІР"
click at [308, 180] on span "Квартира" at bounding box center [444, 177] width 462 height 15
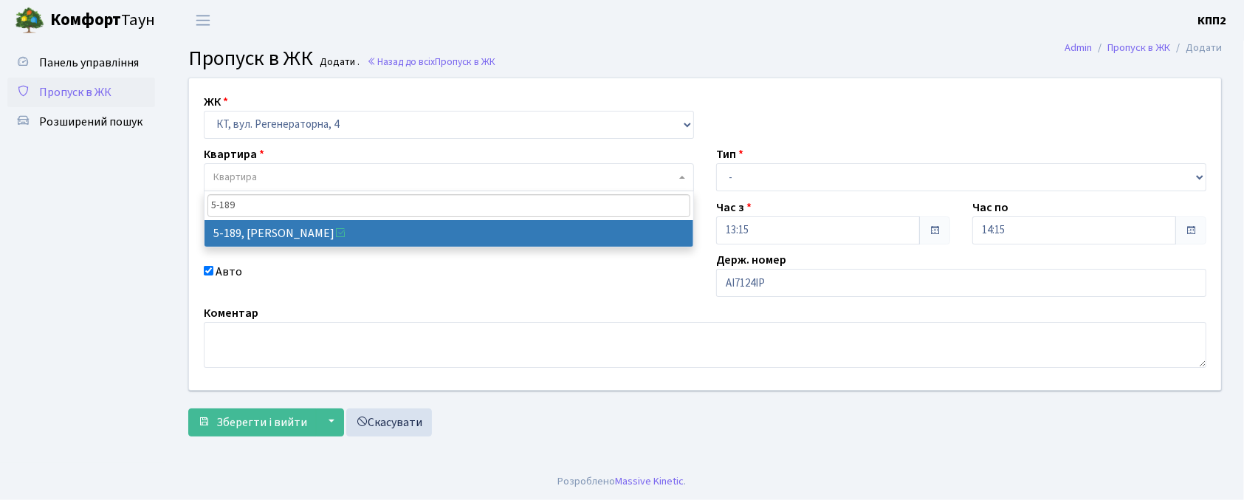
click at [275, 216] on input "5-189" at bounding box center [448, 205] width 483 height 23
type input "5-189"
select select "2347"
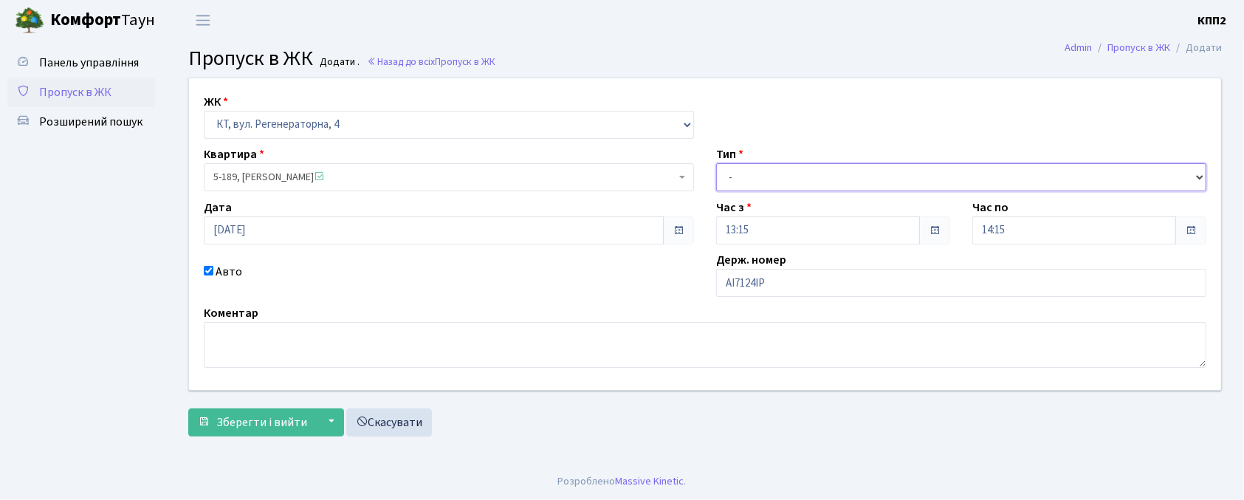
click at [741, 192] on div "ЖК - КТ, вул. Регенераторна, 4 КТ2, просп. [STREET_ADDRESS] [STREET_ADDRESS] [P…" at bounding box center [705, 234] width 1054 height 312
select select "3"
click at [716, 163] on select "- Доставка Таксі Гості Сервіс" at bounding box center [961, 177] width 490 height 28
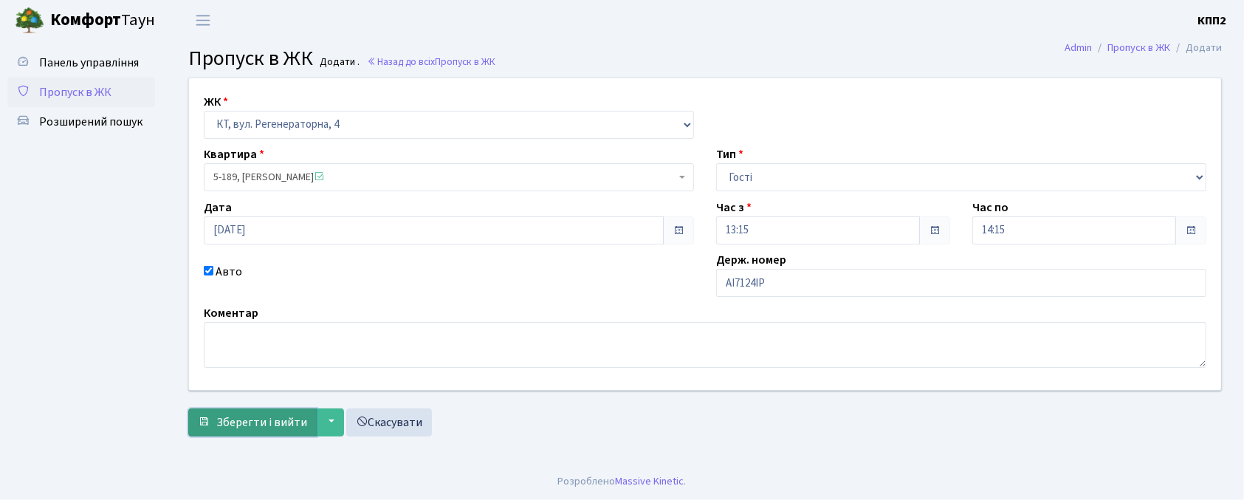
click at [272, 416] on span "Зберегти і вийти" at bounding box center [261, 422] width 91 height 16
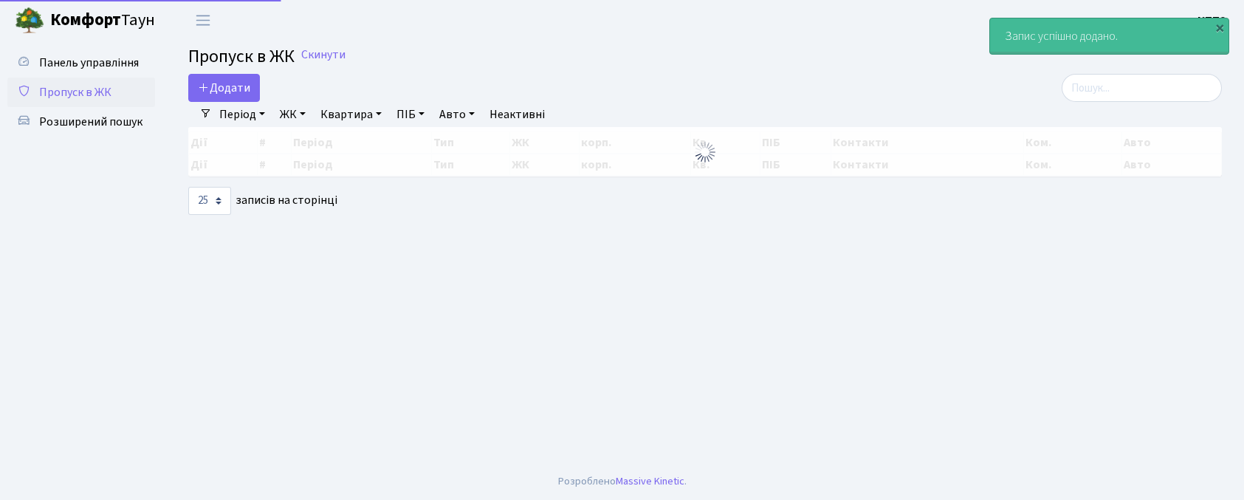
select select "25"
click at [1112, 77] on input "search" at bounding box center [1142, 88] width 160 height 28
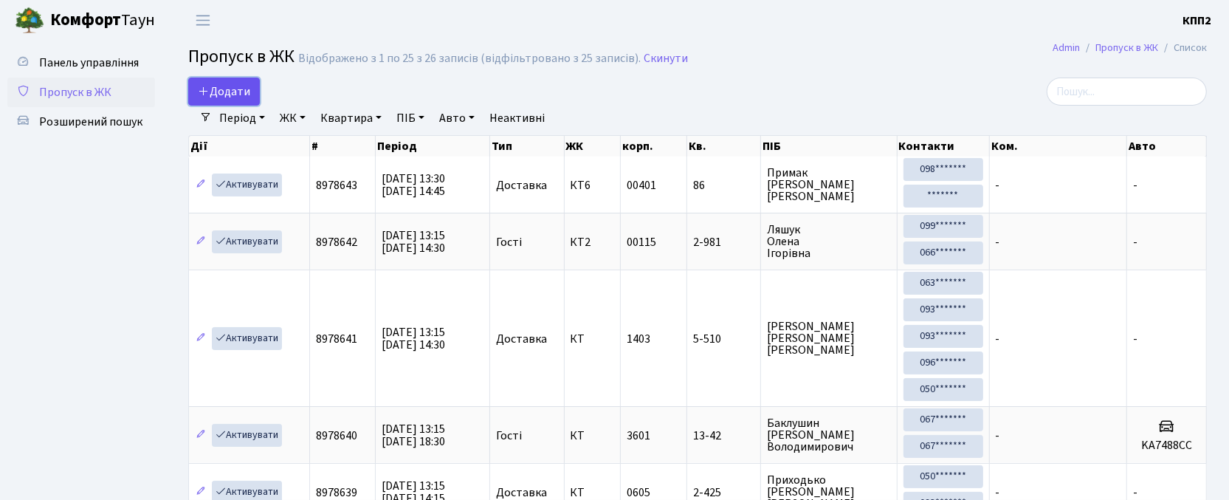
click at [208, 93] on icon at bounding box center [204, 91] width 12 height 12
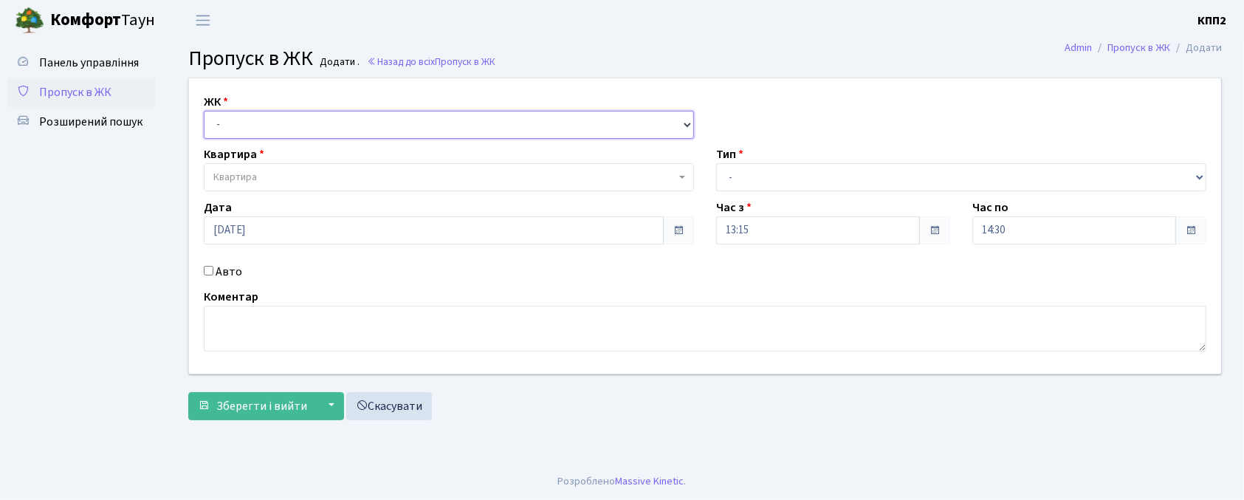
click at [239, 137] on select "- КТ, вул. Регенераторна, 4 КТ2, просп. [STREET_ADDRESS] [STREET_ADDRESS] [PERS…" at bounding box center [449, 125] width 490 height 28
select select "271"
click at [204, 111] on select "- КТ, вул. Регенераторна, 4 КТ2, просп. [STREET_ADDRESS] [STREET_ADDRESS] [PERS…" at bounding box center [449, 125] width 490 height 28
select select
click at [223, 275] on label "Авто" at bounding box center [229, 272] width 27 height 18
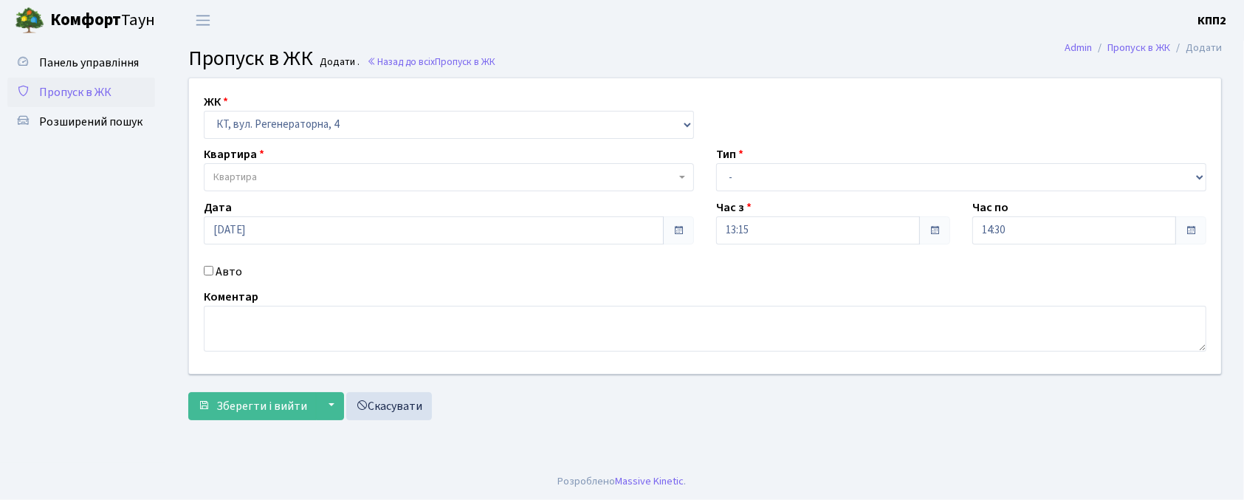
click at [213, 275] on input "Авто" at bounding box center [209, 271] width 10 height 10
checkbox input "true"
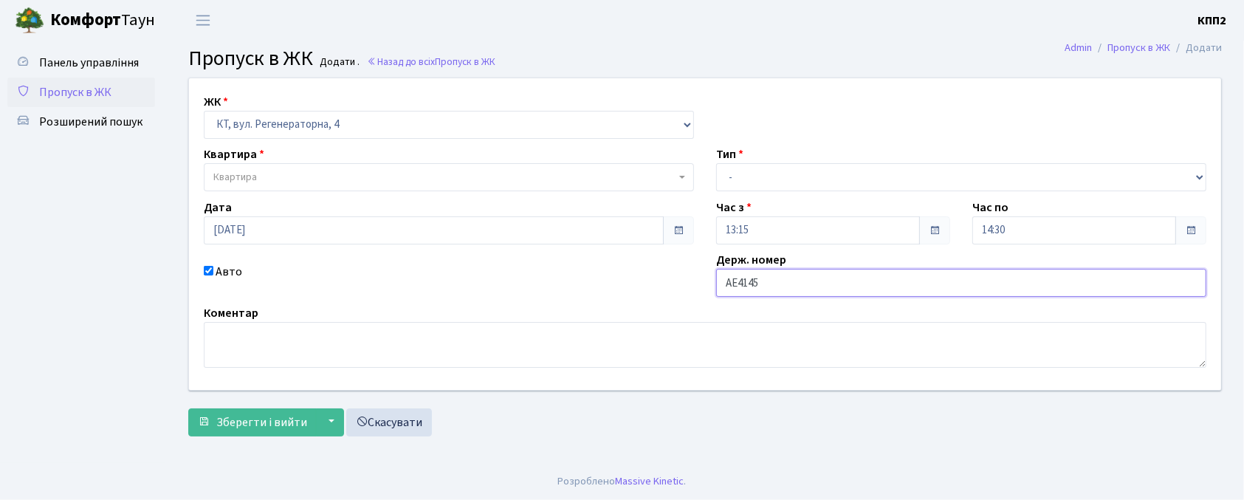
type input "АЕ4145ОВ"
click at [244, 178] on span "Квартира" at bounding box center [235, 177] width 44 height 15
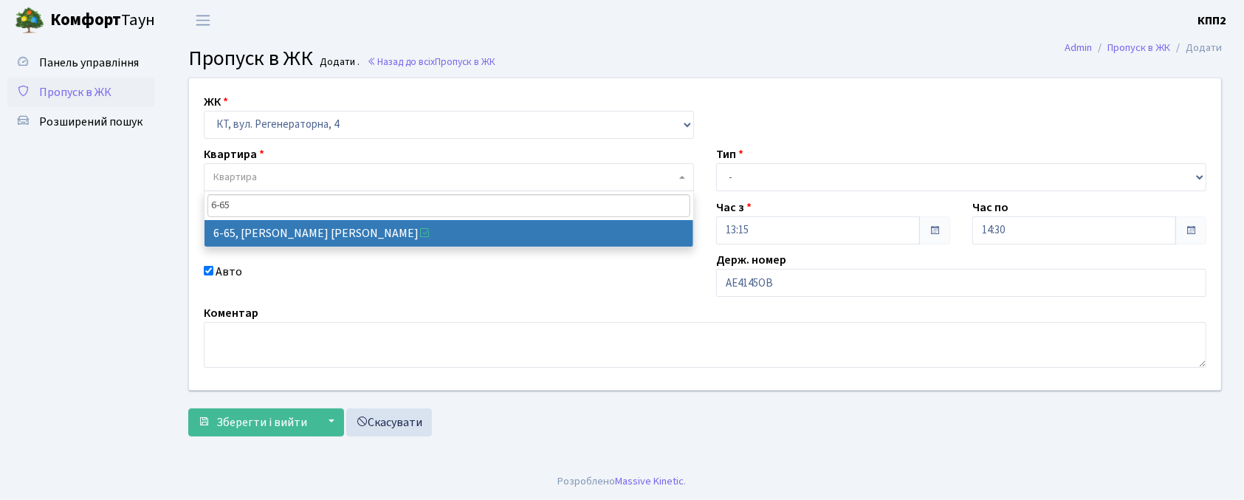
type input "6-65"
select select "5290"
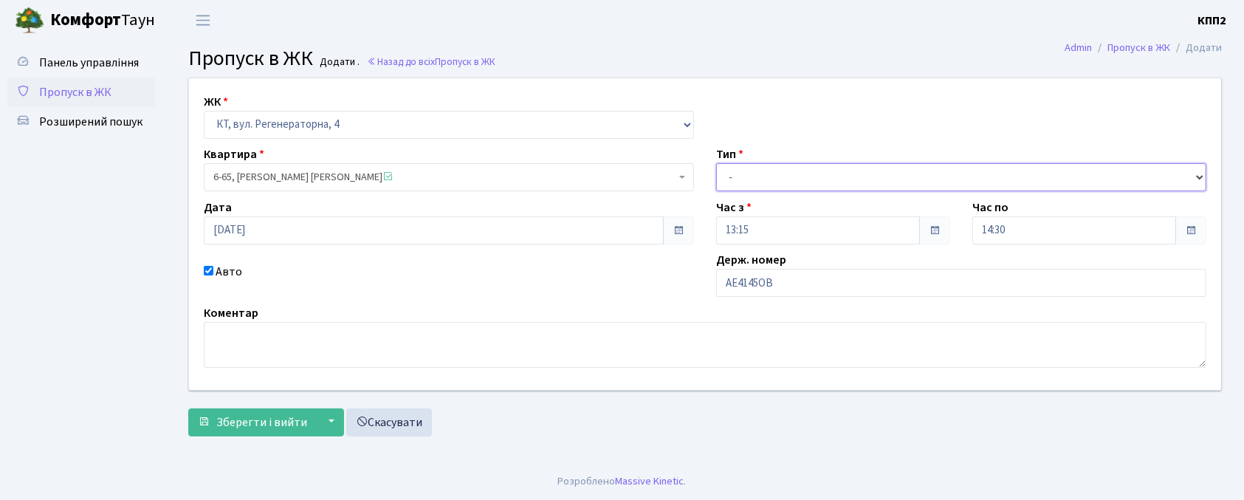
click at [877, 178] on select "- Доставка Таксі Гості Сервіс" at bounding box center [961, 177] width 490 height 28
select select "3"
click at [716, 163] on select "- Доставка Таксі Гості Сервіс" at bounding box center [961, 177] width 490 height 28
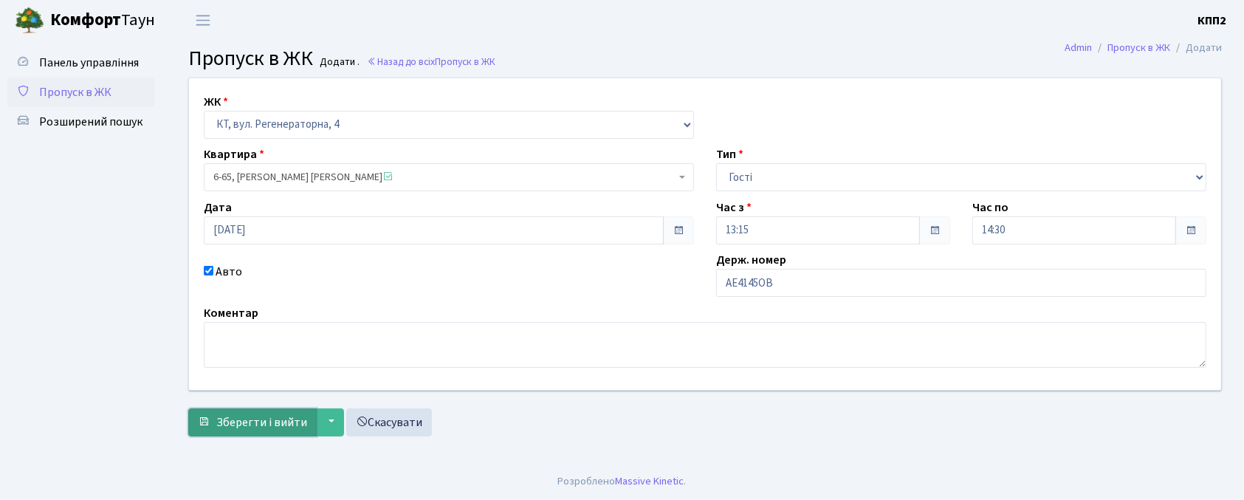
click at [298, 422] on span "Зберегти і вийти" at bounding box center [261, 422] width 91 height 16
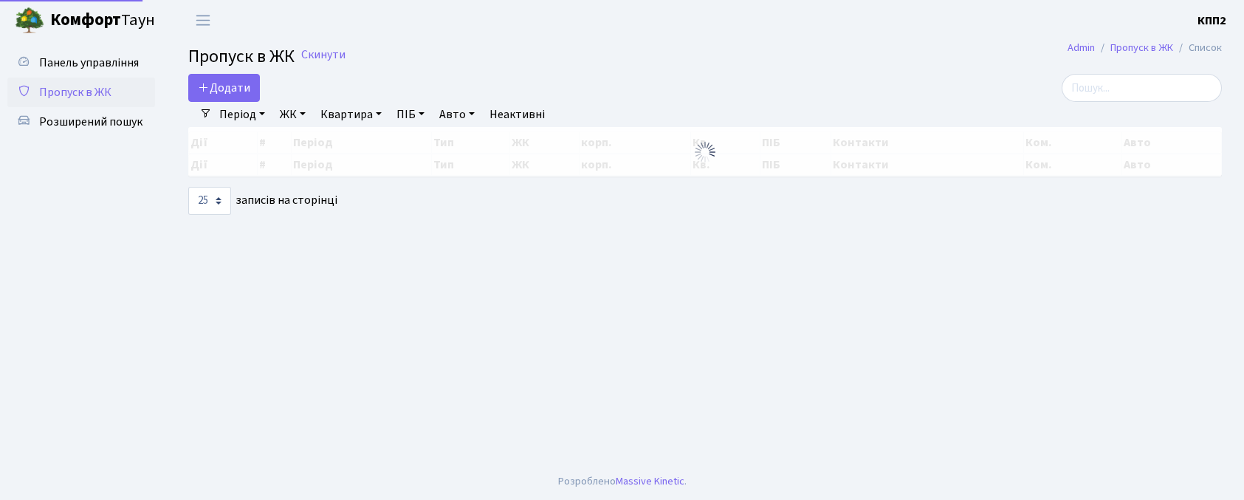
select select "25"
click at [1137, 101] on input "search" at bounding box center [1142, 88] width 160 height 28
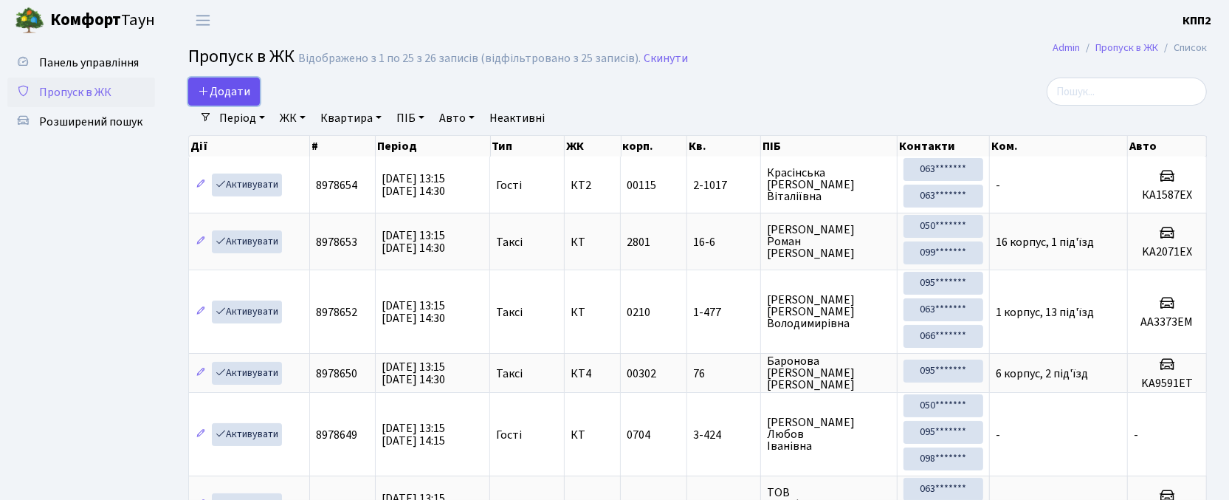
click at [201, 92] on icon at bounding box center [204, 91] width 12 height 12
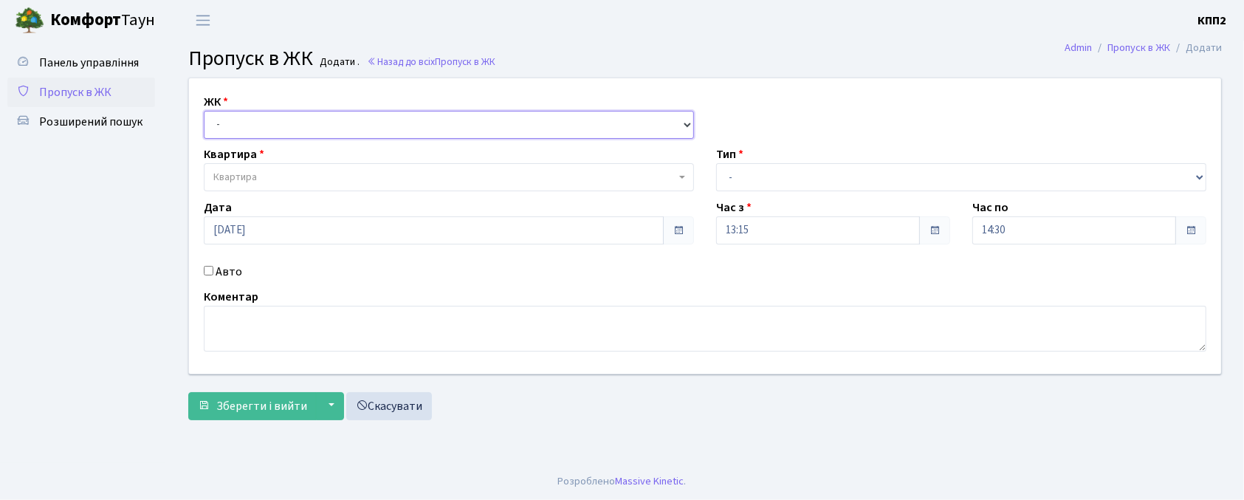
drag, startPoint x: 0, startPoint y: 0, endPoint x: 284, endPoint y: 136, distance: 315.0
click at [281, 131] on select "- КТ, вул. Регенераторна, 4 КТ2, просп. [STREET_ADDRESS] [STREET_ADDRESS] [PERS…" at bounding box center [449, 125] width 490 height 28
select select "271"
click at [204, 111] on select "- КТ, вул. Регенераторна, 4 КТ2, просп. [STREET_ADDRESS] [STREET_ADDRESS] [PERS…" at bounding box center [449, 125] width 490 height 28
select select
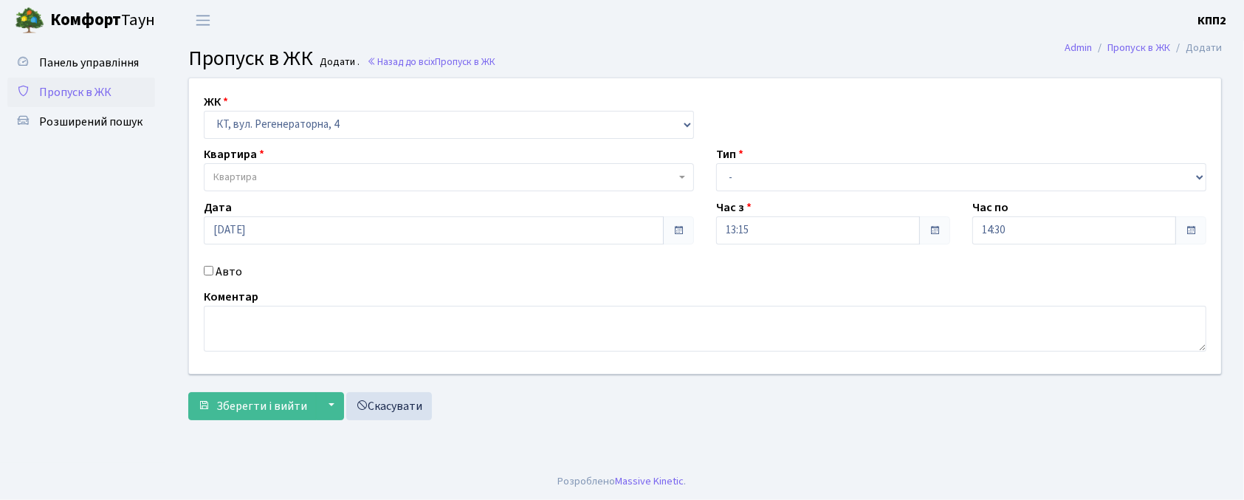
click at [284, 181] on span "Квартира" at bounding box center [444, 177] width 462 height 15
click at [230, 270] on label "Авто" at bounding box center [229, 272] width 27 height 18
click at [213, 270] on input "Авто" at bounding box center [209, 271] width 10 height 10
checkbox input "true"
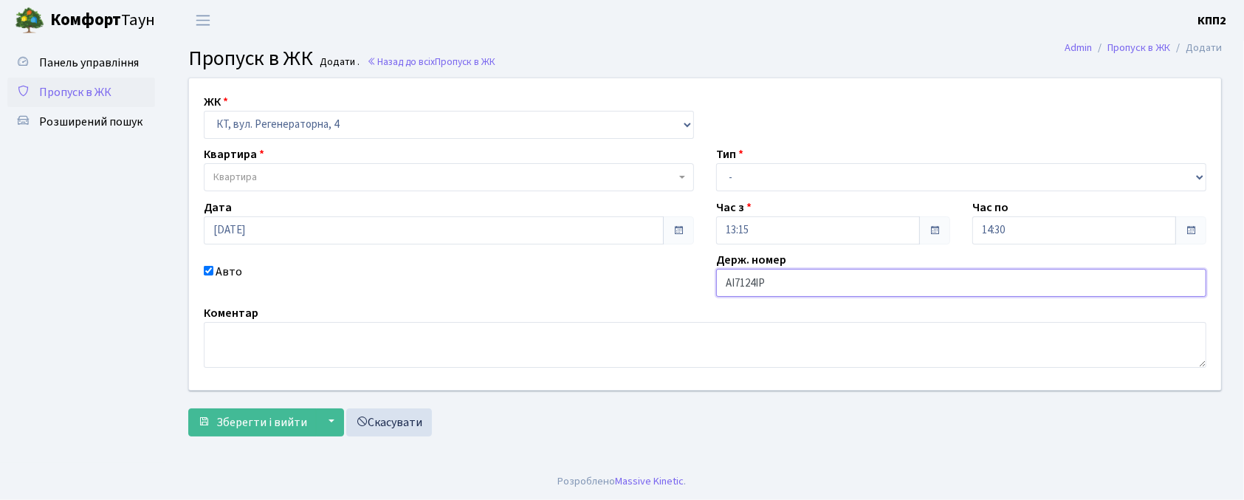
click at [827, 284] on input "АІ7124ІР" at bounding box center [961, 283] width 490 height 28
type input "АІ7124ІН"
click at [347, 171] on span "Квартира" at bounding box center [444, 177] width 462 height 15
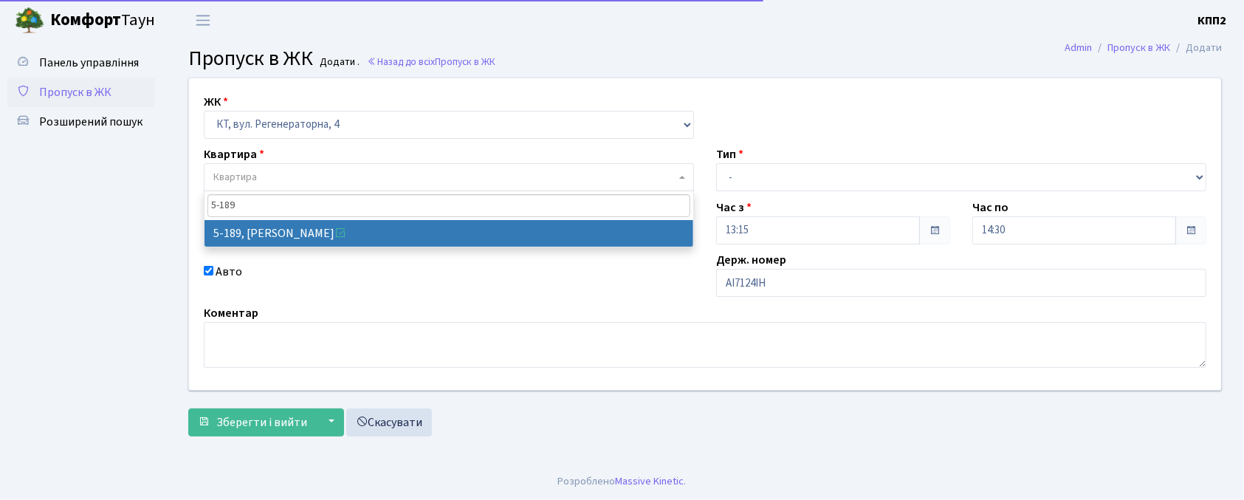
type input "5-189"
select select "2347"
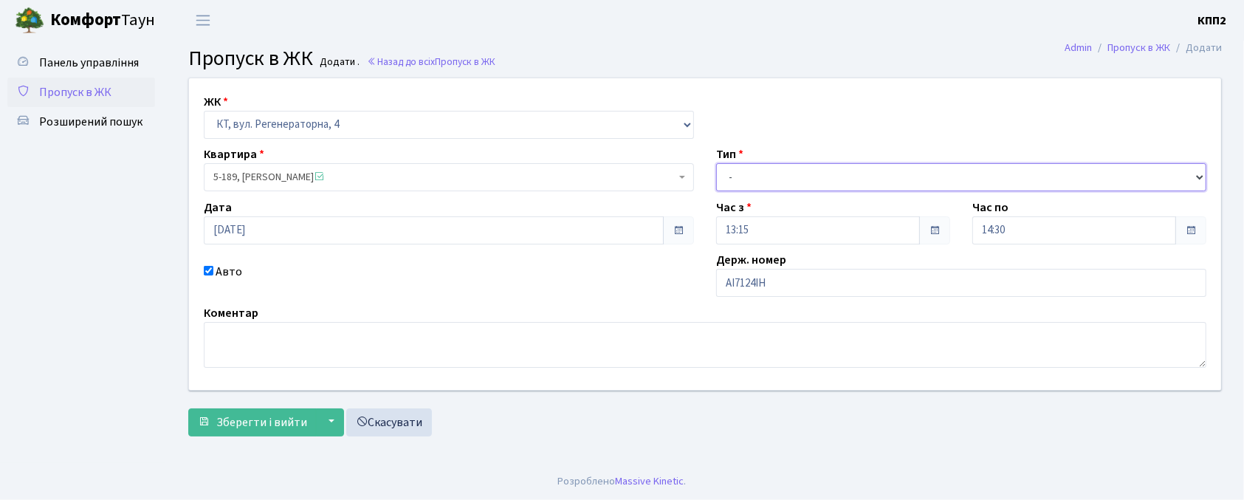
click at [843, 183] on select "- Доставка Таксі Гості Сервіс" at bounding box center [961, 177] width 490 height 28
select select "3"
click at [716, 163] on select "- Доставка Таксі Гості Сервіс" at bounding box center [961, 177] width 490 height 28
drag, startPoint x: 264, startPoint y: 444, endPoint x: 264, endPoint y: 433, distance: 11.1
click at [263, 444] on div "ЖК - КТ, вул. Регенераторна, 4 КТ2, просп. Соборності, 17 КТ3, вул. Березнева, …" at bounding box center [705, 261] width 1056 height 366
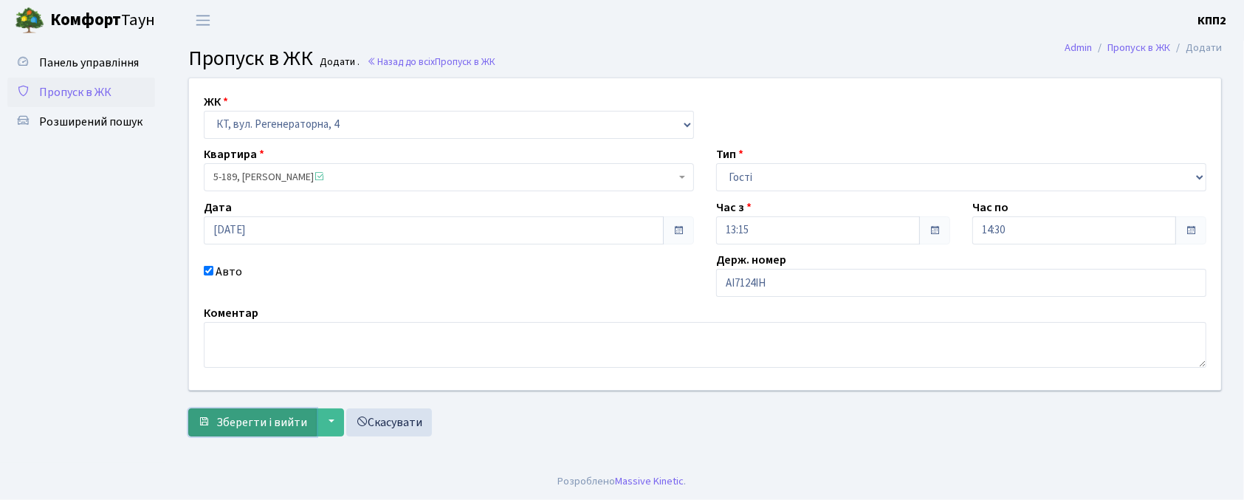
click at [264, 433] on button "Зберегти і вийти" at bounding box center [252, 422] width 128 height 28
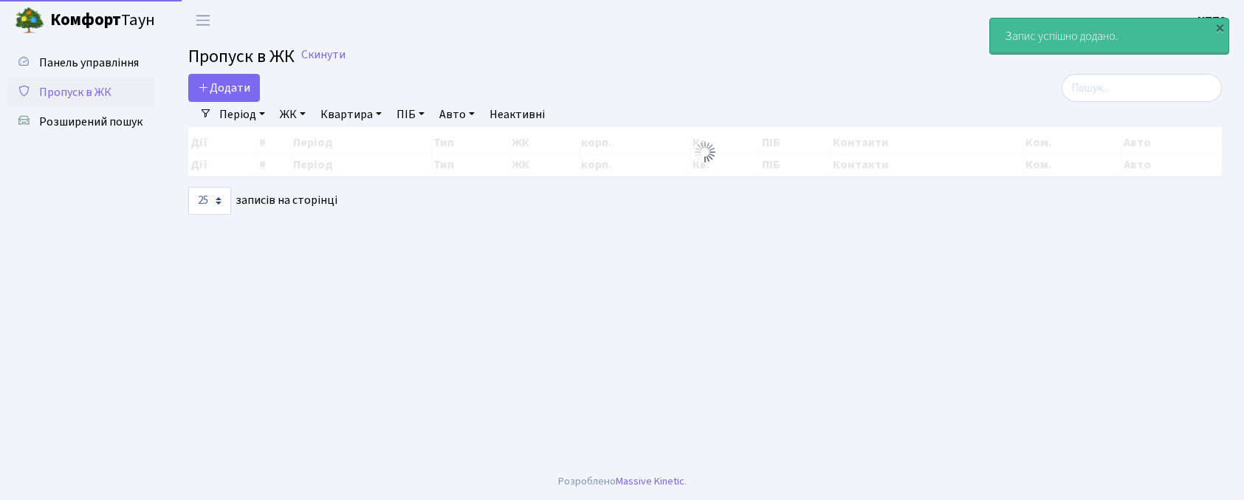
select select "25"
click at [1144, 87] on input "search" at bounding box center [1142, 88] width 160 height 28
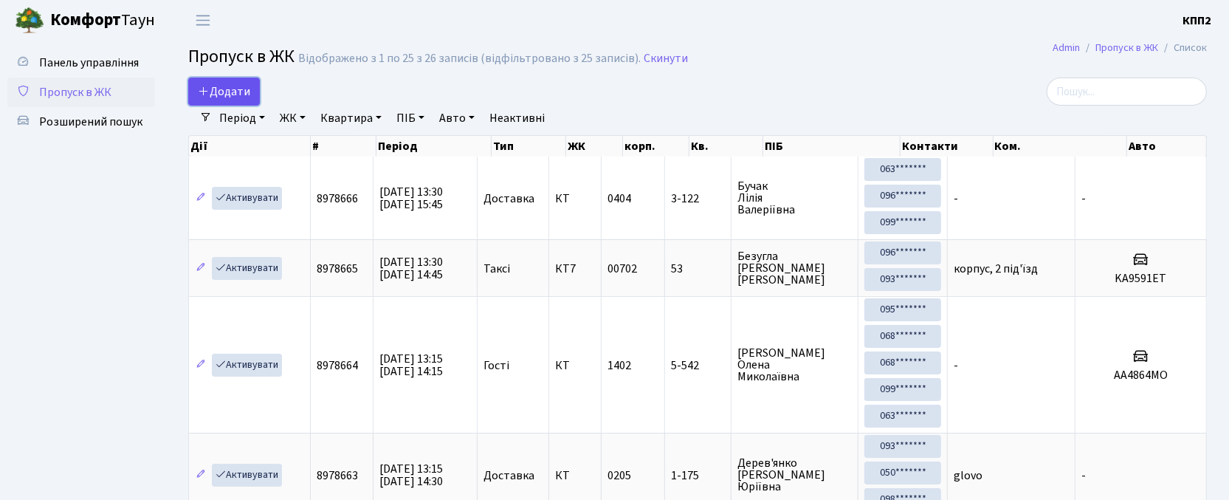
click at [252, 89] on link "Додати" at bounding box center [224, 92] width 72 height 28
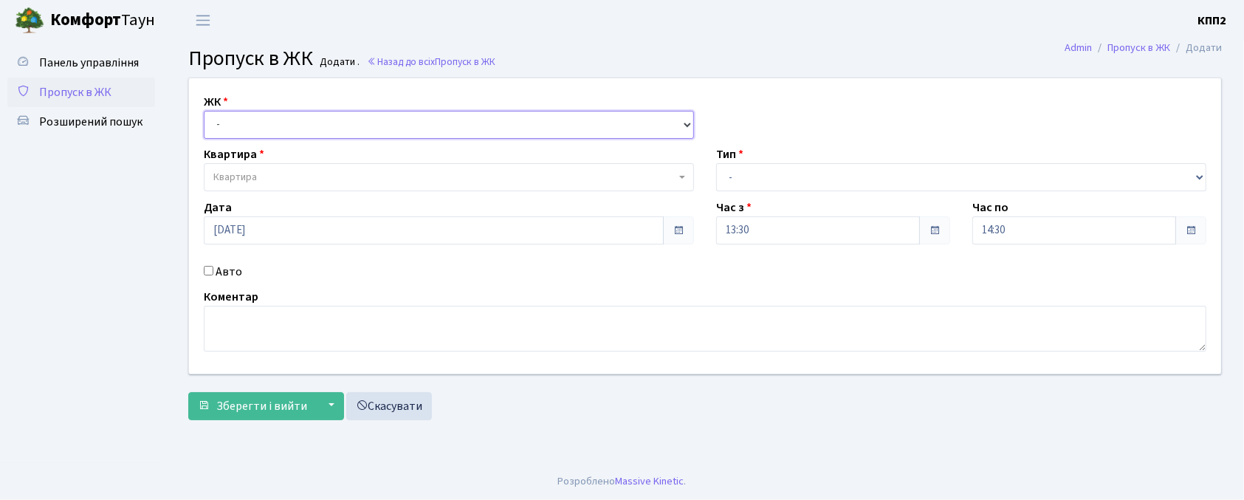
click at [272, 124] on select "- КТ, вул. Регенераторна, 4 КТ2, просп. [STREET_ADDRESS] [STREET_ADDRESS] [PERS…" at bounding box center [449, 125] width 490 height 28
select select "271"
click at [204, 111] on select "- КТ, вул. Регенераторна, 4 КТ2, просп. [STREET_ADDRESS] [STREET_ADDRESS] [PERS…" at bounding box center [449, 125] width 490 height 28
select select
click at [299, 175] on span "Квартира" at bounding box center [444, 177] width 462 height 15
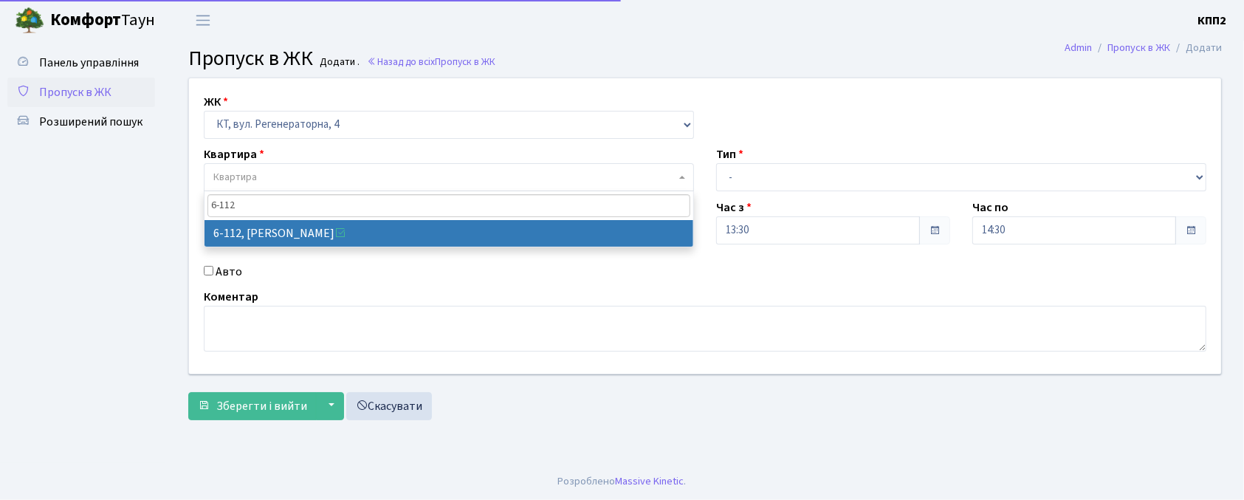
type input "6-112"
select select "5248"
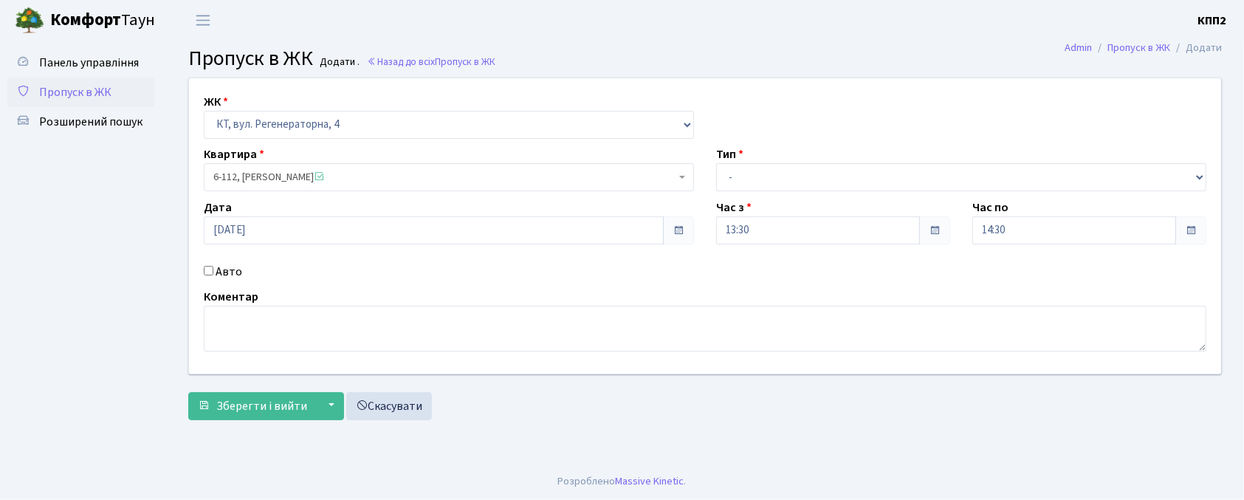
click at [230, 272] on label "Авто" at bounding box center [229, 272] width 27 height 18
click at [213, 272] on input "Авто" at bounding box center [209, 271] width 10 height 10
checkbox input "true"
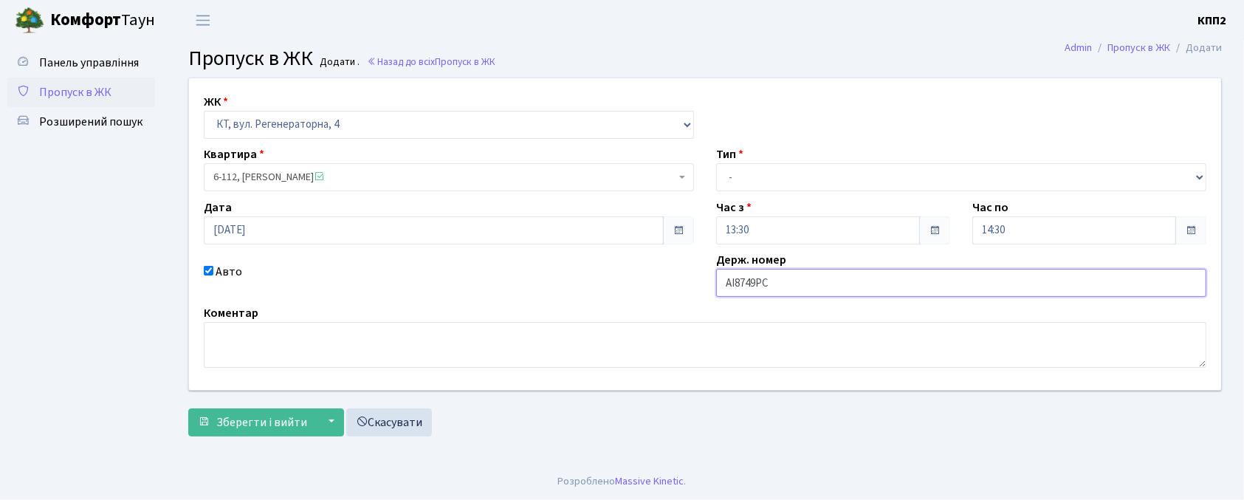
type input "АІ8749РС"
click at [985, 178] on select "- Доставка Таксі Гості Сервіс" at bounding box center [961, 177] width 490 height 28
select select "2"
click at [716, 163] on select "- Доставка Таксі Гості Сервіс" at bounding box center [961, 177] width 490 height 28
click at [229, 427] on span "Зберегти і вийти" at bounding box center [261, 422] width 91 height 16
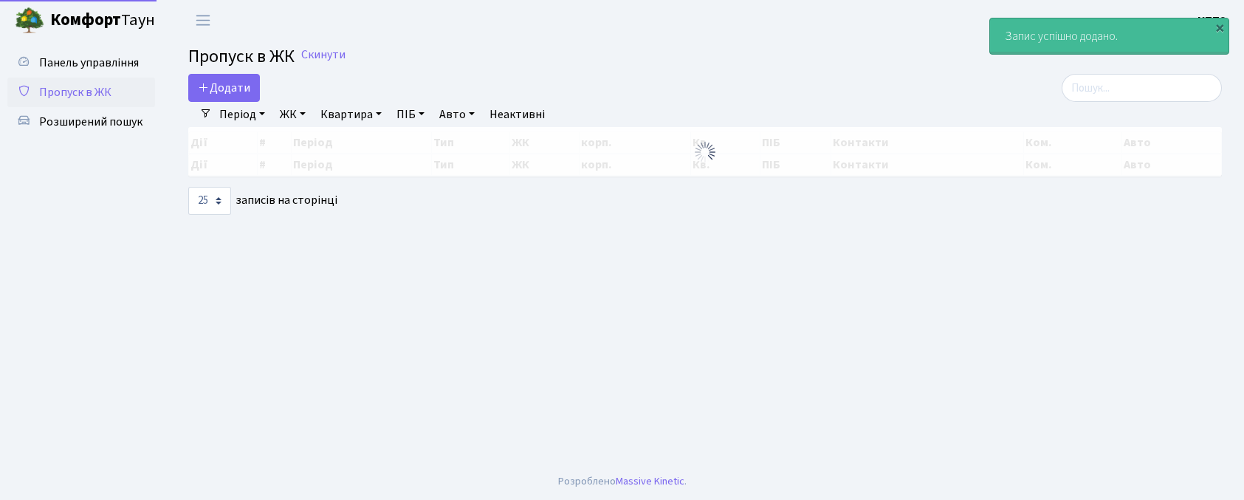
select select "25"
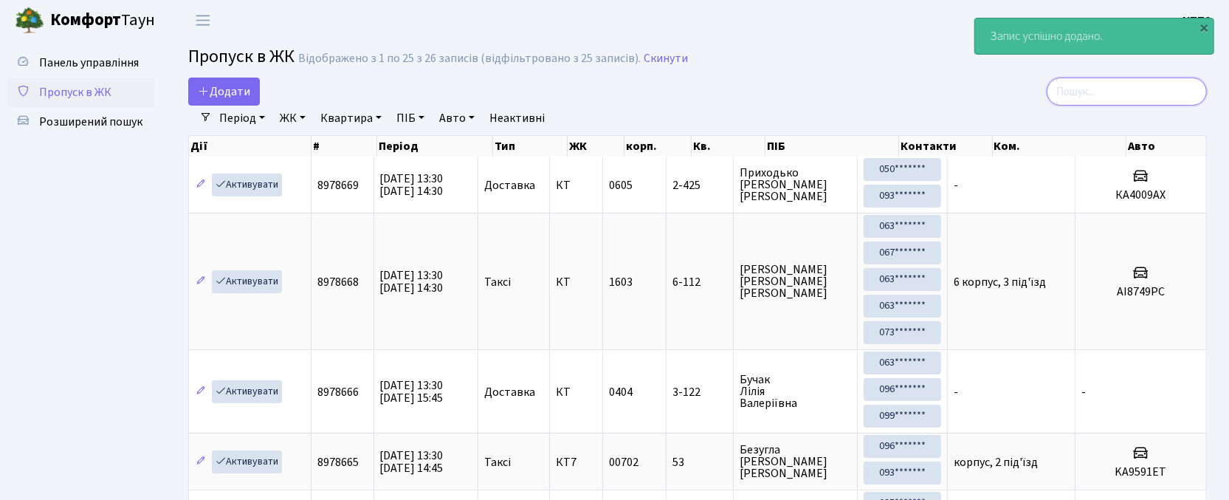
click at [1172, 100] on input "search" at bounding box center [1127, 92] width 160 height 28
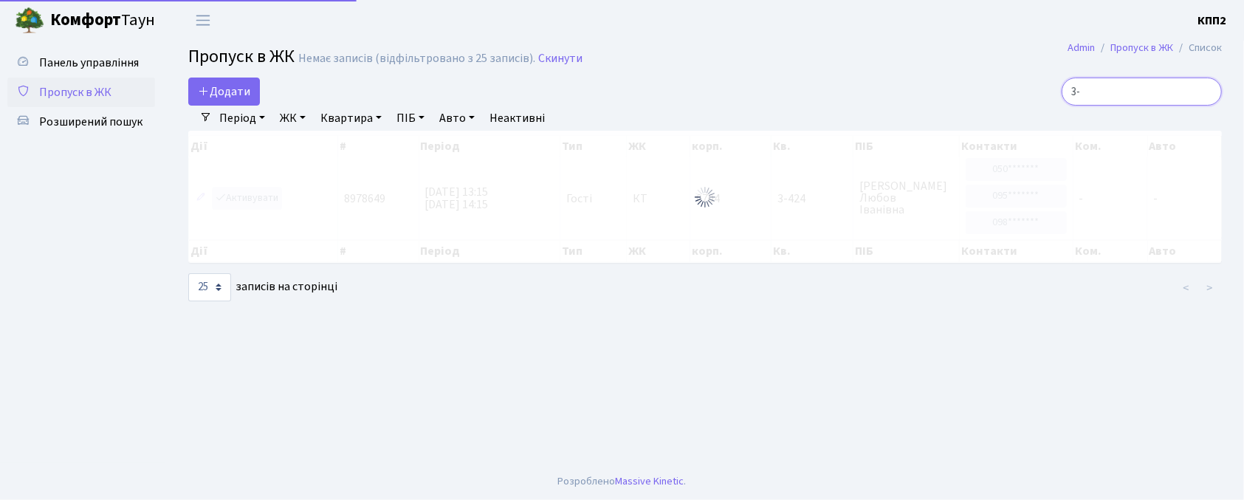
type input "3"
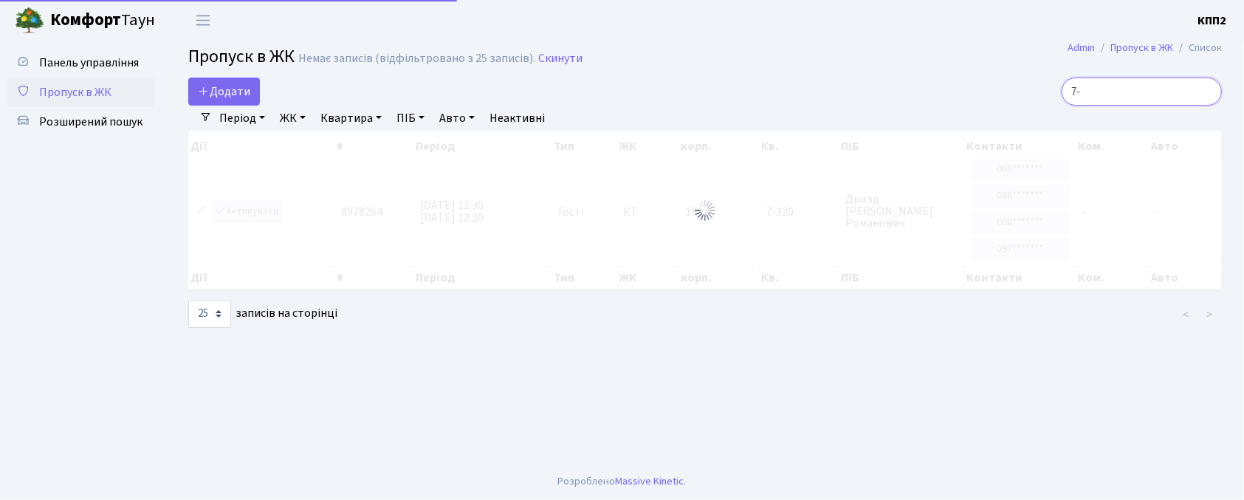
type input "7"
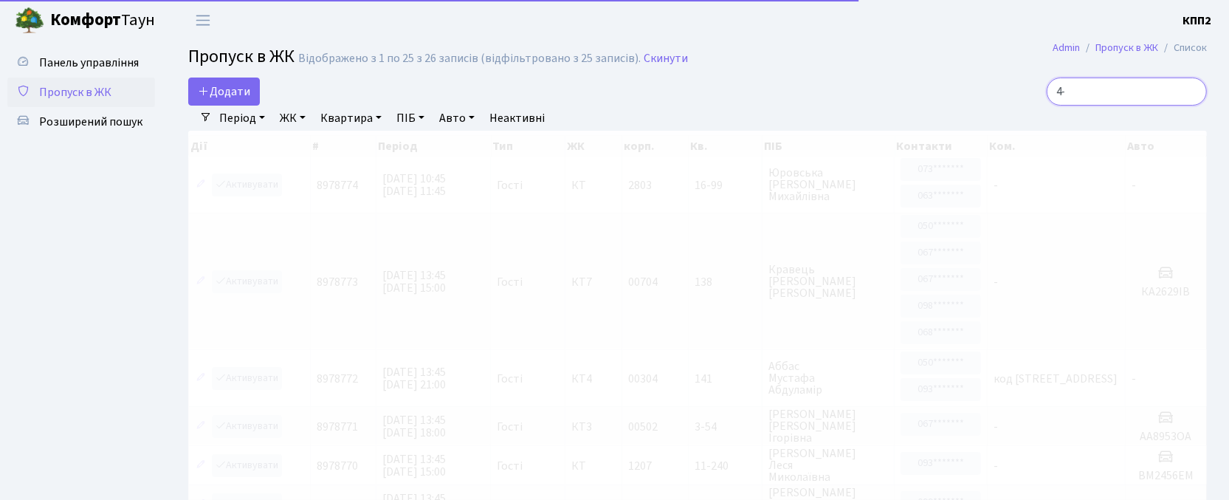
type input "4"
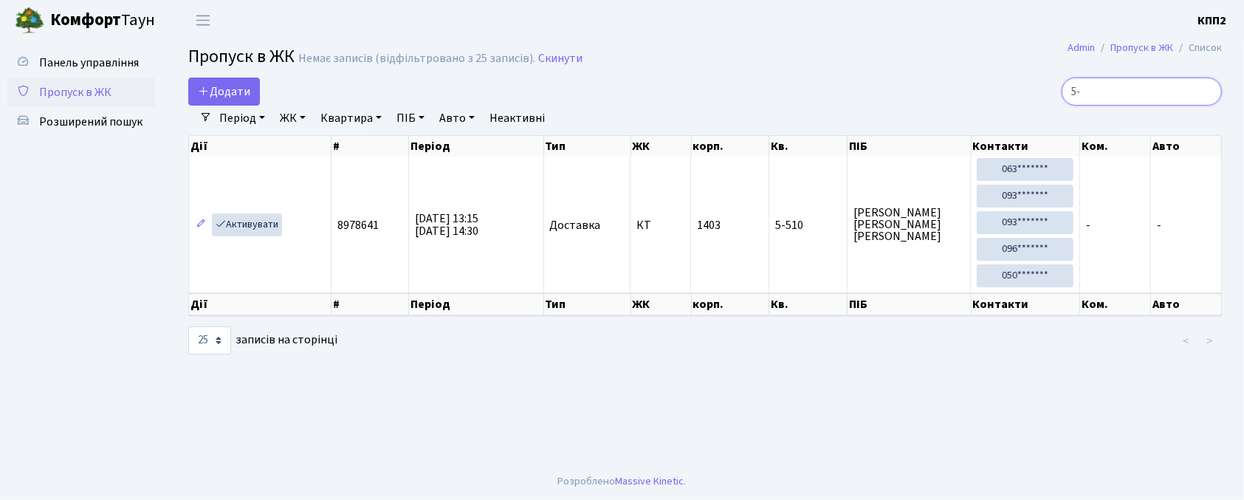
type input "5"
